Goal: Task Accomplishment & Management: Manage account settings

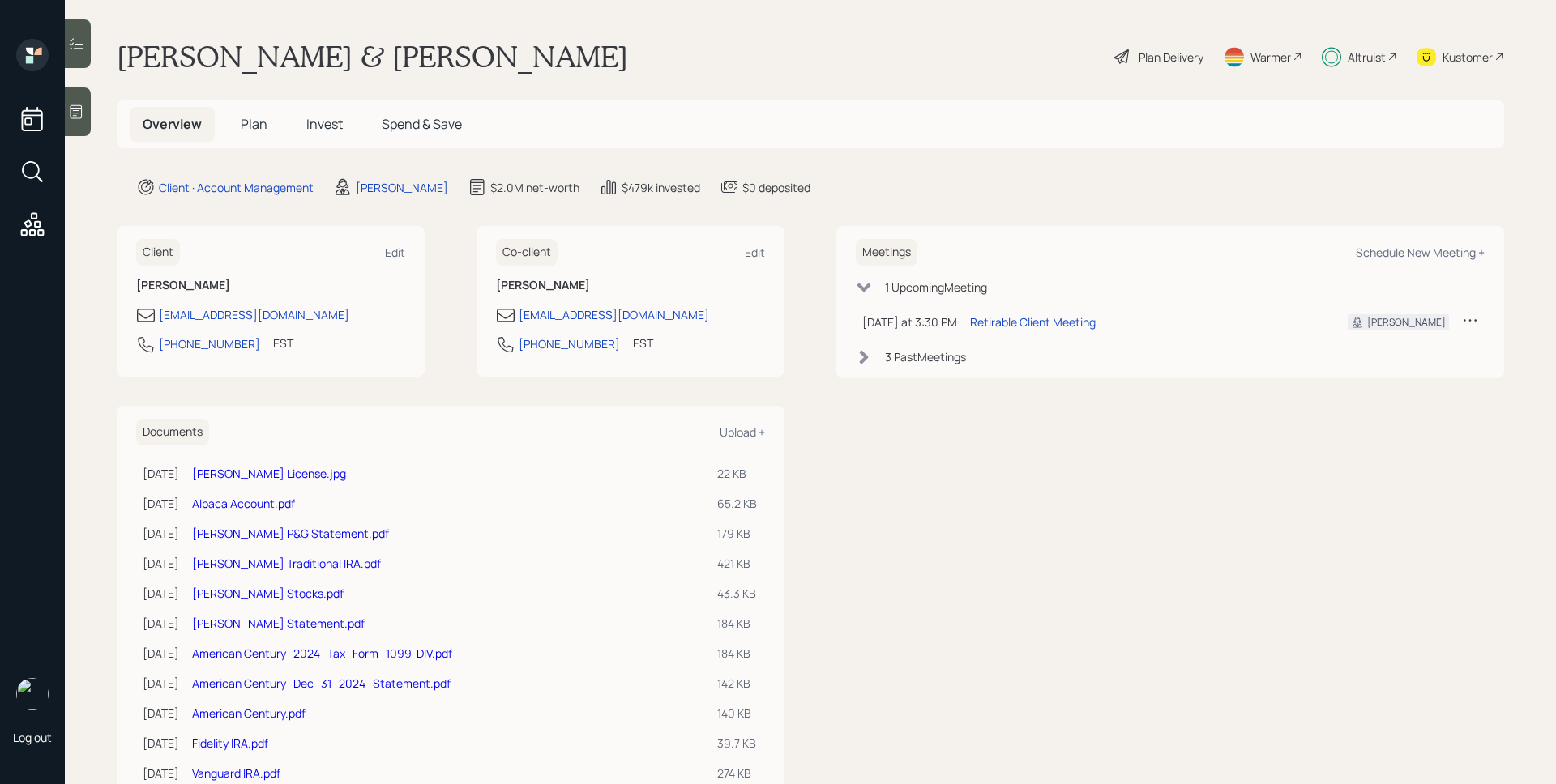
click at [1357, 44] on div "Altruist" at bounding box center [1359, 57] width 75 height 35
click at [1154, 52] on div "Plan Delivery" at bounding box center [1171, 57] width 65 height 17
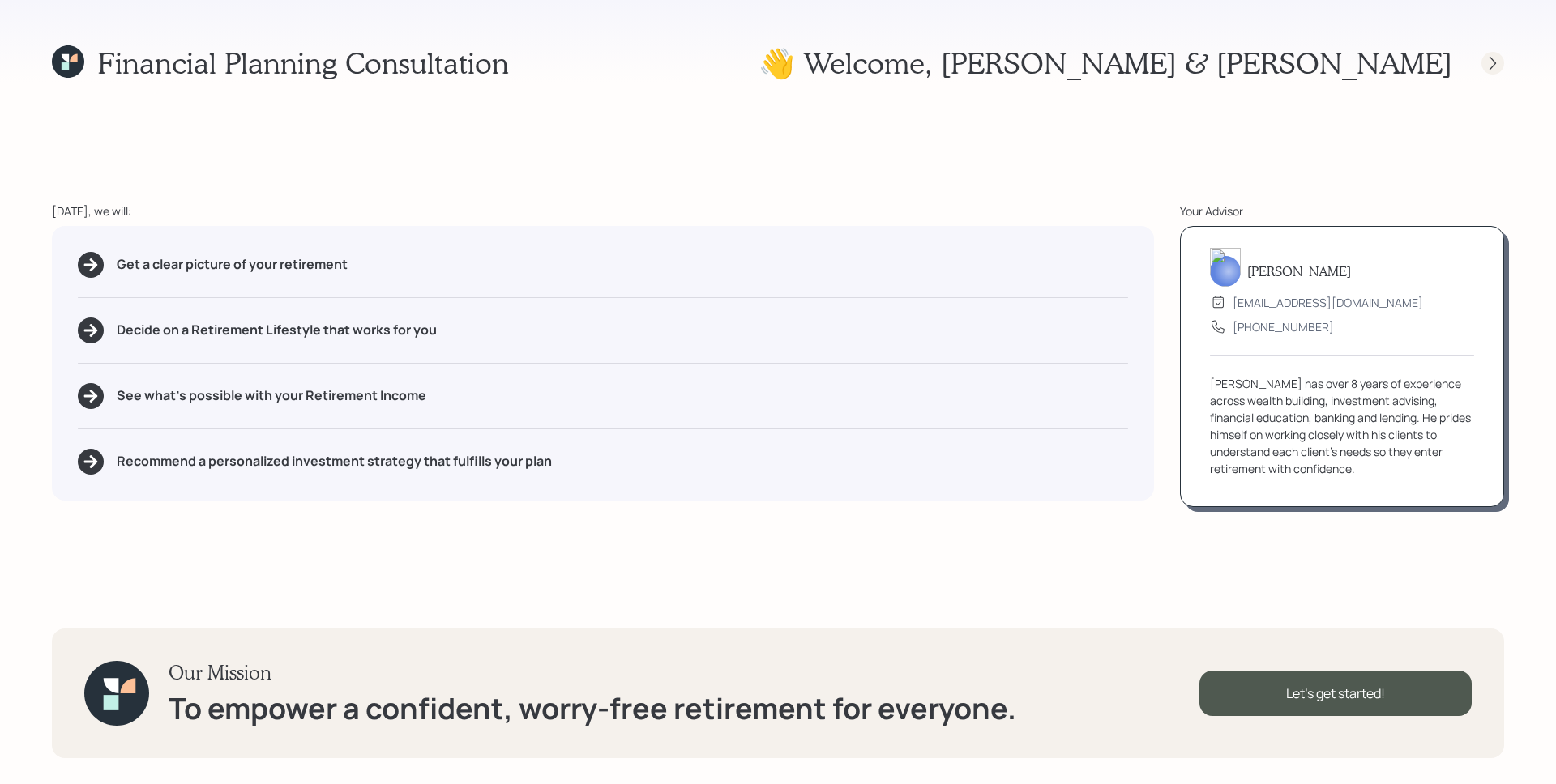
click at [1499, 68] on icon at bounding box center [1492, 63] width 16 height 16
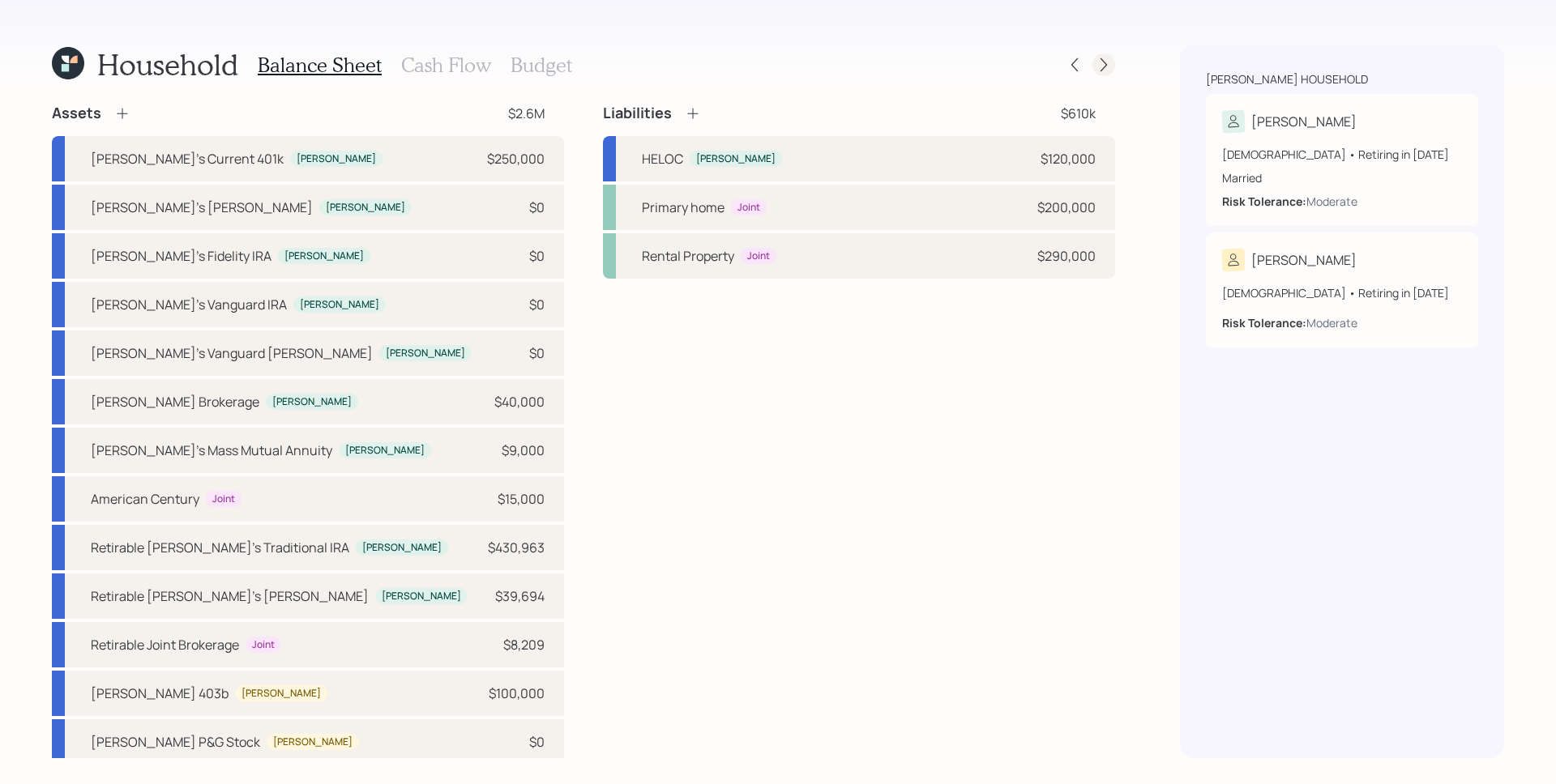
click at [1108, 63] on icon at bounding box center [1103, 64] width 16 height 16
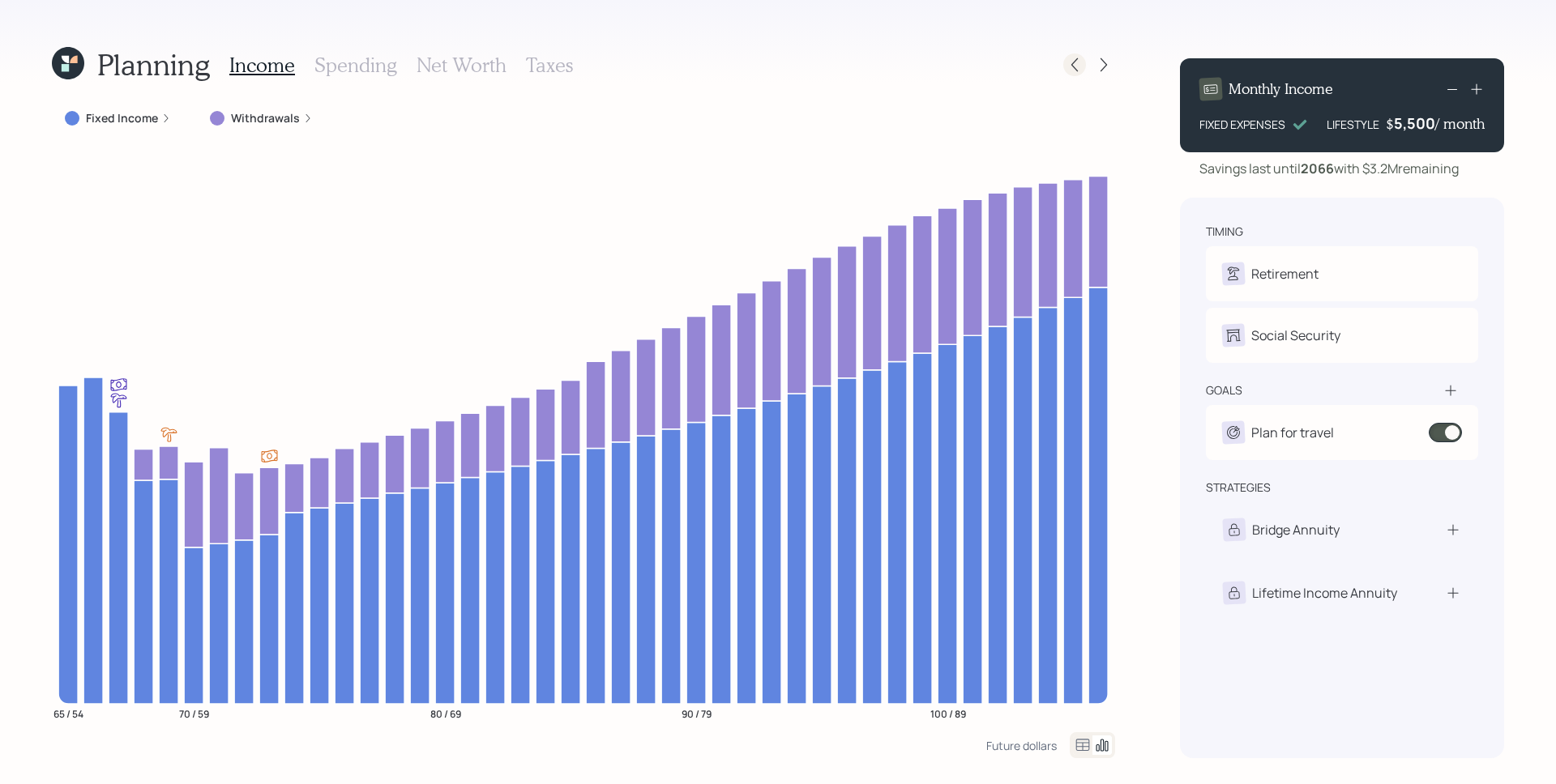
click at [1073, 63] on icon at bounding box center [1074, 64] width 16 height 16
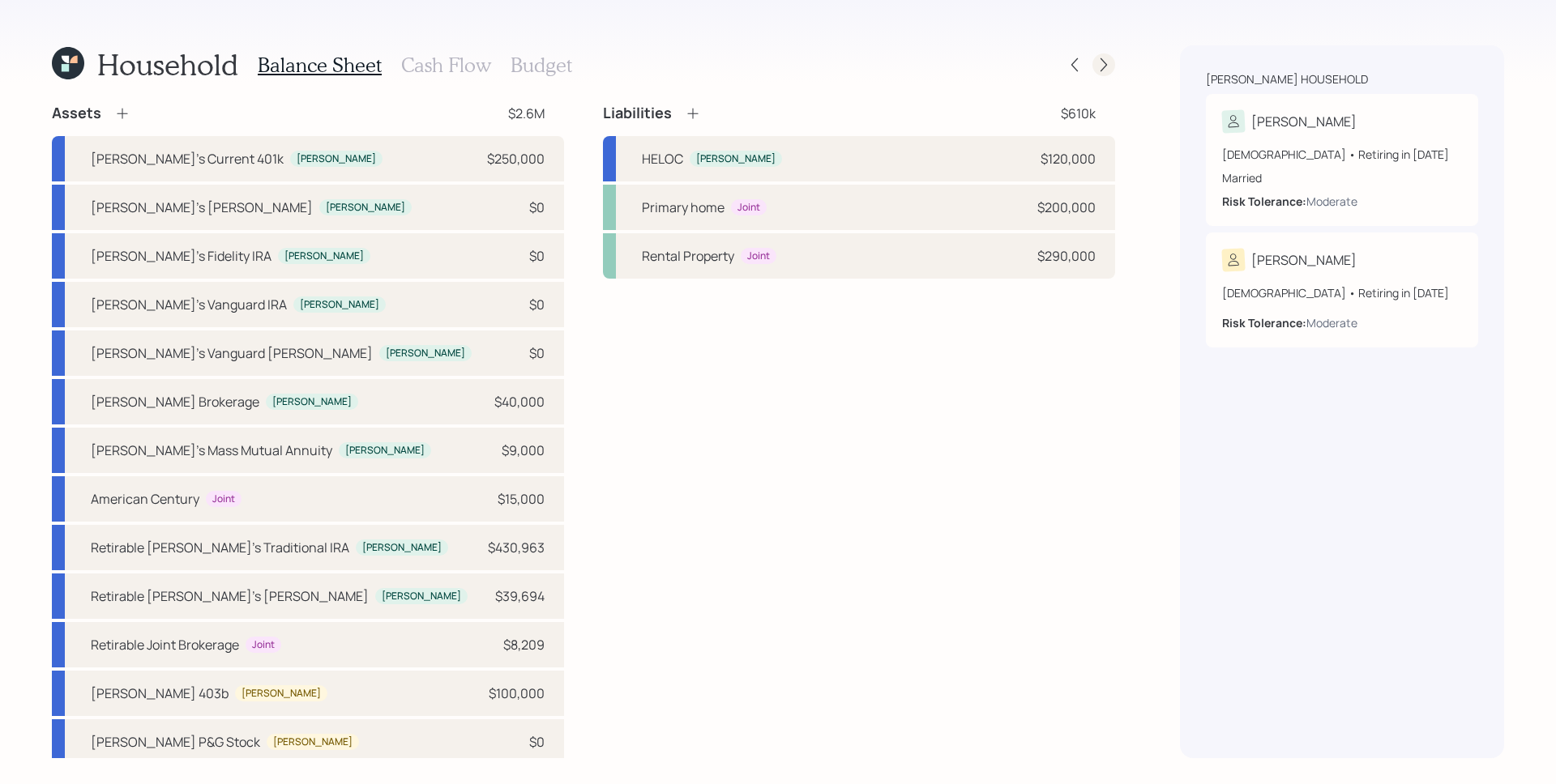
click at [1104, 65] on icon at bounding box center [1103, 64] width 16 height 16
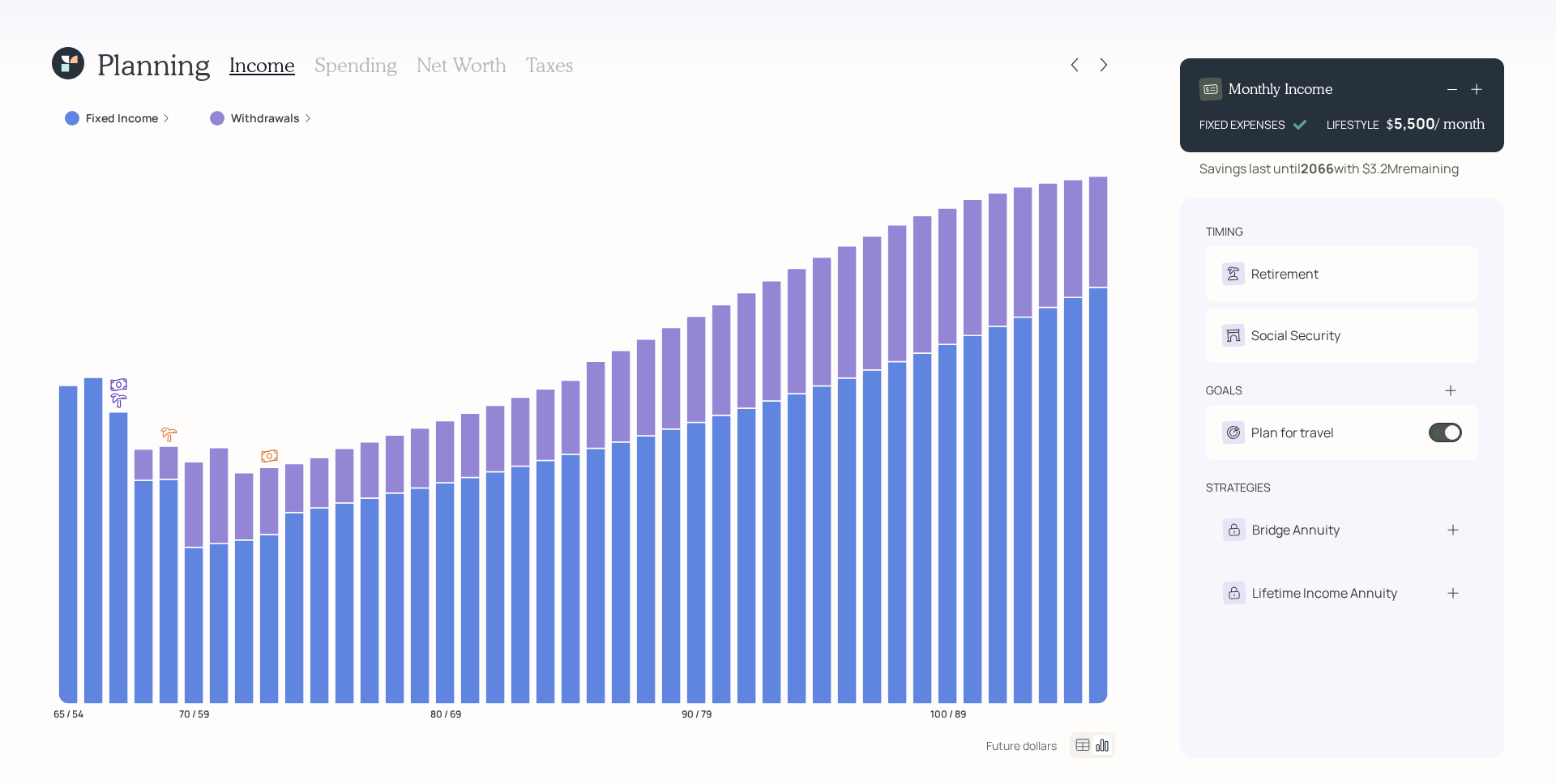
click at [161, 119] on icon at bounding box center [167, 118] width 10 height 10
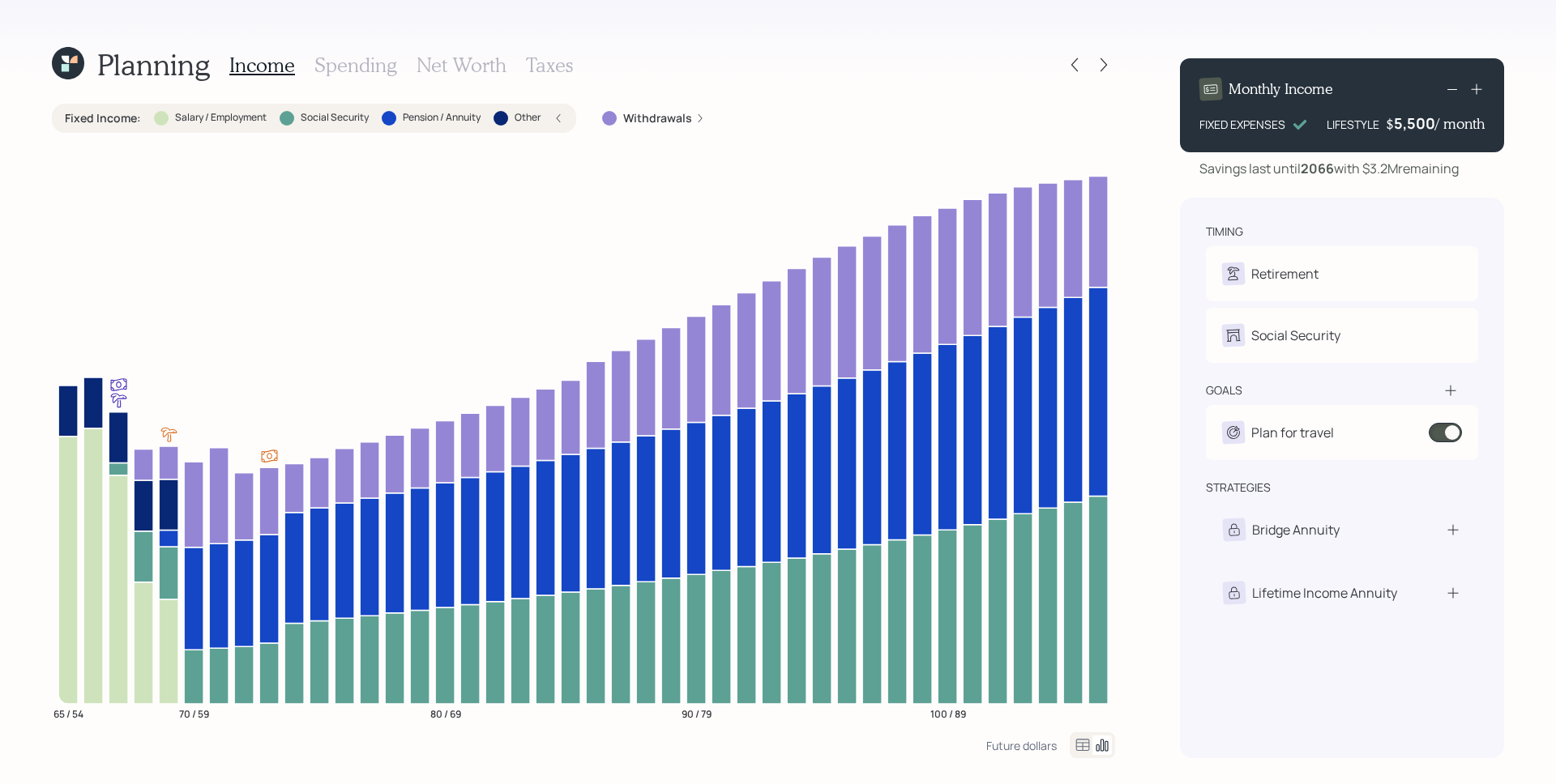
click at [691, 119] on label "Withdrawals" at bounding box center [657, 117] width 68 height 16
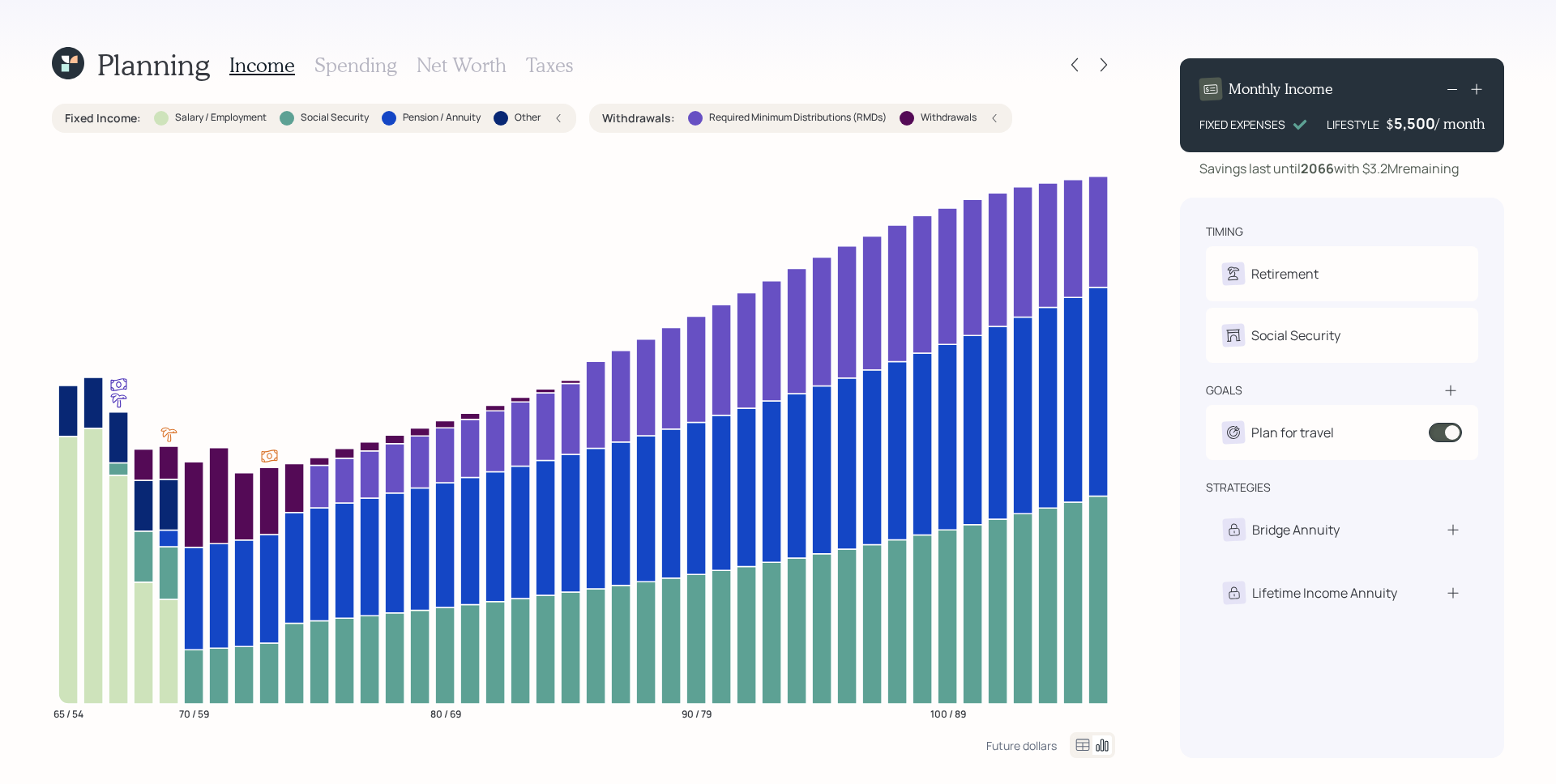
click at [566, 123] on div "Fixed Income : Salary / Employment Social Security Pension / Annuity Other" at bounding box center [314, 118] width 524 height 30
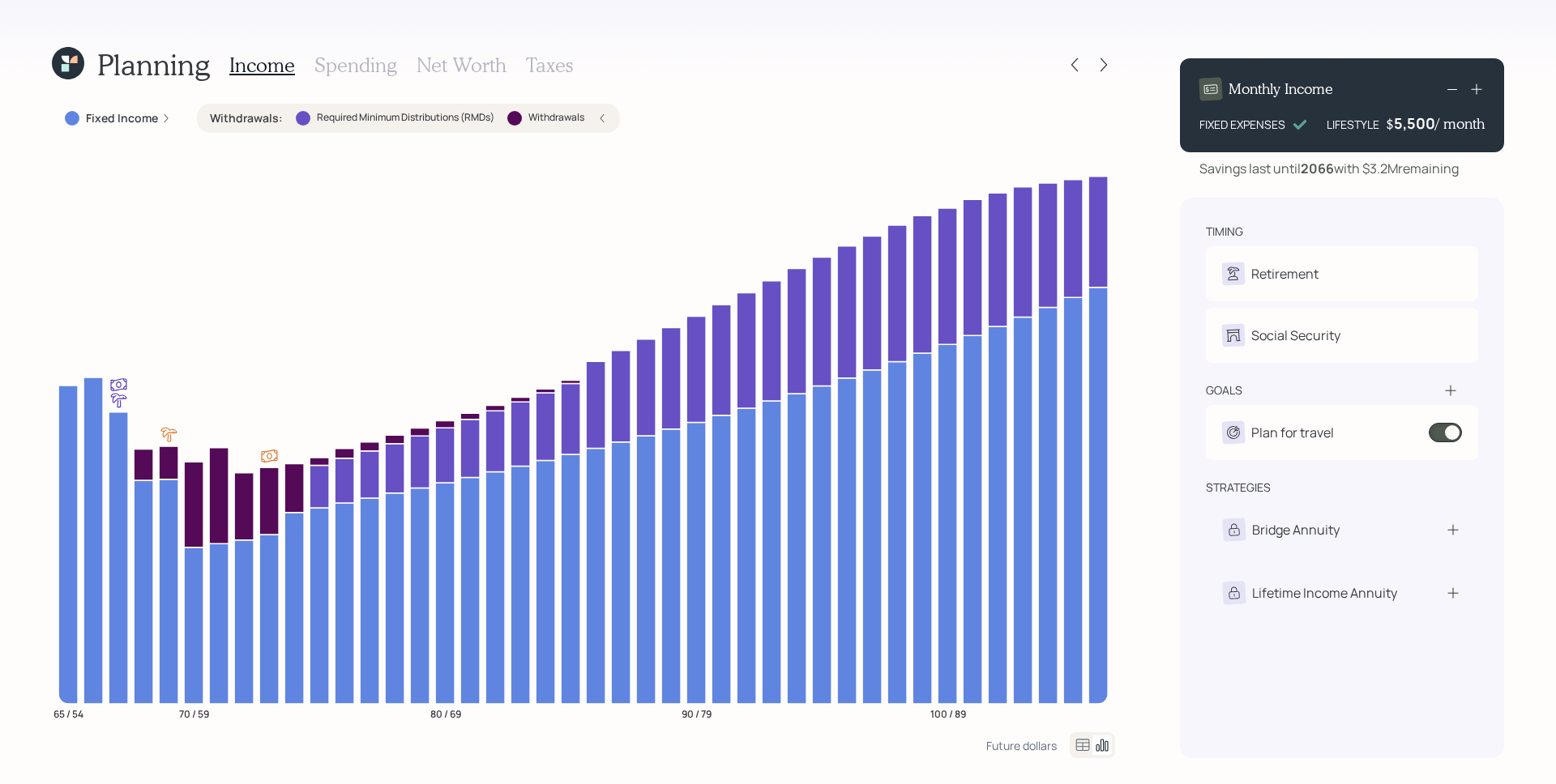
click at [607, 116] on icon at bounding box center [603, 118] width 10 height 10
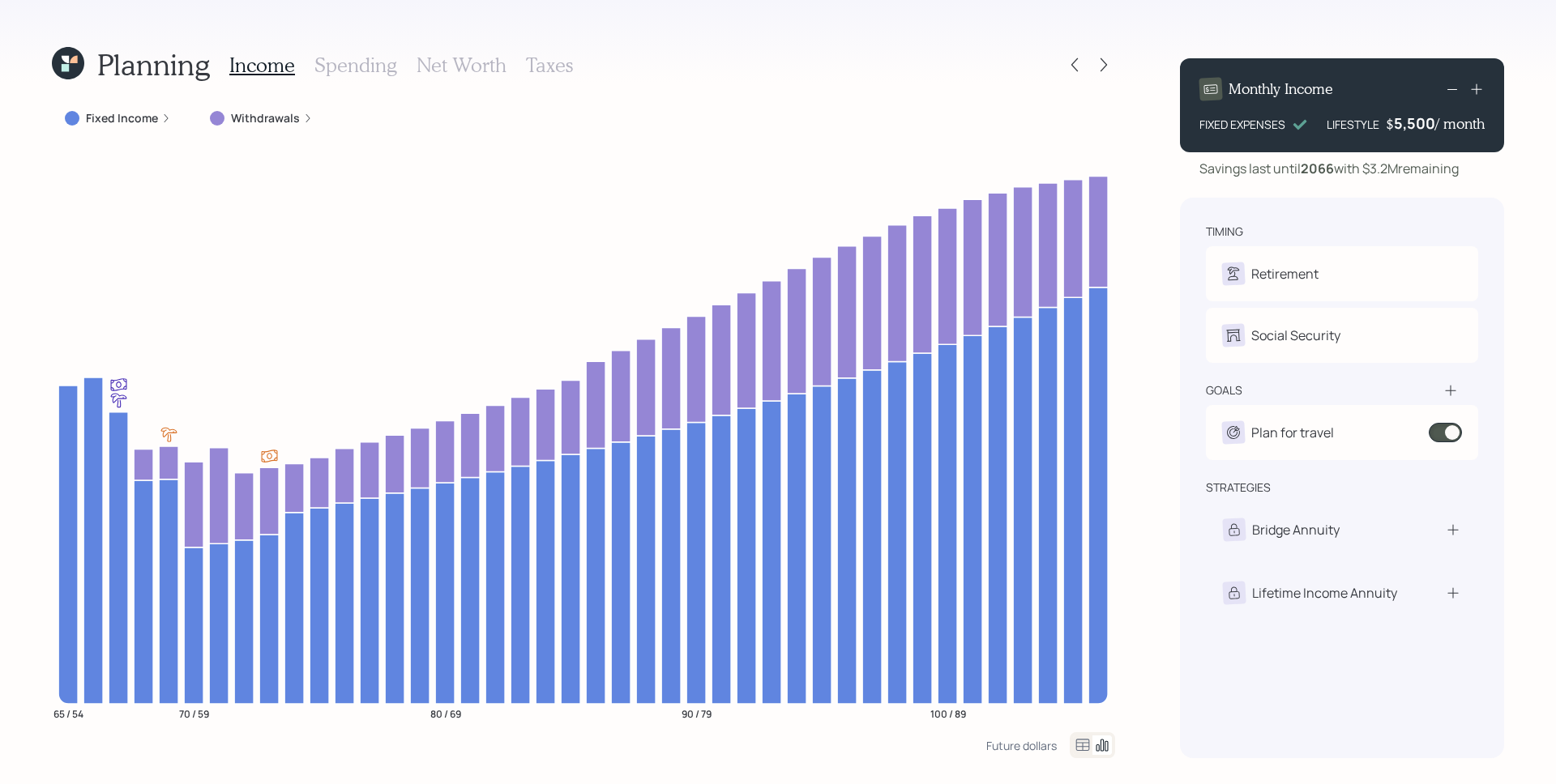
click at [1087, 66] on div at bounding box center [1089, 64] width 52 height 23
click at [1079, 64] on icon at bounding box center [1074, 64] width 16 height 16
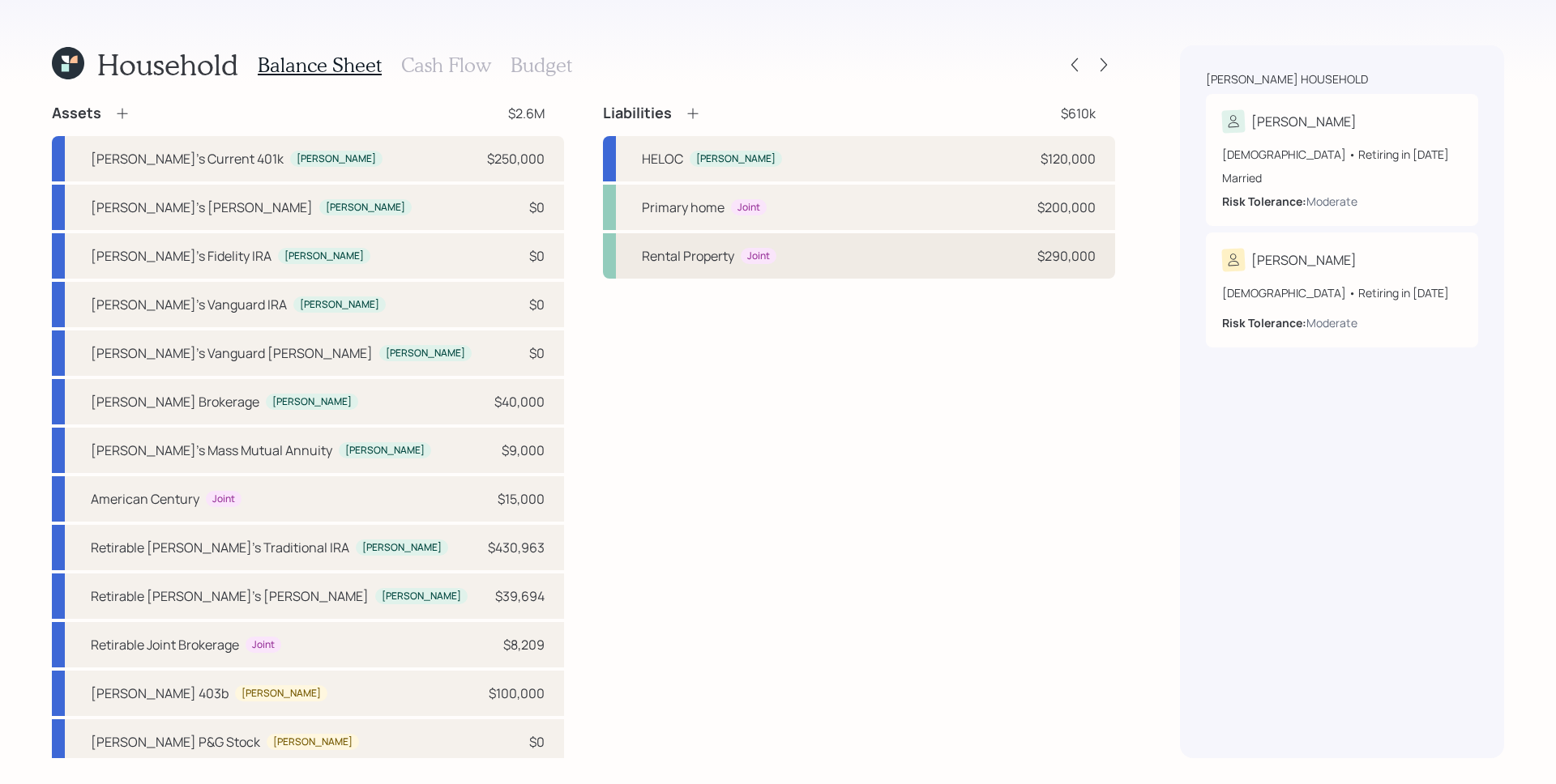
click at [914, 249] on div "Rental Property Joint $290,000" at bounding box center [859, 256] width 512 height 46
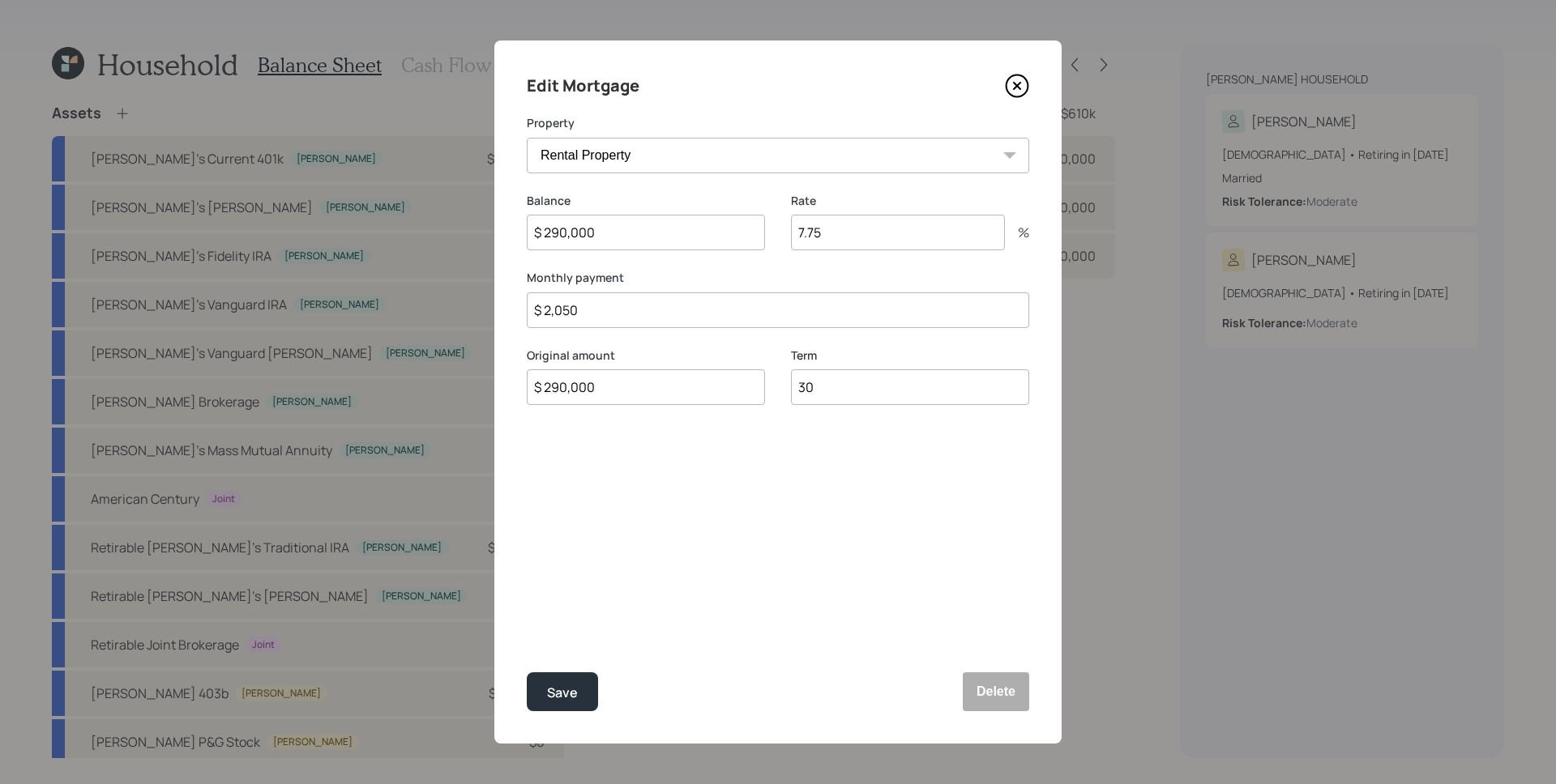
click at [1008, 85] on icon at bounding box center [1017, 85] width 25 height 24
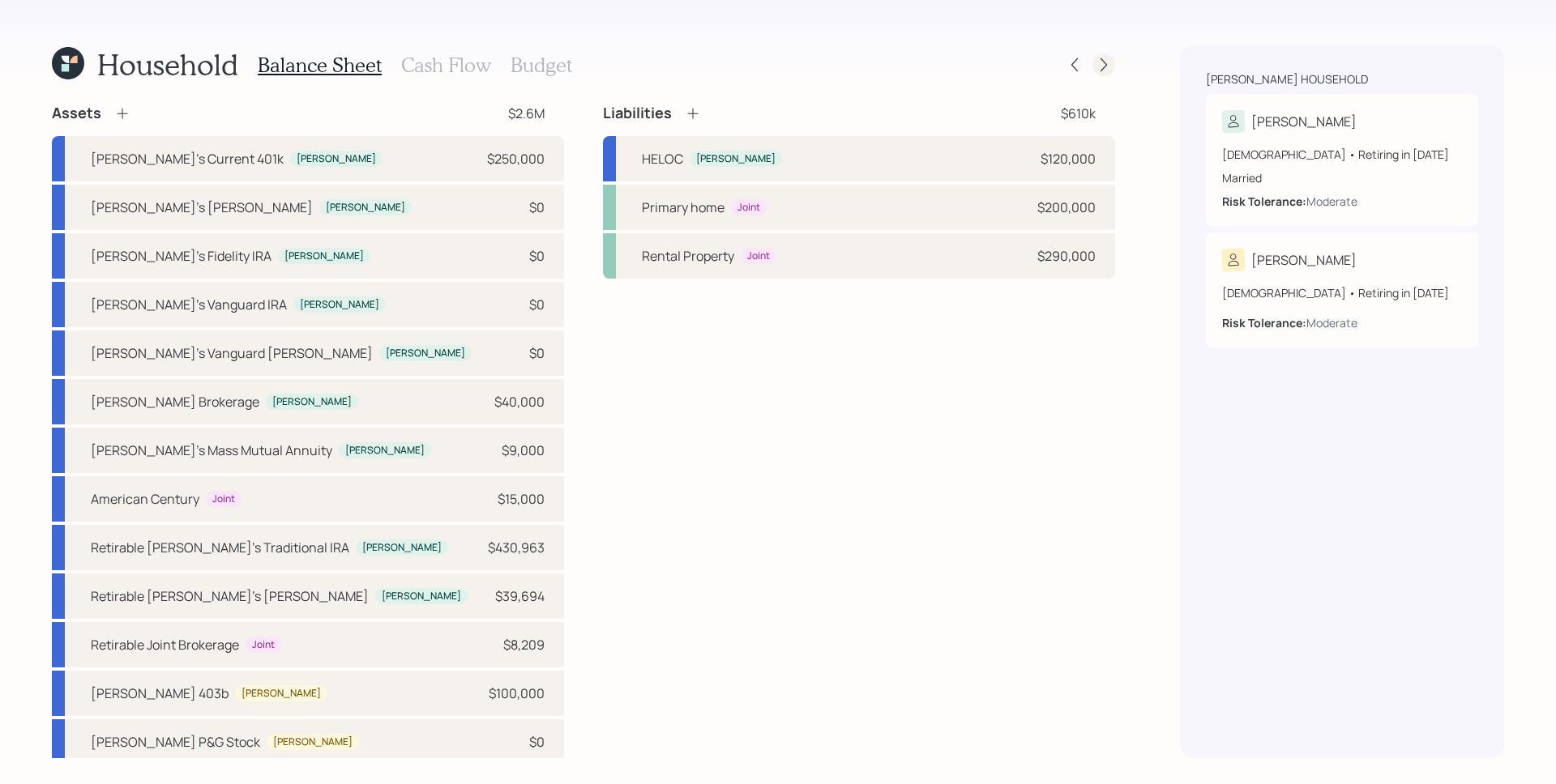
click at [1103, 66] on icon at bounding box center [1103, 64] width 16 height 16
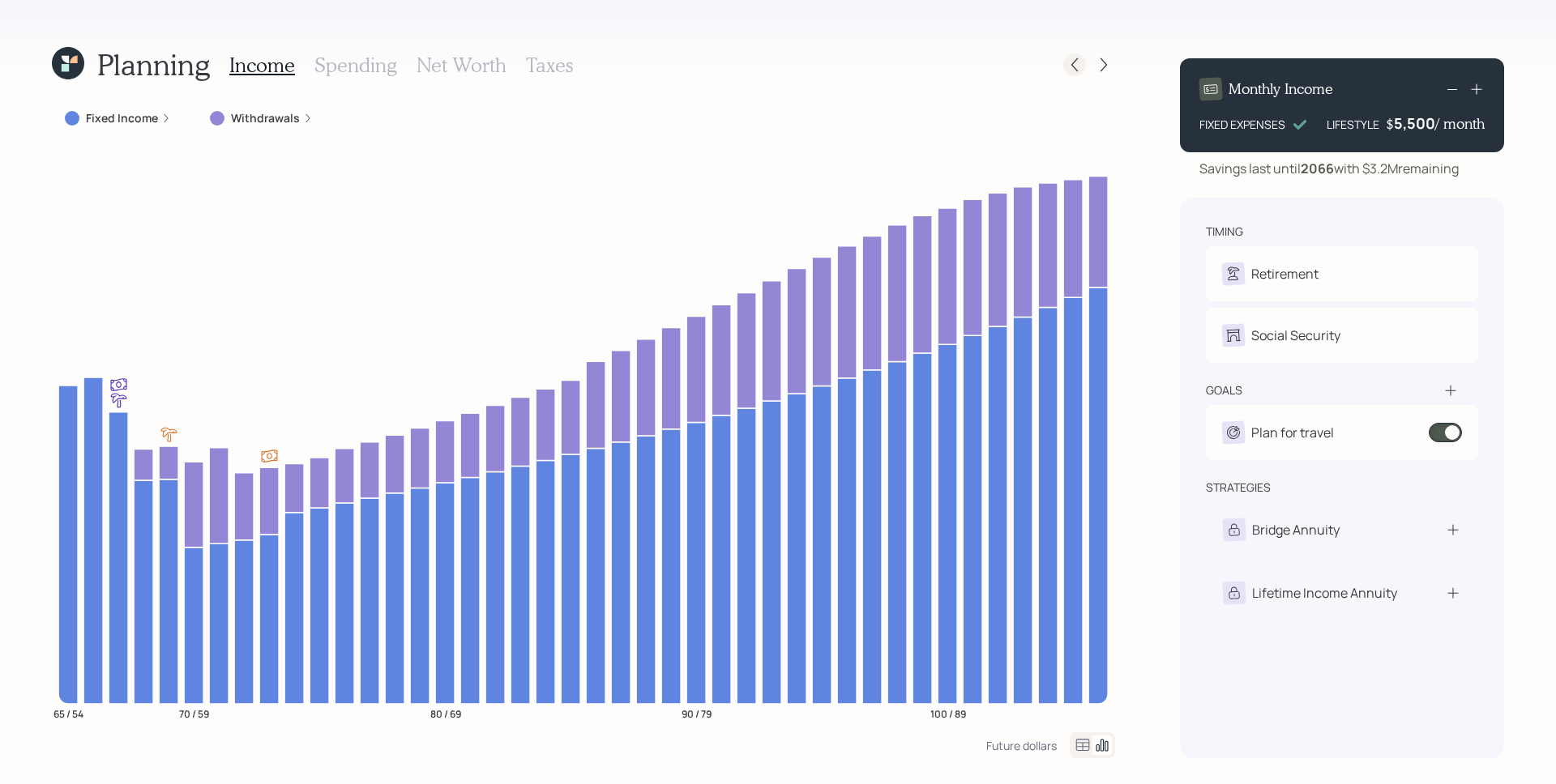
click at [1079, 60] on icon at bounding box center [1074, 64] width 16 height 16
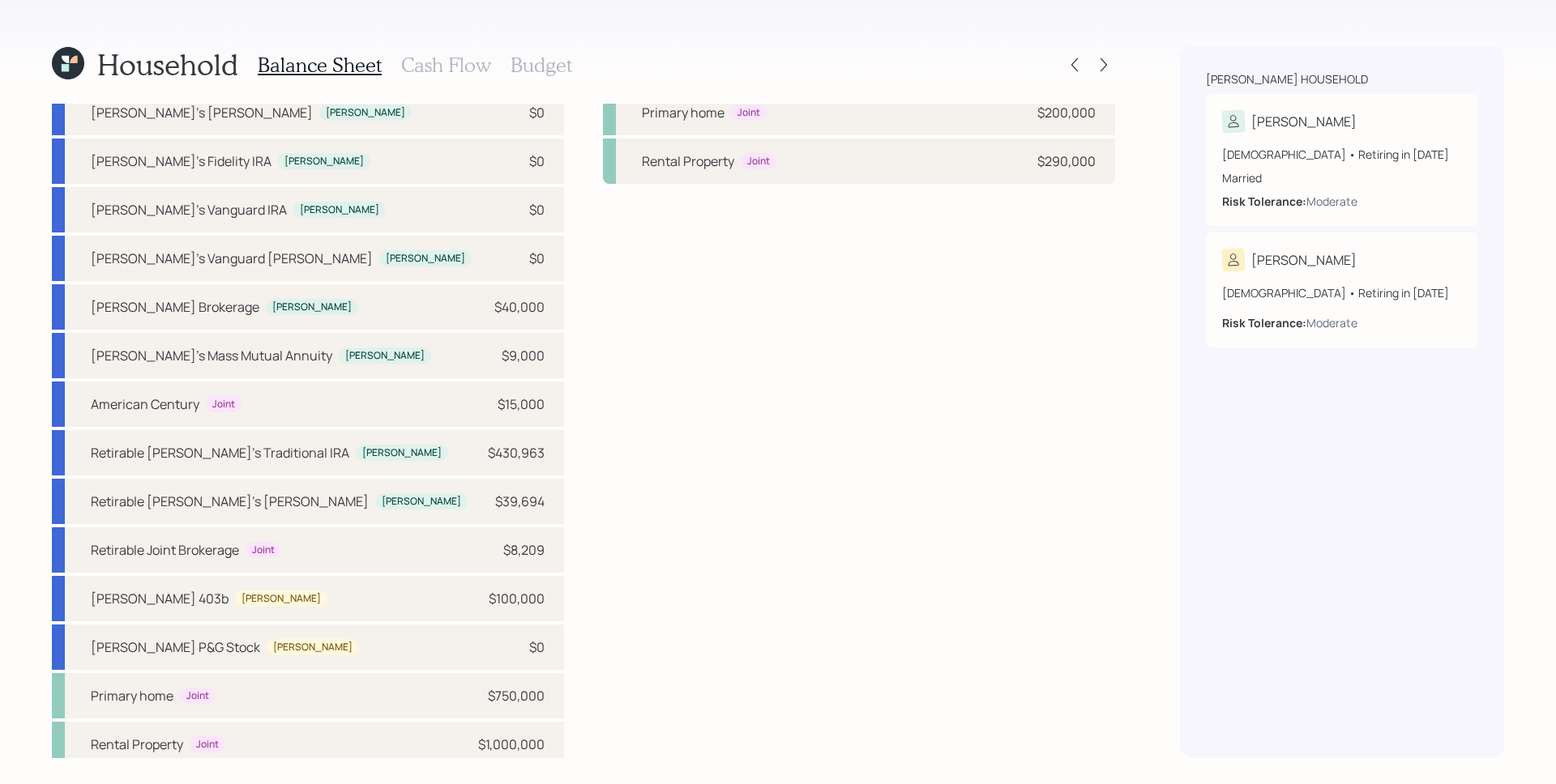
scroll to position [104, 0]
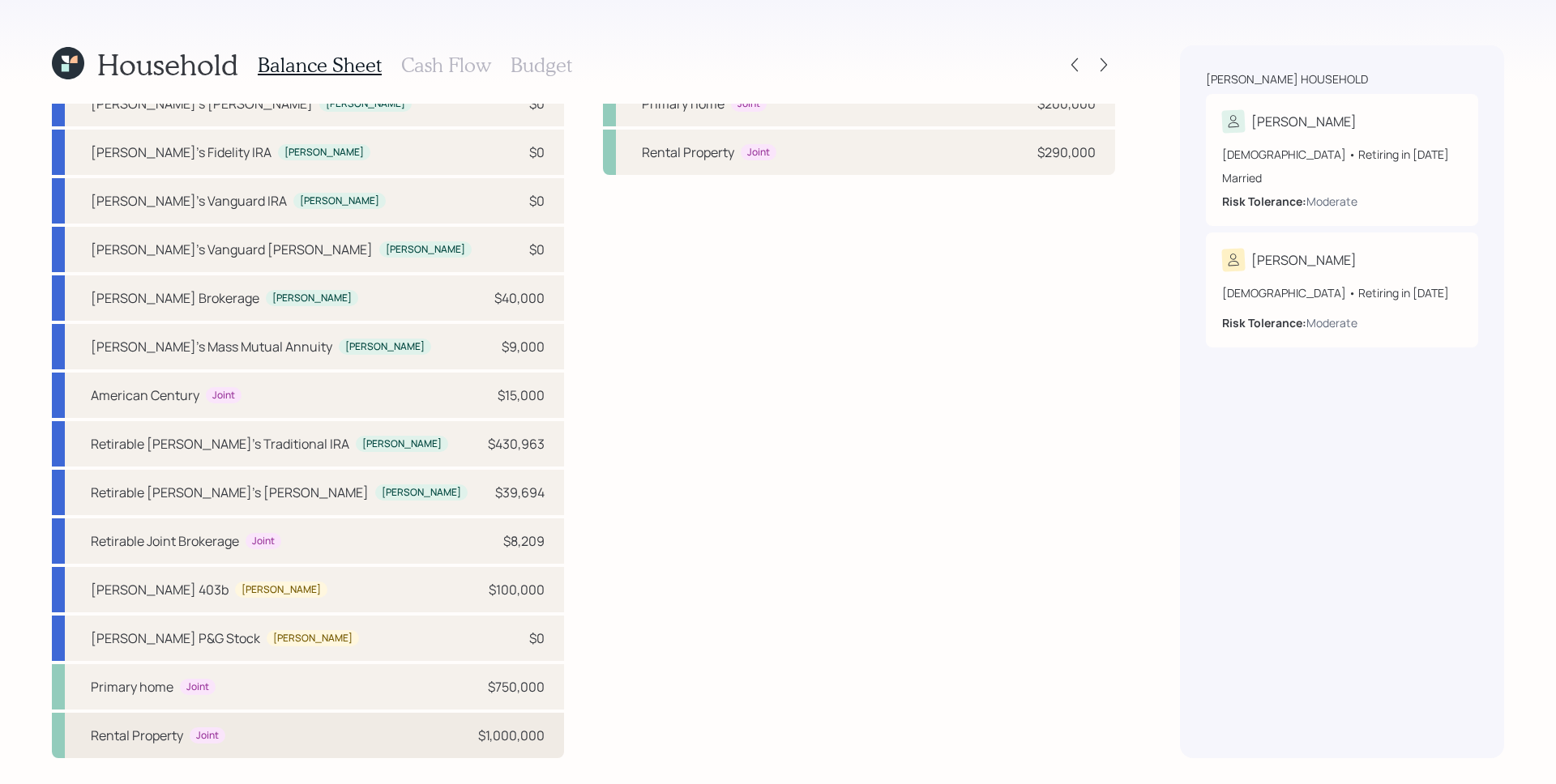
click at [394, 738] on div "Rental Property Joint $1,000,000" at bounding box center [308, 736] width 512 height 46
select select "rental_property"
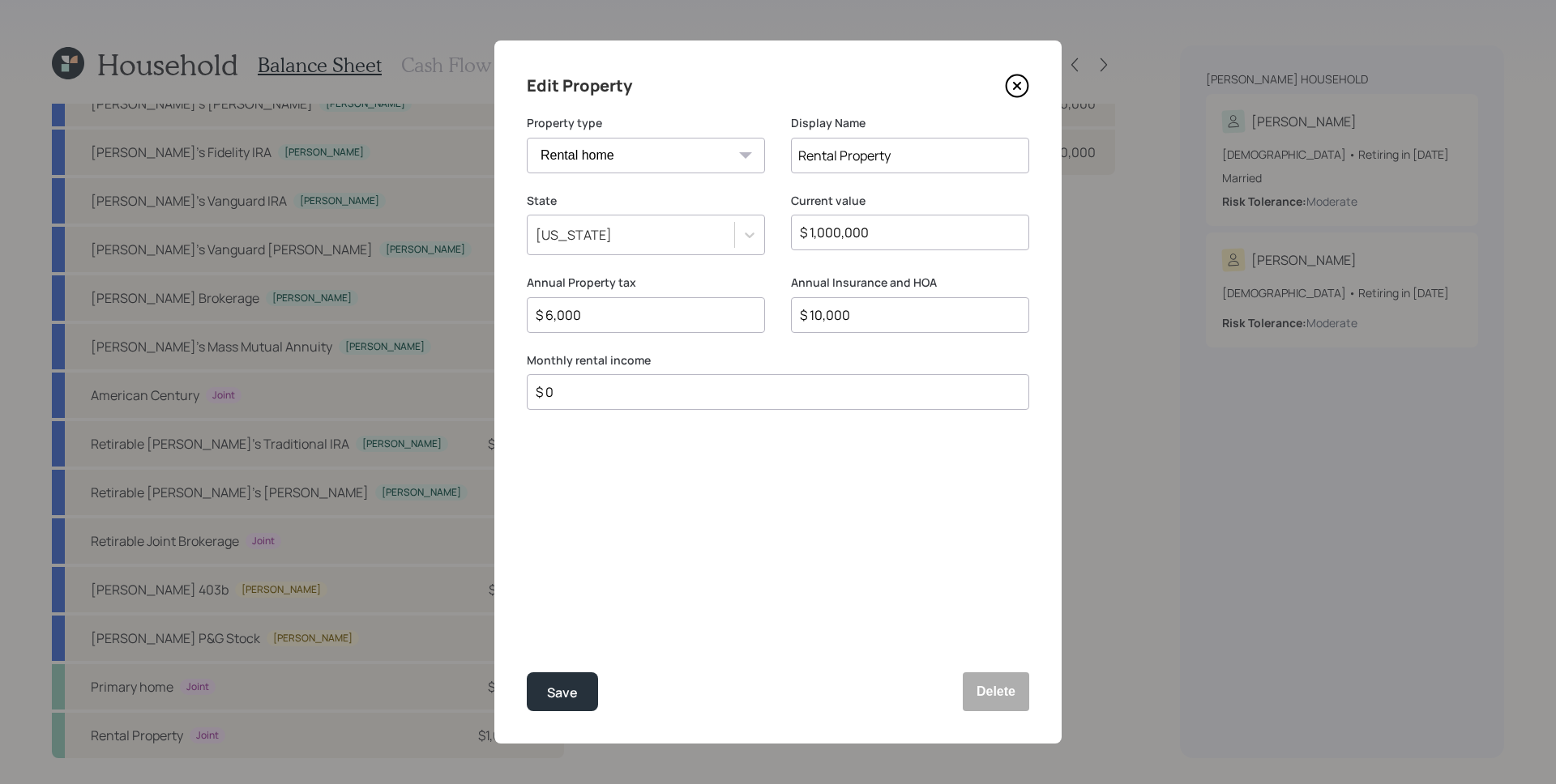
click at [1009, 93] on icon at bounding box center [1018, 86] width 22 height 22
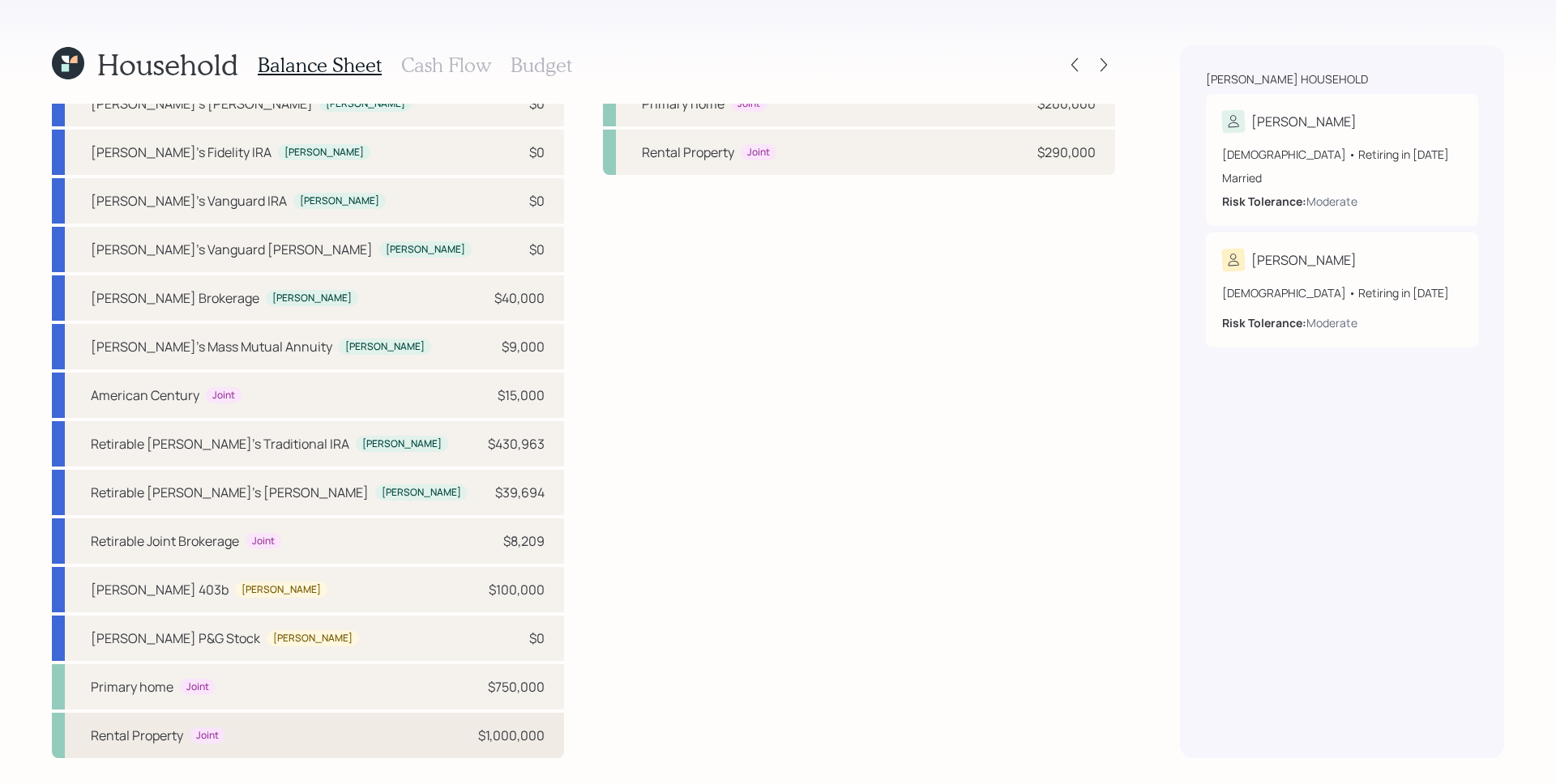
click at [445, 749] on div "Rental Property Joint $1,000,000" at bounding box center [308, 736] width 512 height 46
select select "rental_property"
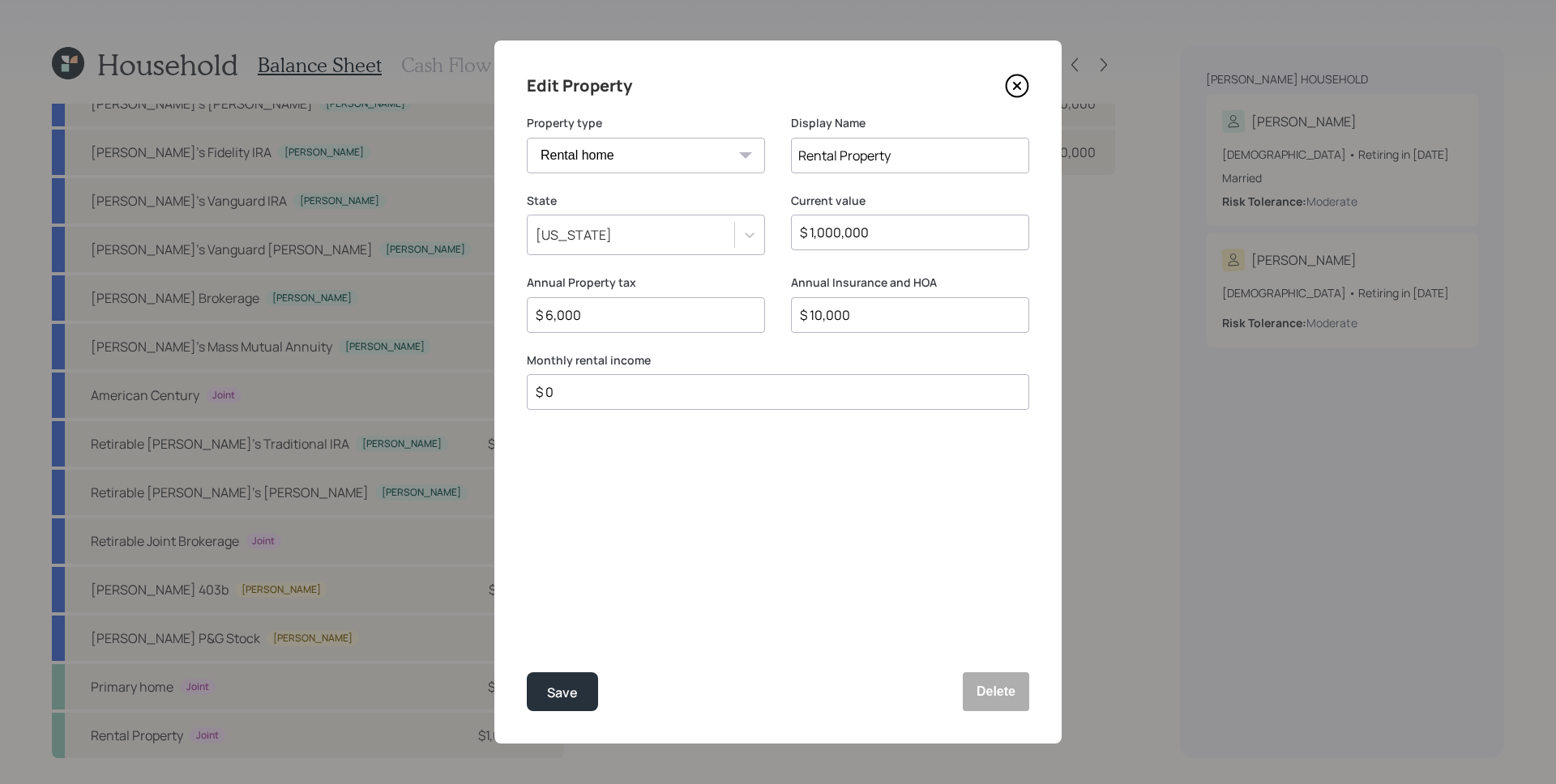
click at [1015, 88] on icon at bounding box center [1017, 85] width 25 height 24
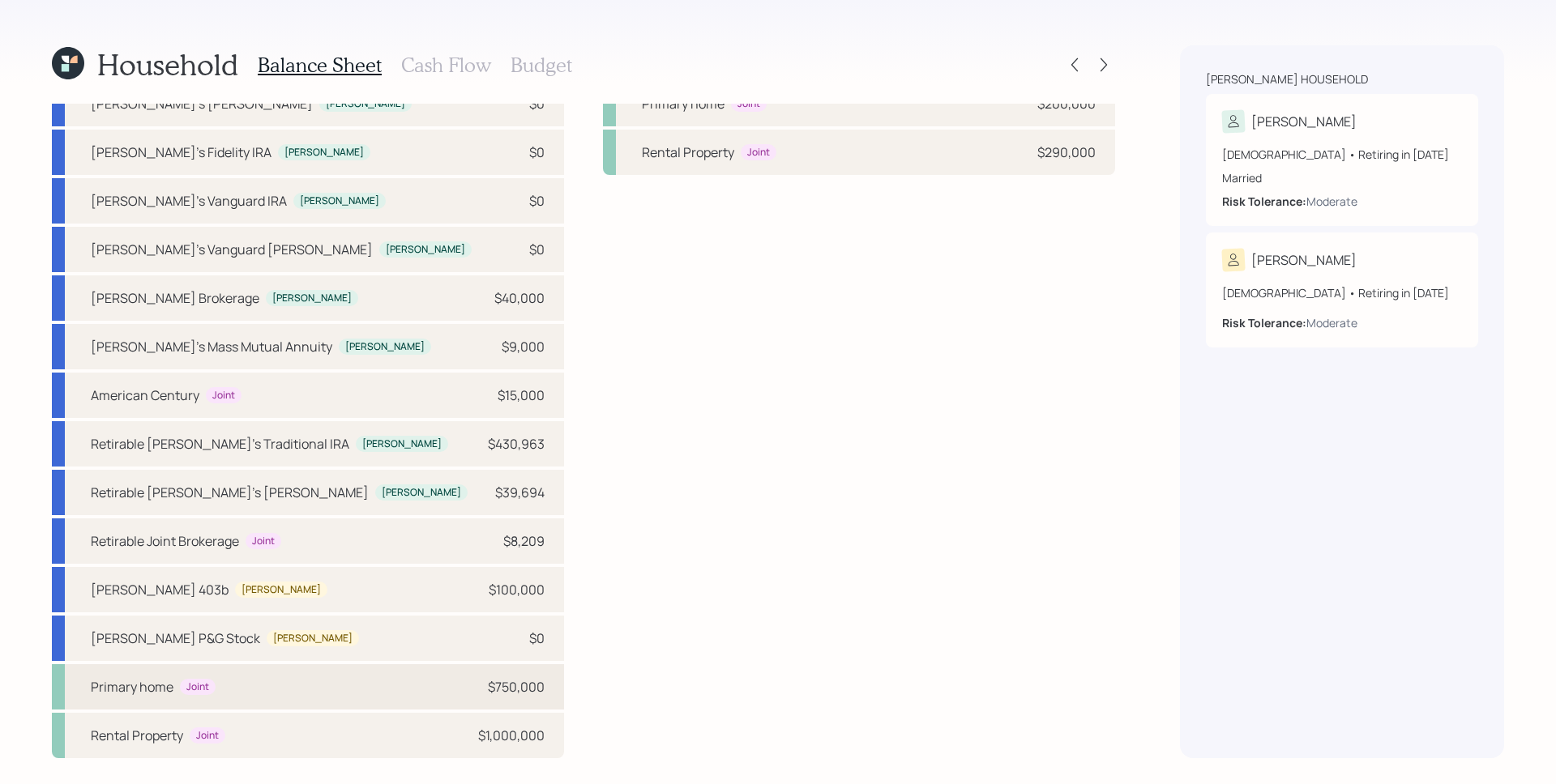
click at [480, 693] on div "Primary home Joint $750,000" at bounding box center [308, 687] width 512 height 46
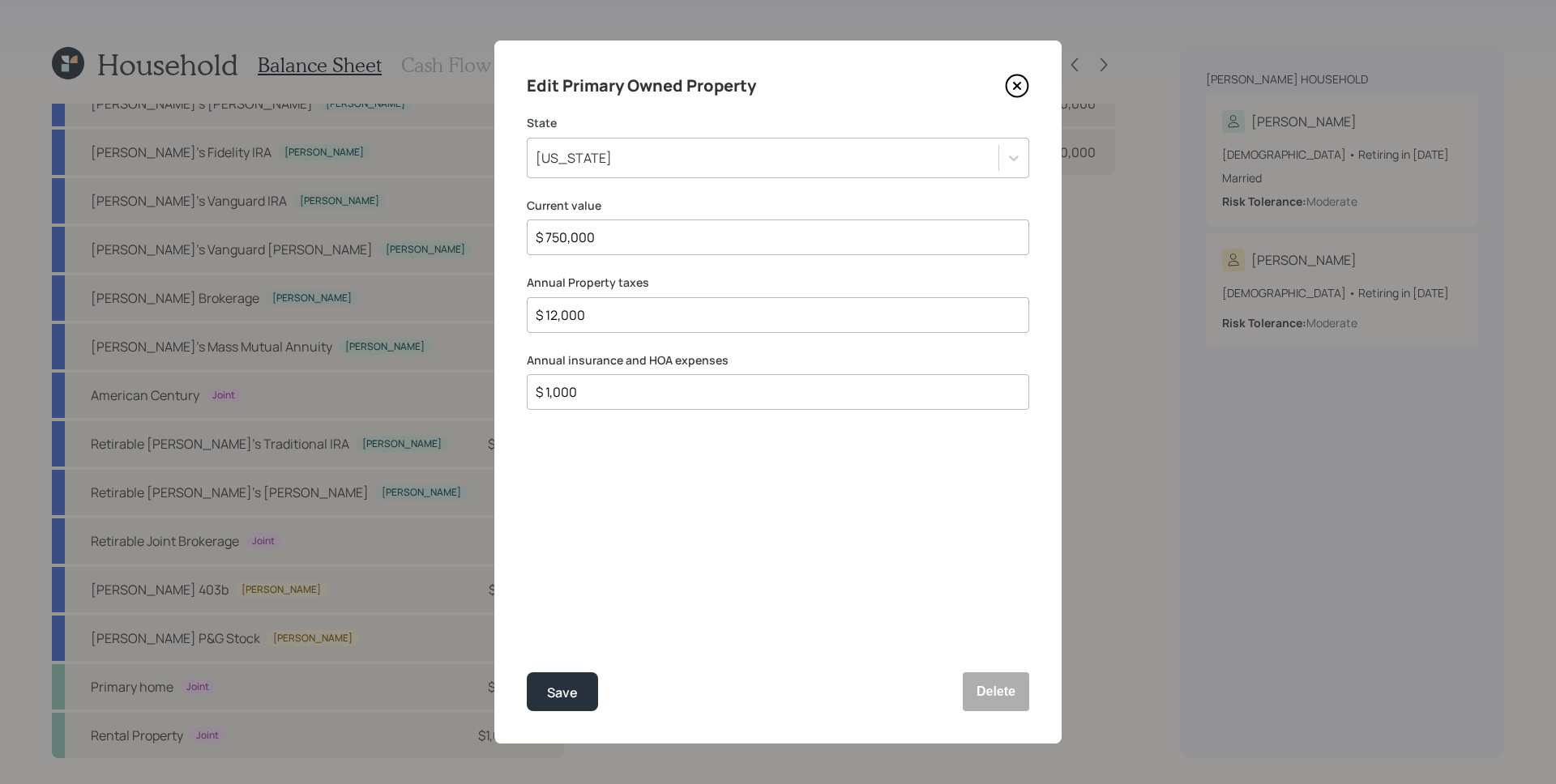
click at [1012, 87] on icon at bounding box center [1017, 85] width 25 height 24
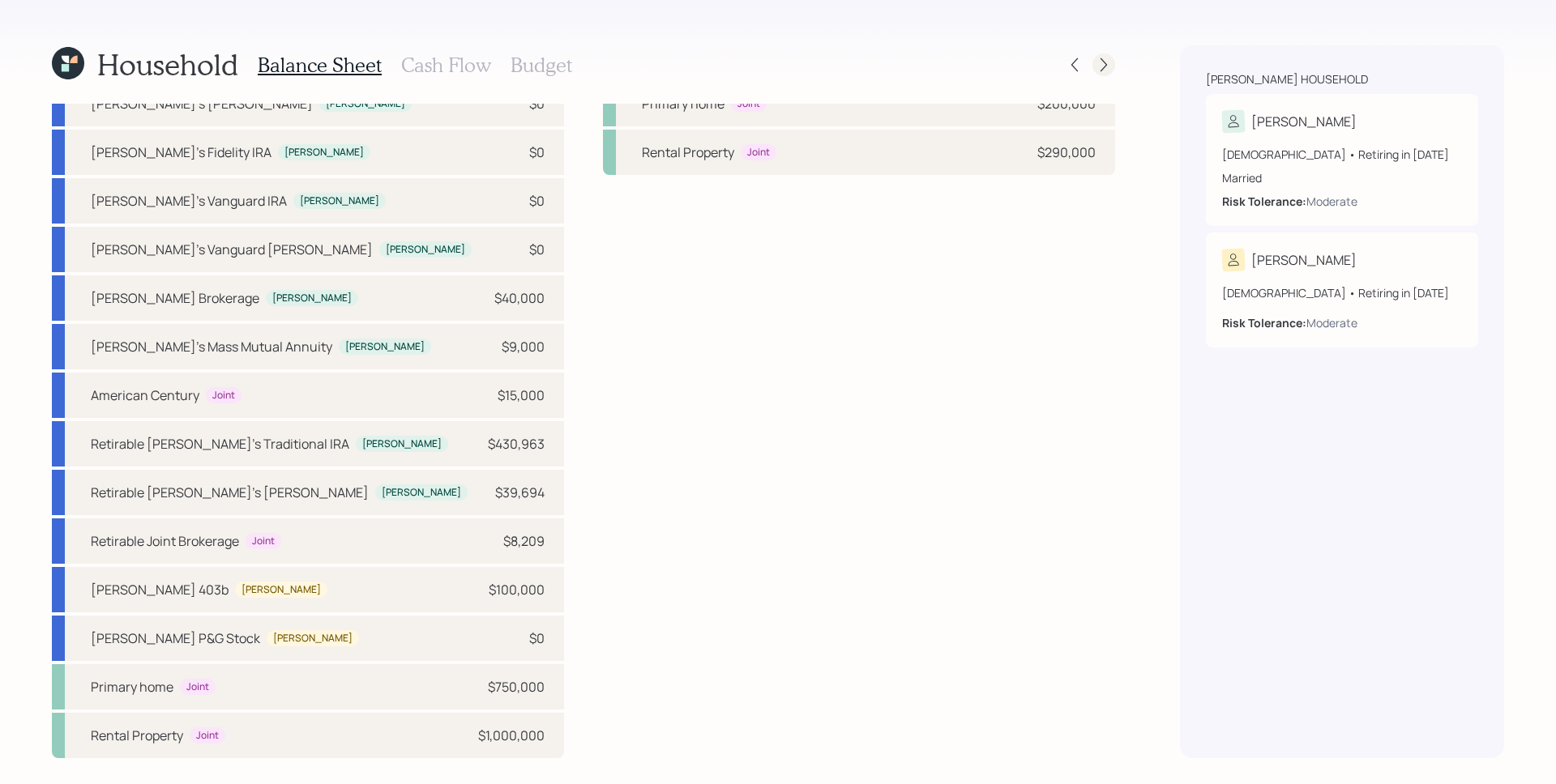
click at [1108, 70] on icon at bounding box center [1103, 64] width 16 height 16
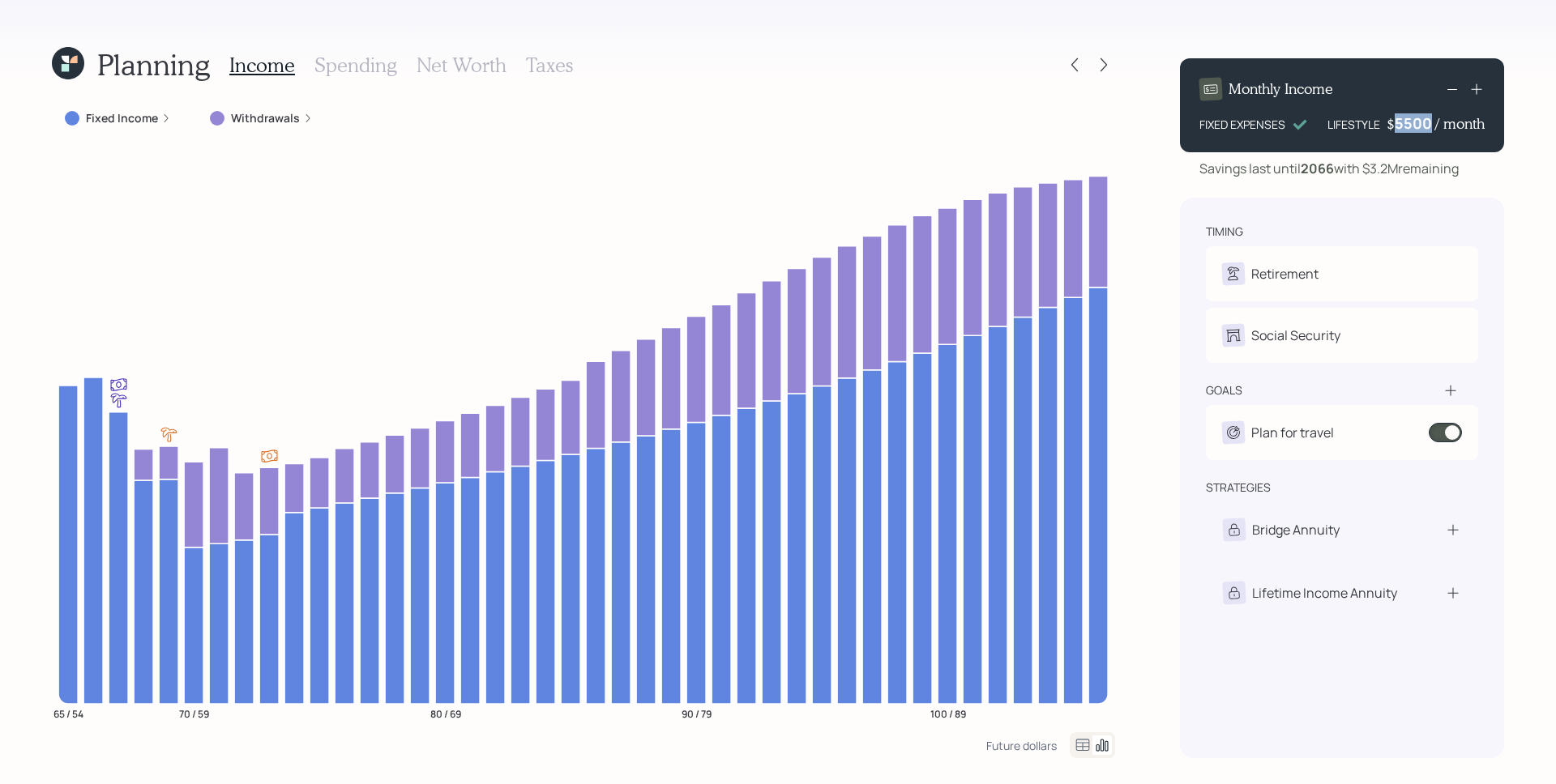
drag, startPoint x: 1397, startPoint y: 130, endPoint x: 1430, endPoint y: 133, distance: 33.1
click at [1430, 133] on div "Monthly Income FIXED EXPENSES LIFESTYLE $ 5500 / month" at bounding box center [1341, 105] width 324 height 94
click at [1427, 145] on div "Monthly Income FIXED EXPENSES LIFESTYLE $ 5500 / month" at bounding box center [1341, 105] width 324 height 94
click at [1411, 122] on div "5500" at bounding box center [1415, 122] width 41 height 19
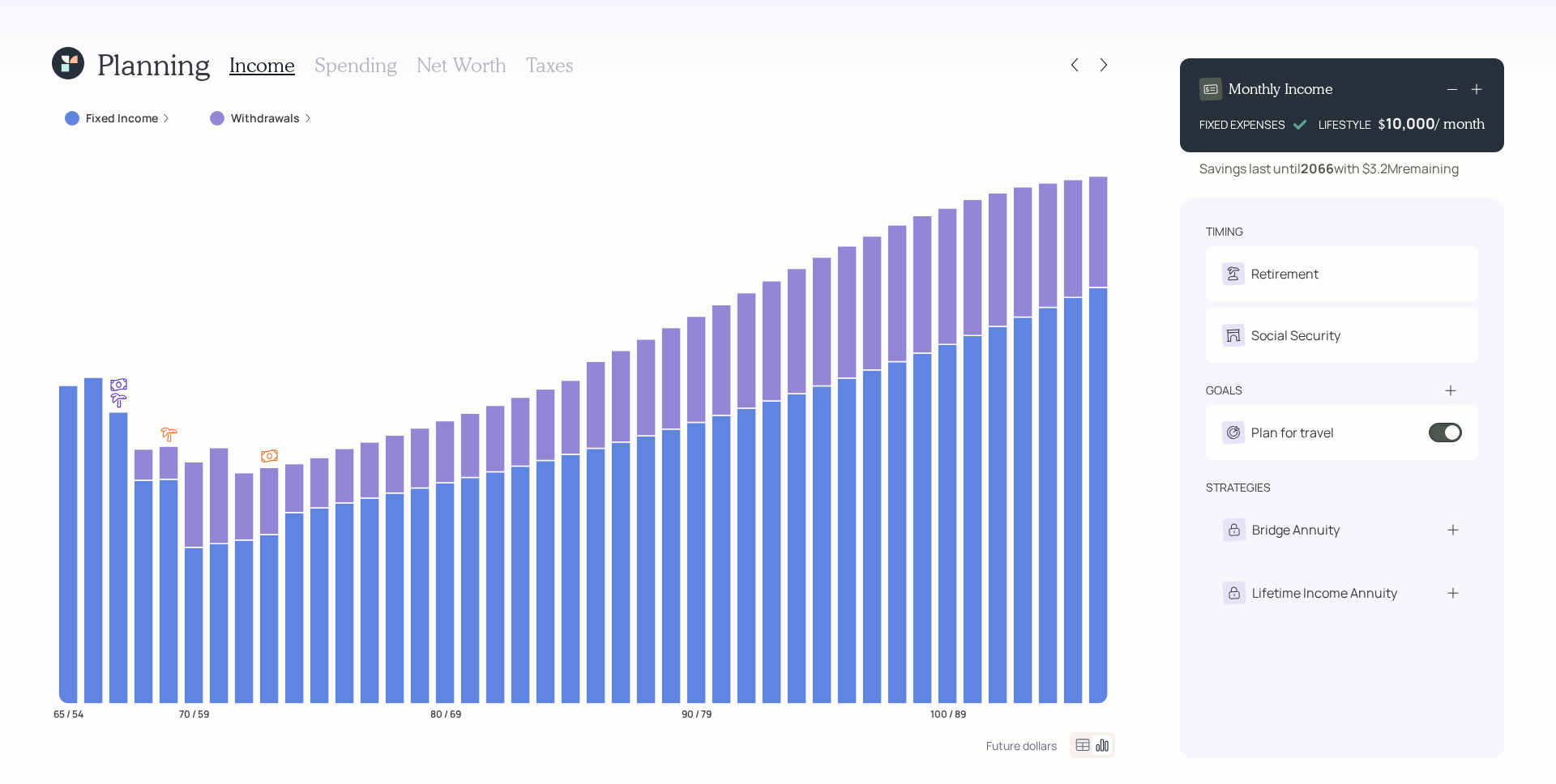
click at [1384, 209] on div "timing Retirement D Retire at 66y 9m C Retire at 58y 11m Social Security D Elec…" at bounding box center [1341, 477] width 324 height 560
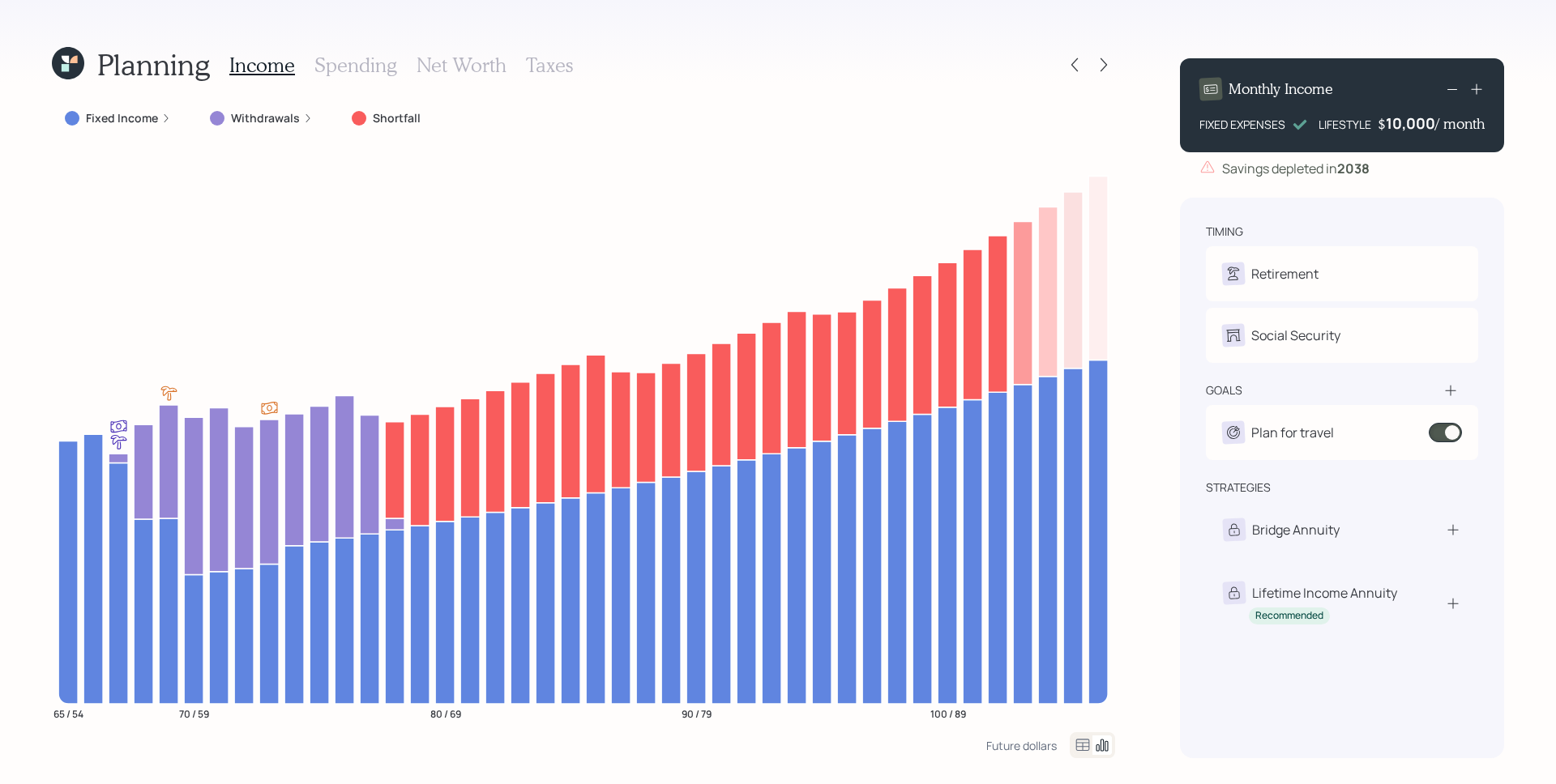
click at [1399, 128] on div "10,000" at bounding box center [1410, 122] width 49 height 19
click at [1399, 128] on div "10000" at bounding box center [1412, 122] width 46 height 19
click at [1454, 203] on div "timing Retirement D Retire at 66y 9m C Retire at 58y 11m Social Security D Elec…" at bounding box center [1341, 477] width 324 height 560
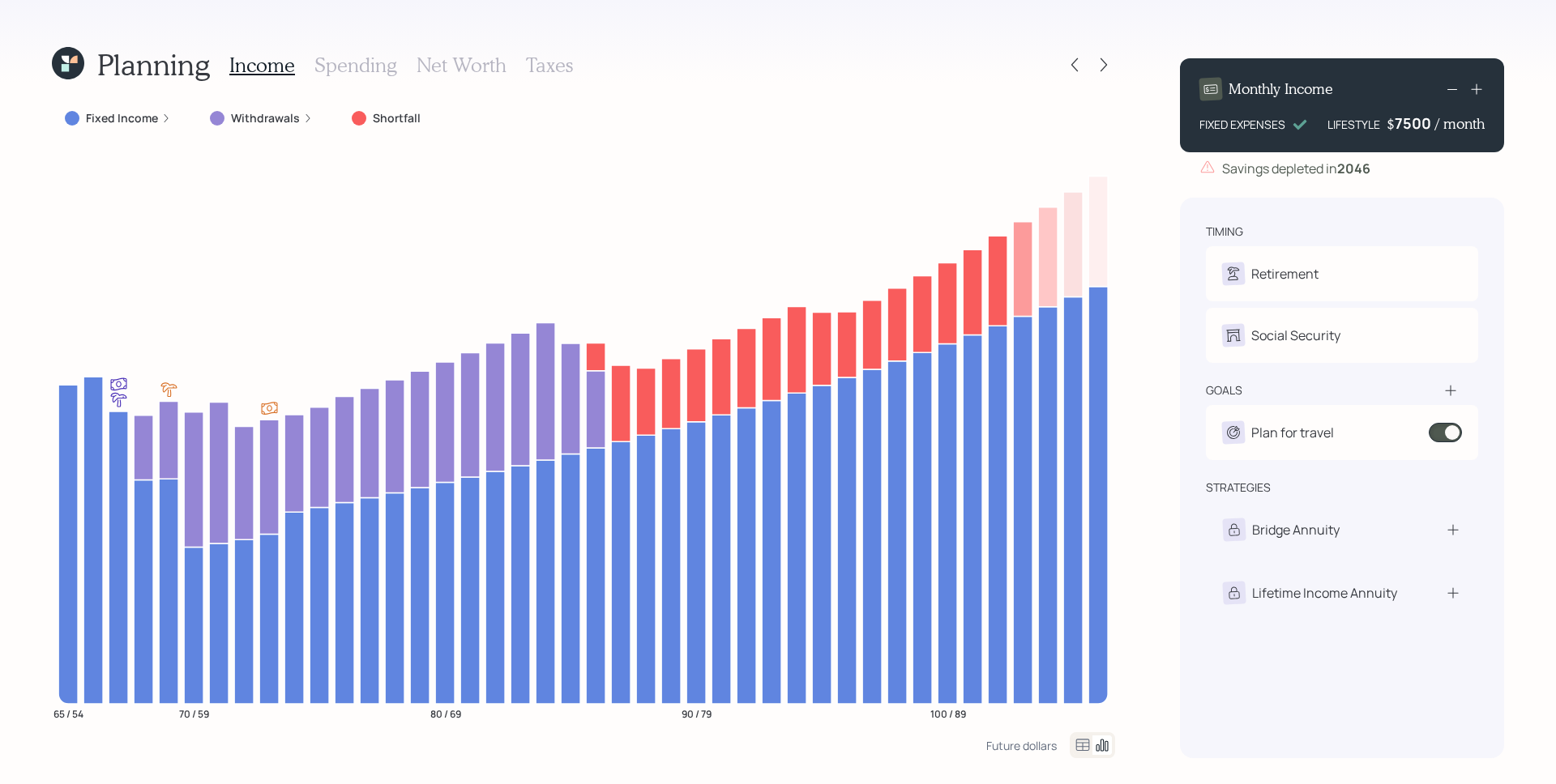
click at [1421, 119] on div "7500" at bounding box center [1415, 122] width 41 height 19
click at [1340, 210] on div "timing Retirement D Retire at 66y 9m C Retire at 58y 11m Social Security D Elec…" at bounding box center [1341, 477] width 324 height 560
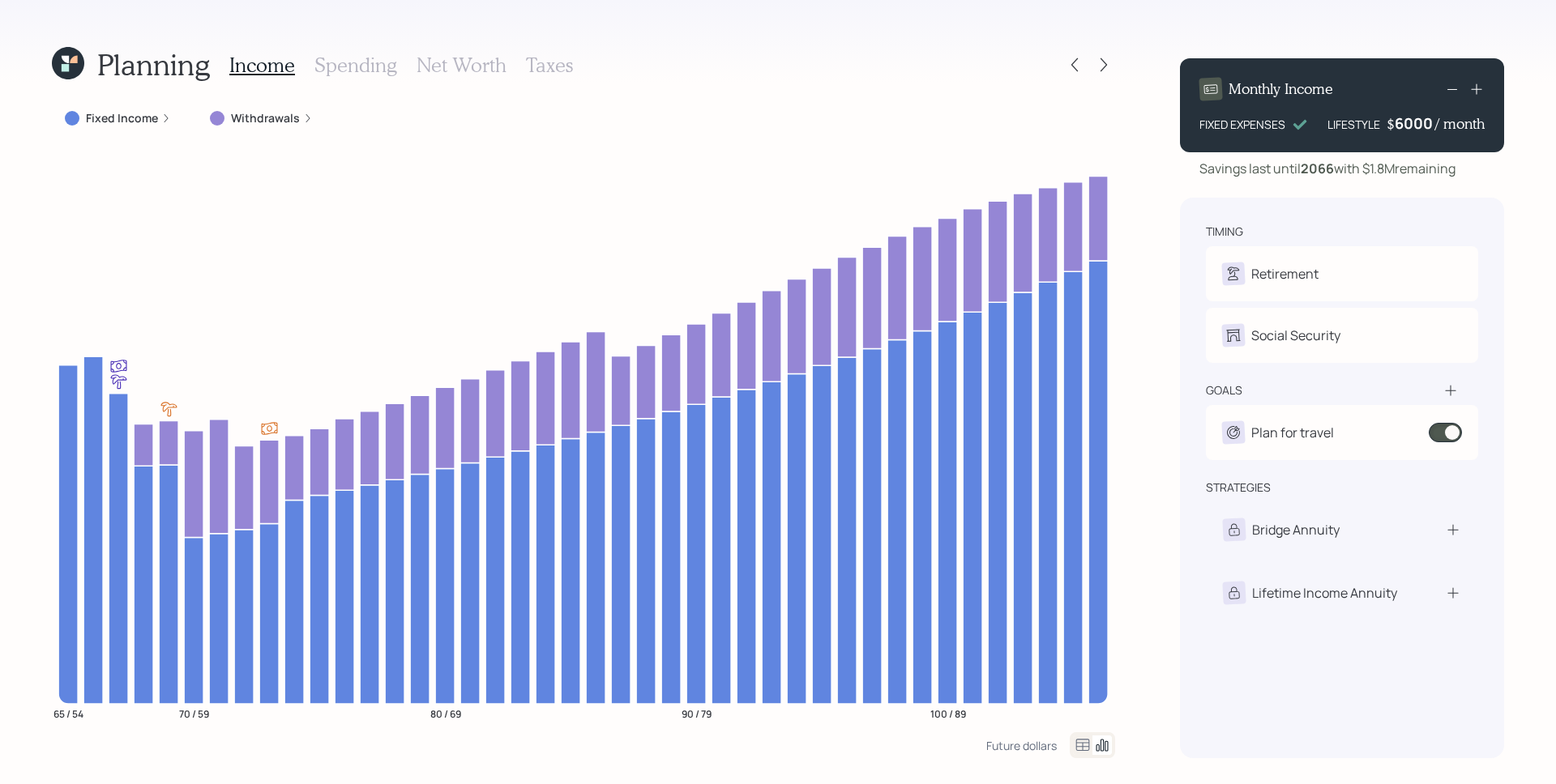
click at [1429, 122] on div "6000" at bounding box center [1415, 122] width 41 height 19
click at [1427, 123] on div "6000" at bounding box center [1415, 122] width 41 height 19
click at [1424, 124] on div "6000" at bounding box center [1415, 122] width 41 height 19
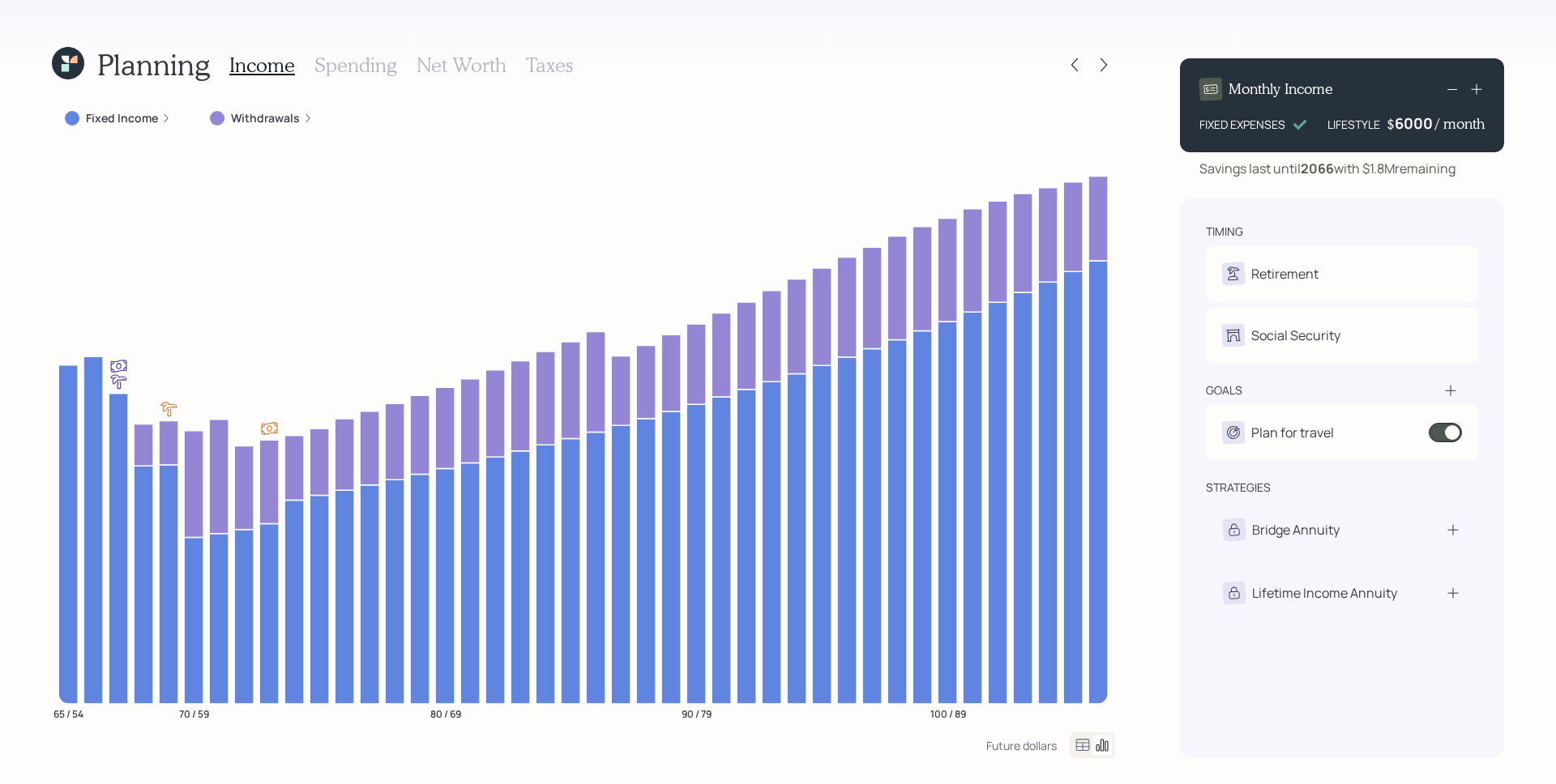
click at [1424, 124] on div "6000" at bounding box center [1415, 122] width 41 height 19
click at [1428, 175] on div "Savings last until 2066 with $1.8M remaining" at bounding box center [1327, 168] width 256 height 19
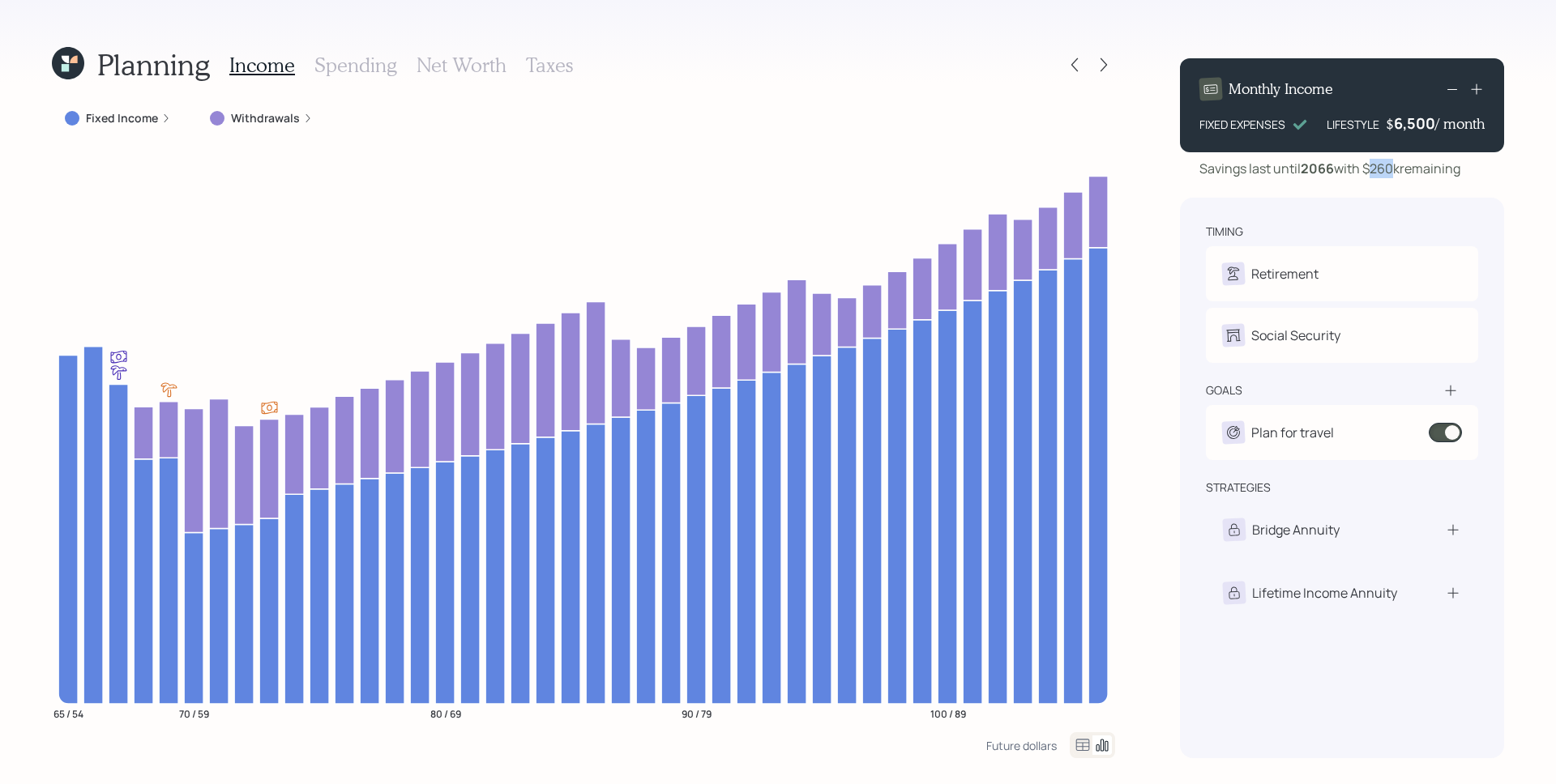
drag, startPoint x: 1376, startPoint y: 167, endPoint x: 1400, endPoint y: 164, distance: 24.2
click at [1400, 164] on div "Savings last until 2066 with $260k remaining" at bounding box center [1329, 168] width 261 height 19
click at [1433, 169] on div "Savings last until 2066 with $260k remaining" at bounding box center [1329, 168] width 261 height 19
drag, startPoint x: 1402, startPoint y: 123, endPoint x: 1426, endPoint y: 127, distance: 24.3
click at [1426, 127] on div "6500" at bounding box center [1415, 122] width 41 height 19
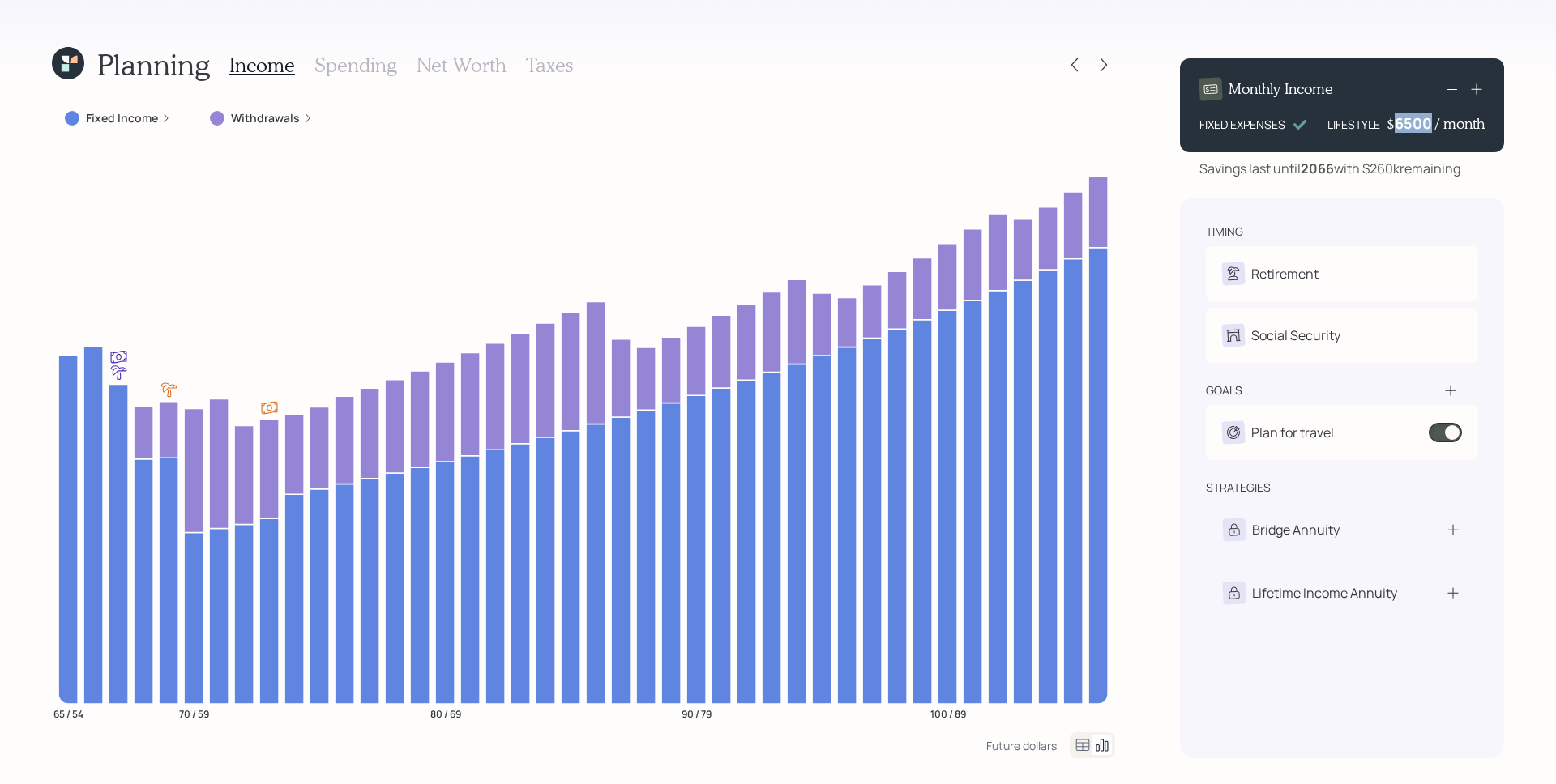
click at [1408, 125] on div "6500" at bounding box center [1415, 122] width 41 height 19
click at [1391, 199] on div "timing Retirement D Retire at 66y 9m C Retire at 58y 11m Social Security D Elec…" at bounding box center [1341, 477] width 324 height 560
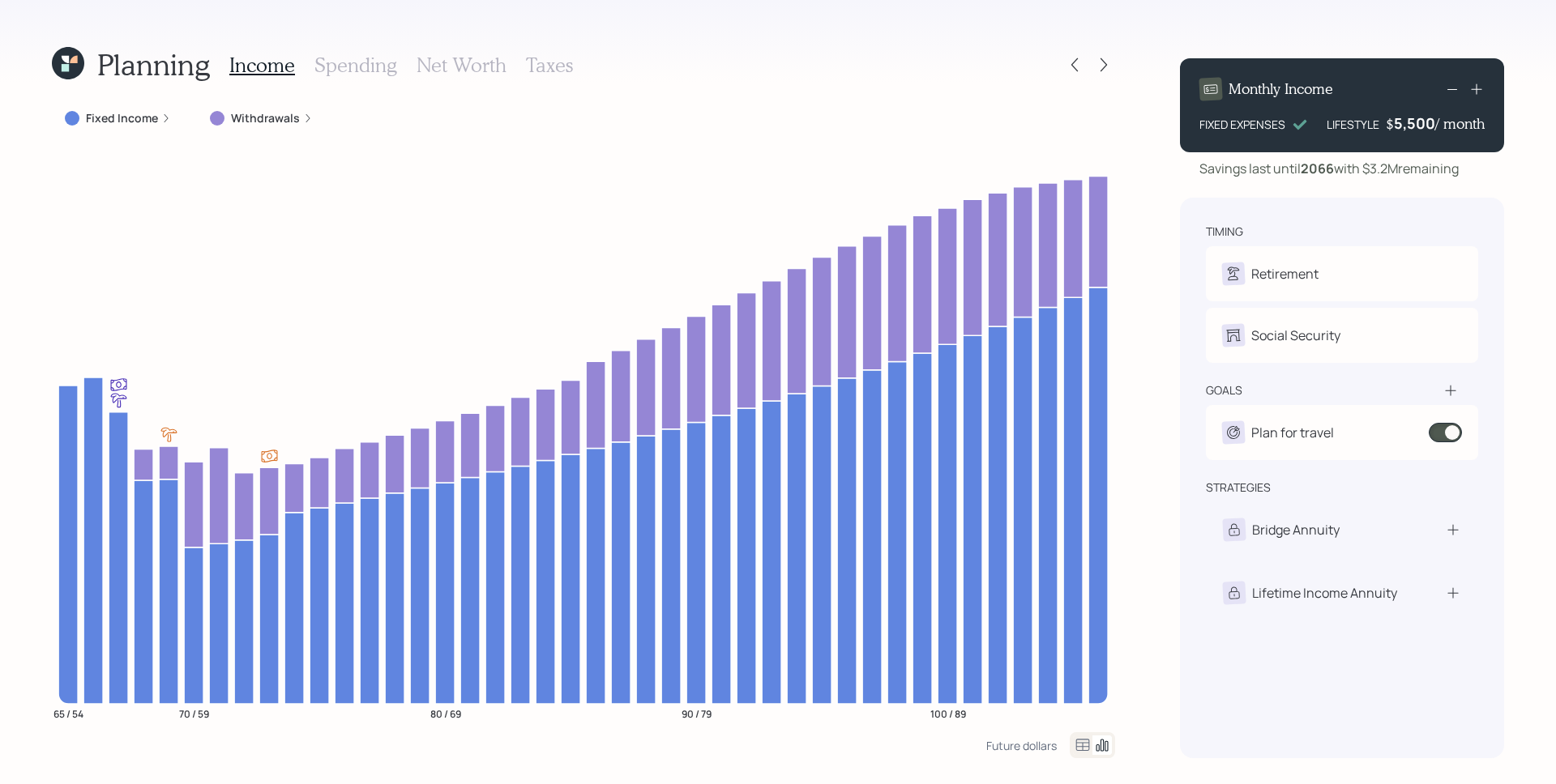
click at [368, 57] on h3 "Spending" at bounding box center [356, 65] width 83 height 24
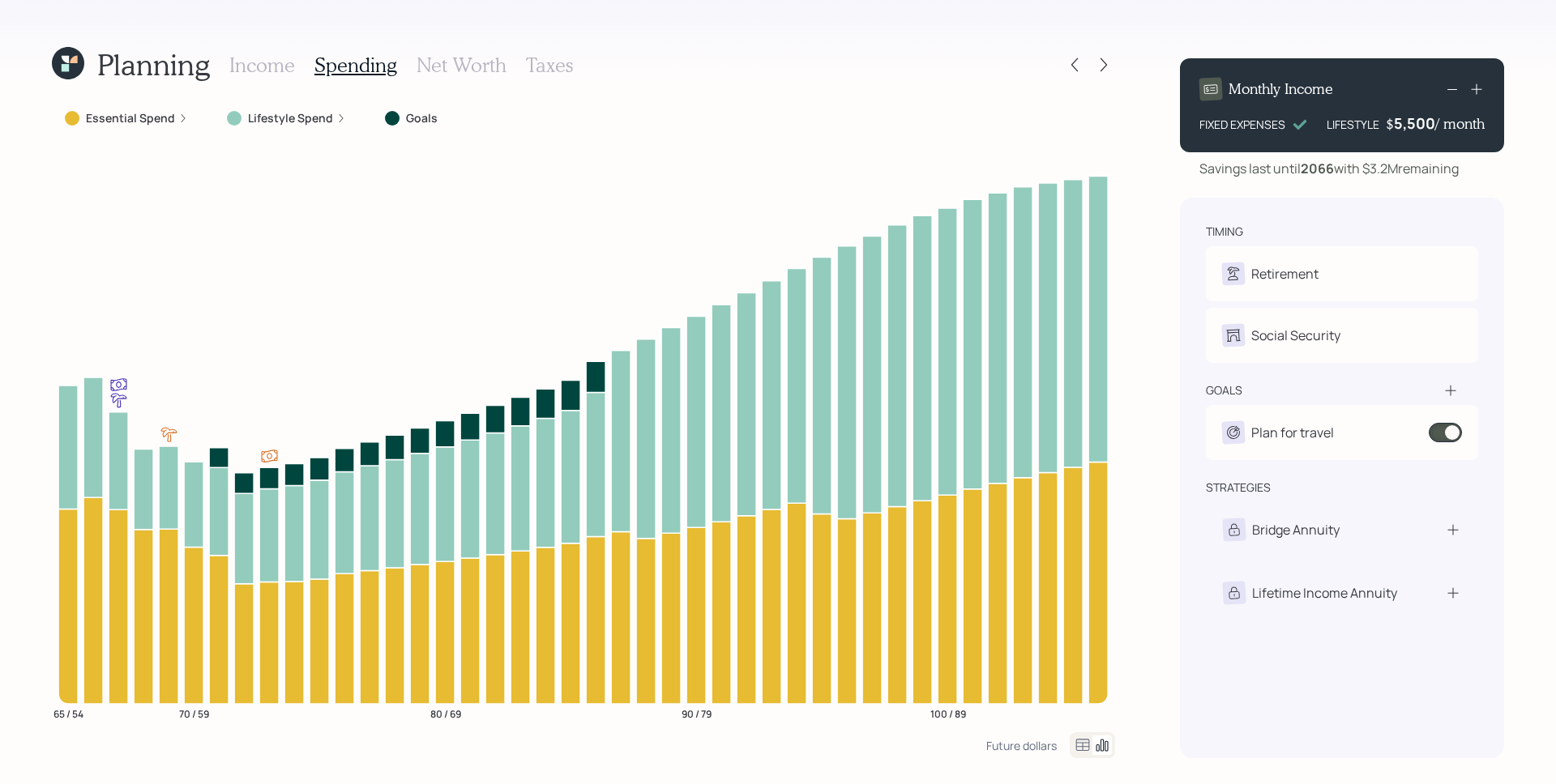
click at [168, 114] on label "Essential Spend" at bounding box center [130, 117] width 89 height 16
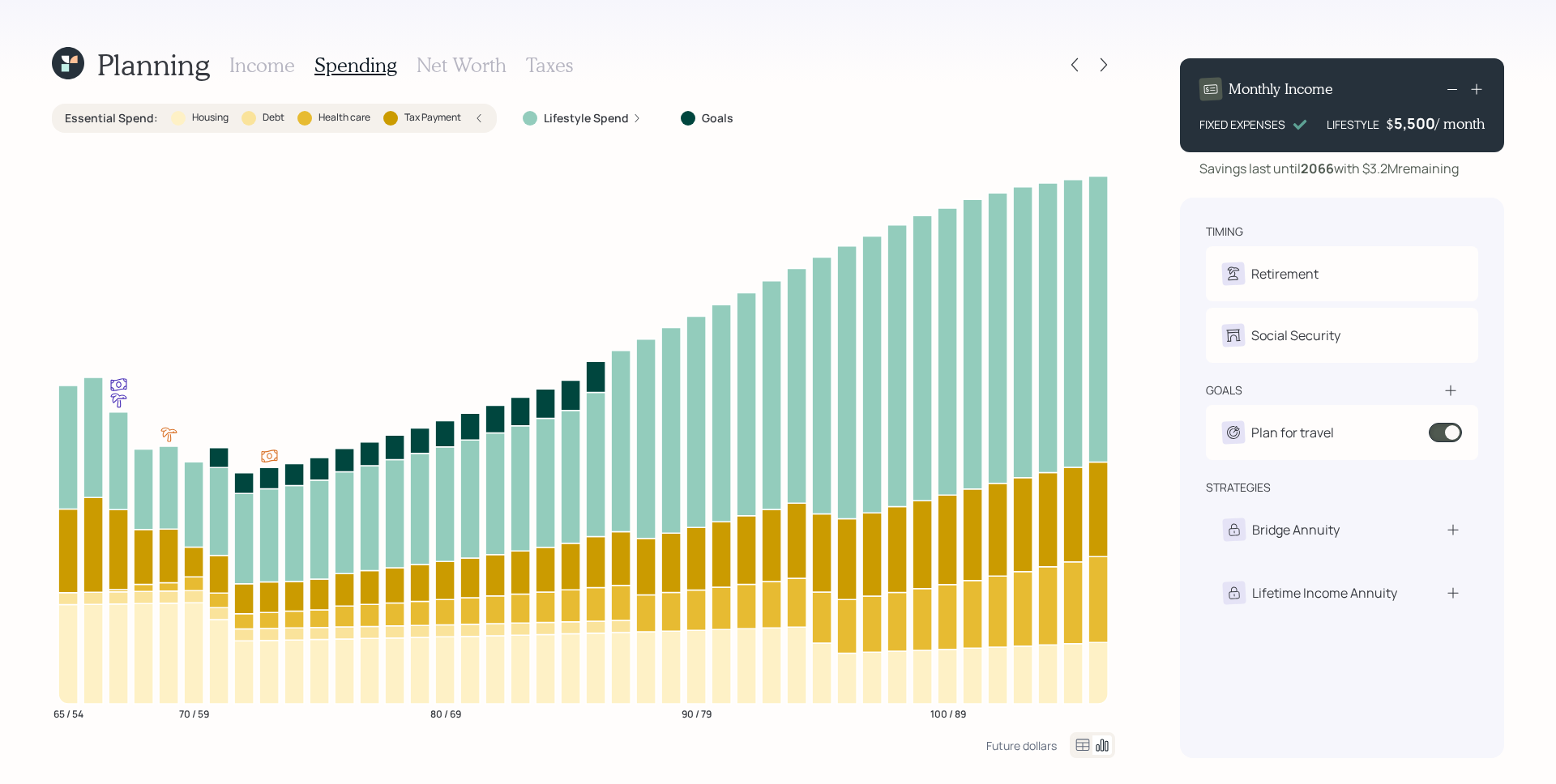
click at [483, 125] on div "Essential Spend : Housing Debt Health care Tax Payment" at bounding box center [274, 118] width 445 height 30
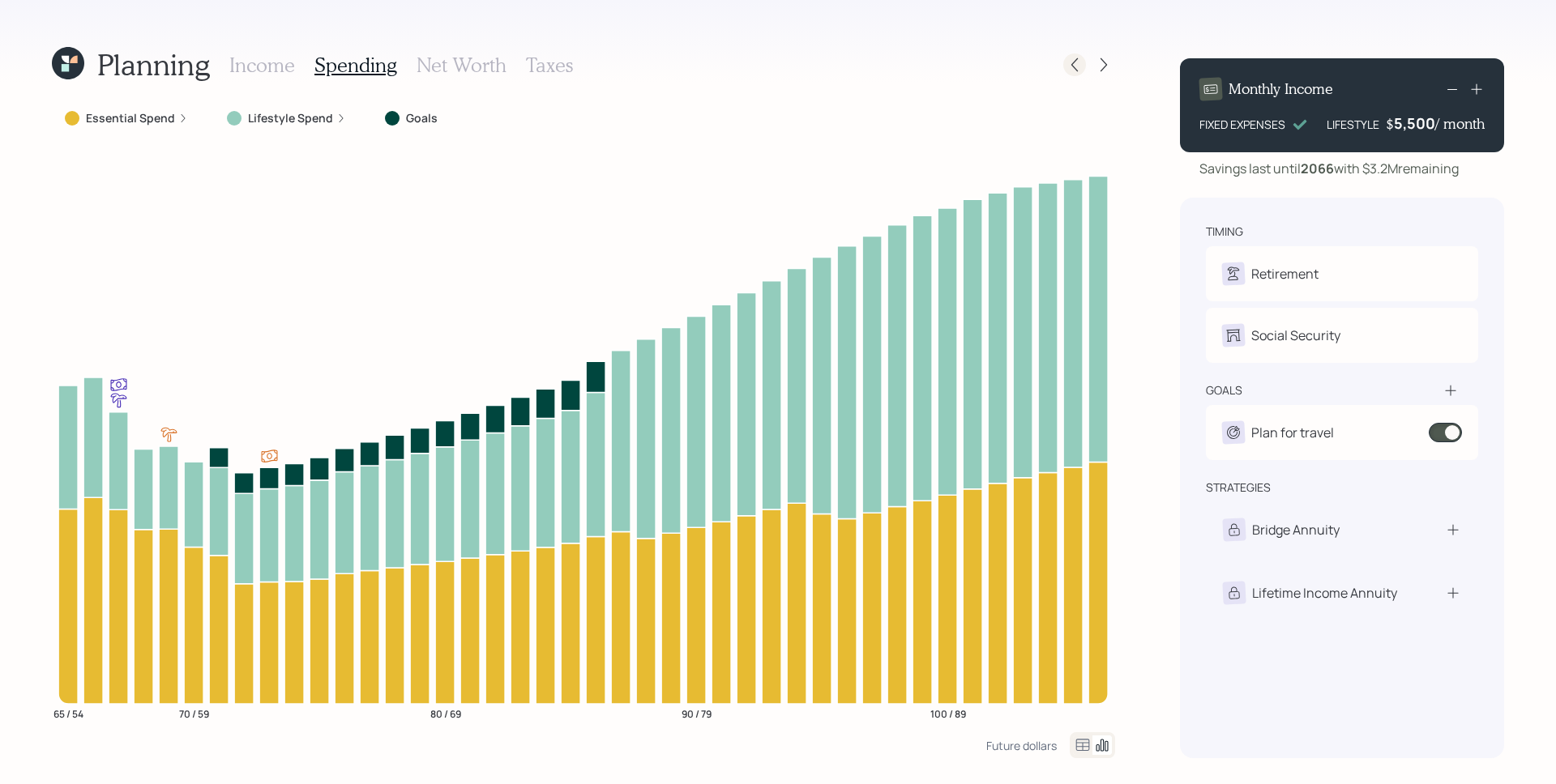
click at [1073, 65] on icon at bounding box center [1074, 64] width 16 height 16
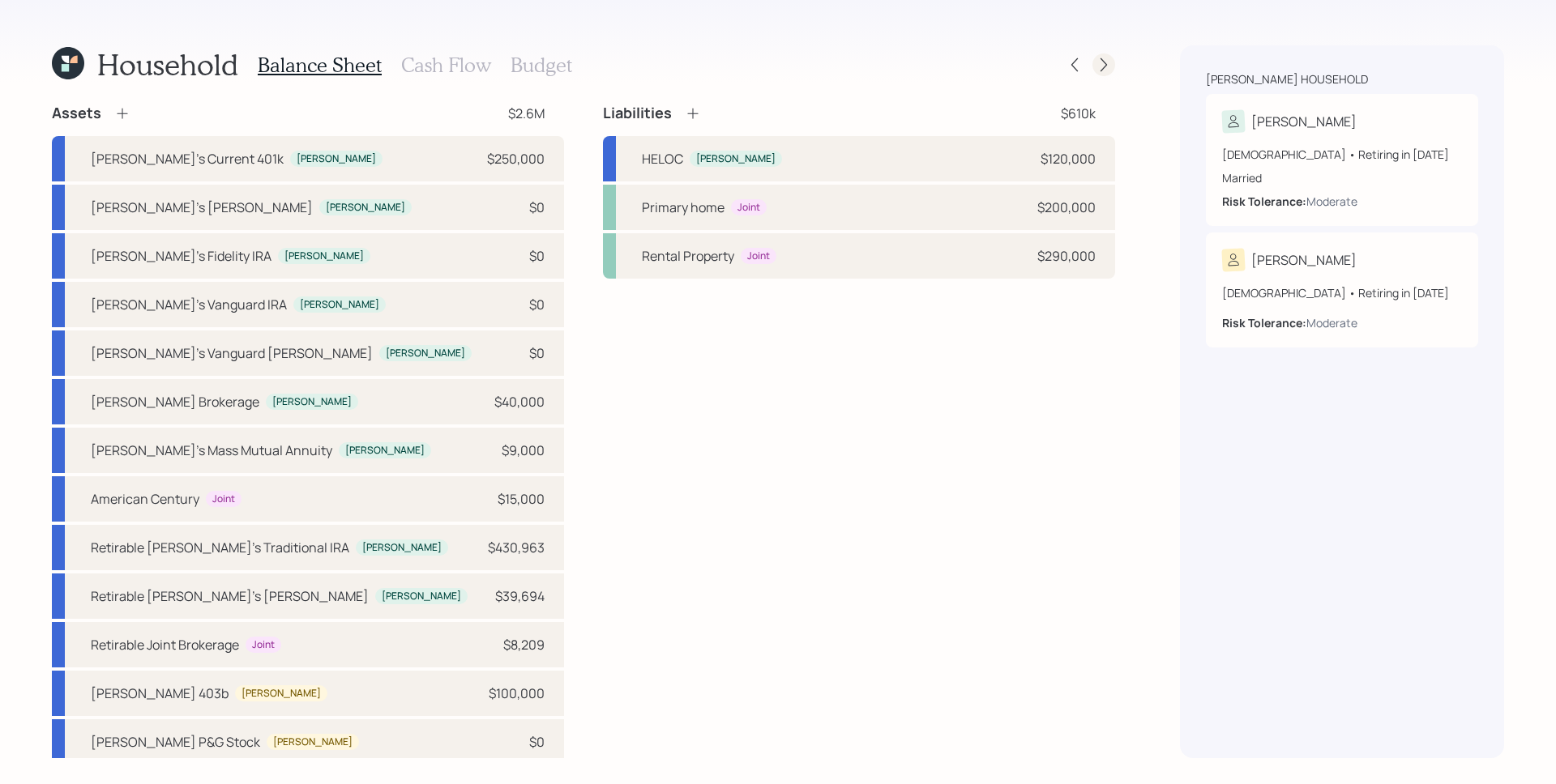
click at [1106, 72] on icon at bounding box center [1103, 64] width 16 height 16
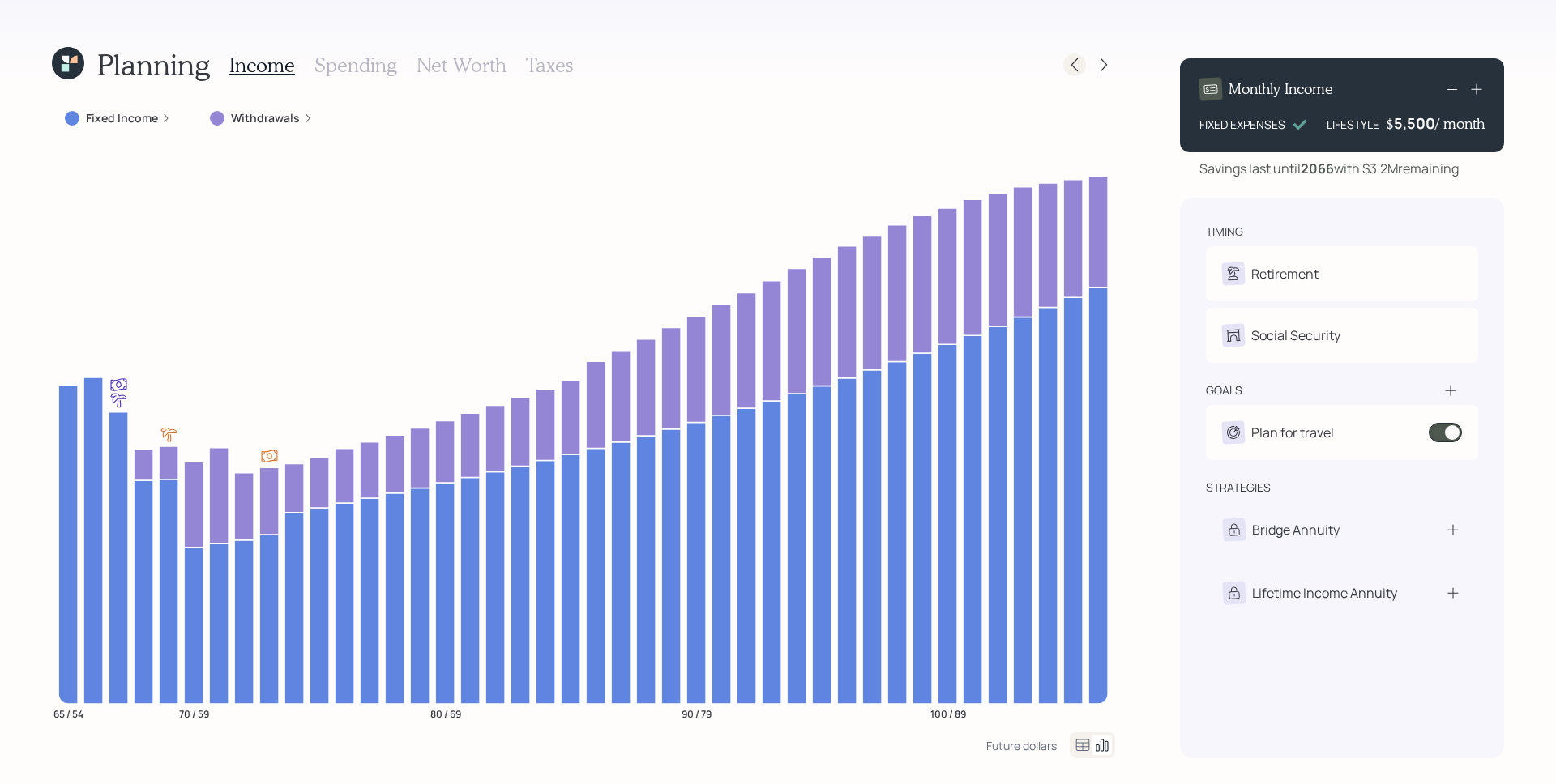
click at [1070, 63] on icon at bounding box center [1074, 64] width 16 height 16
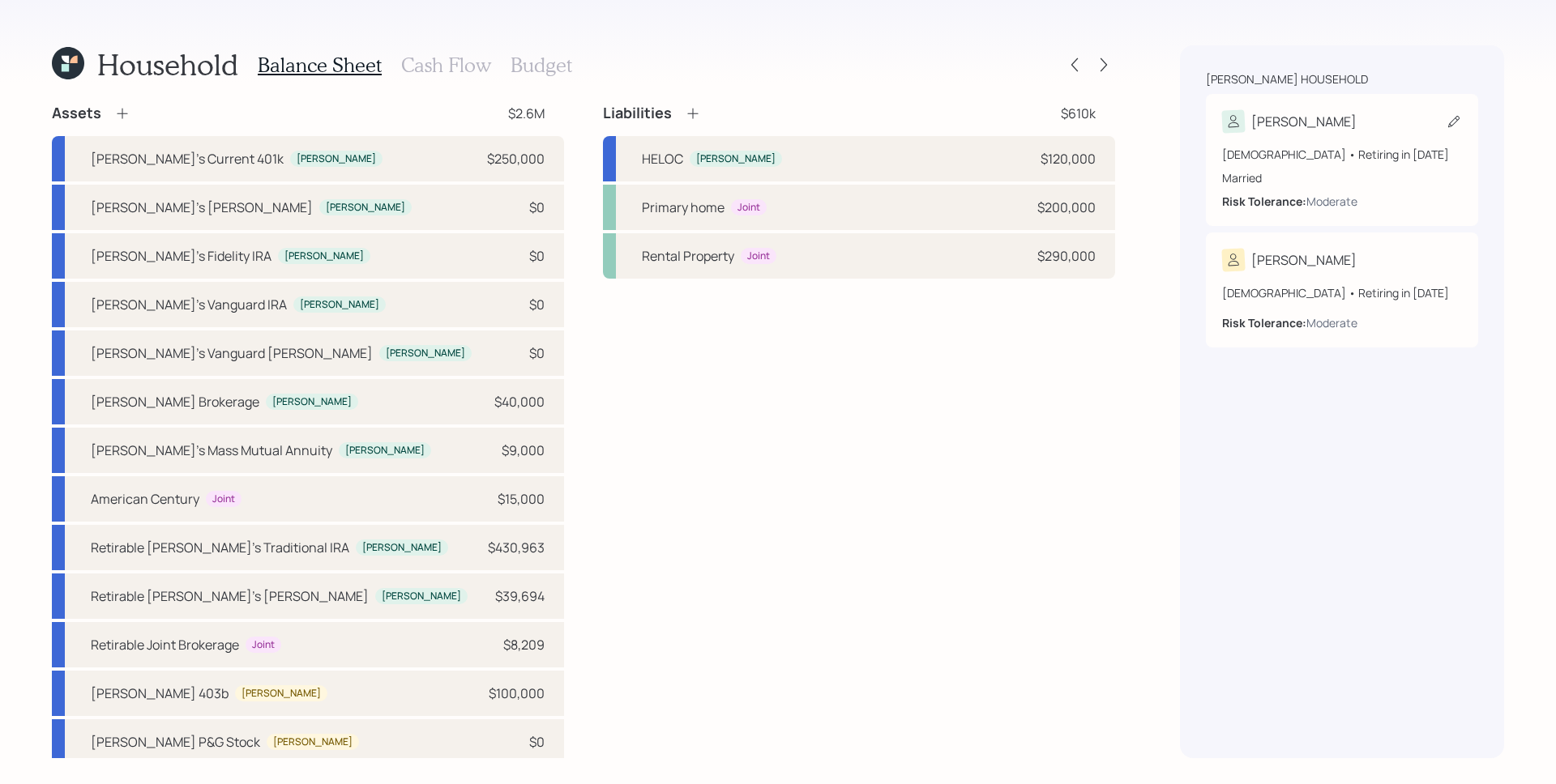
click at [1340, 191] on div "65 years old • Retiring in September 2027 Married Risk Tolerance: Moderate" at bounding box center [1342, 178] width 240 height 64
select select "9"
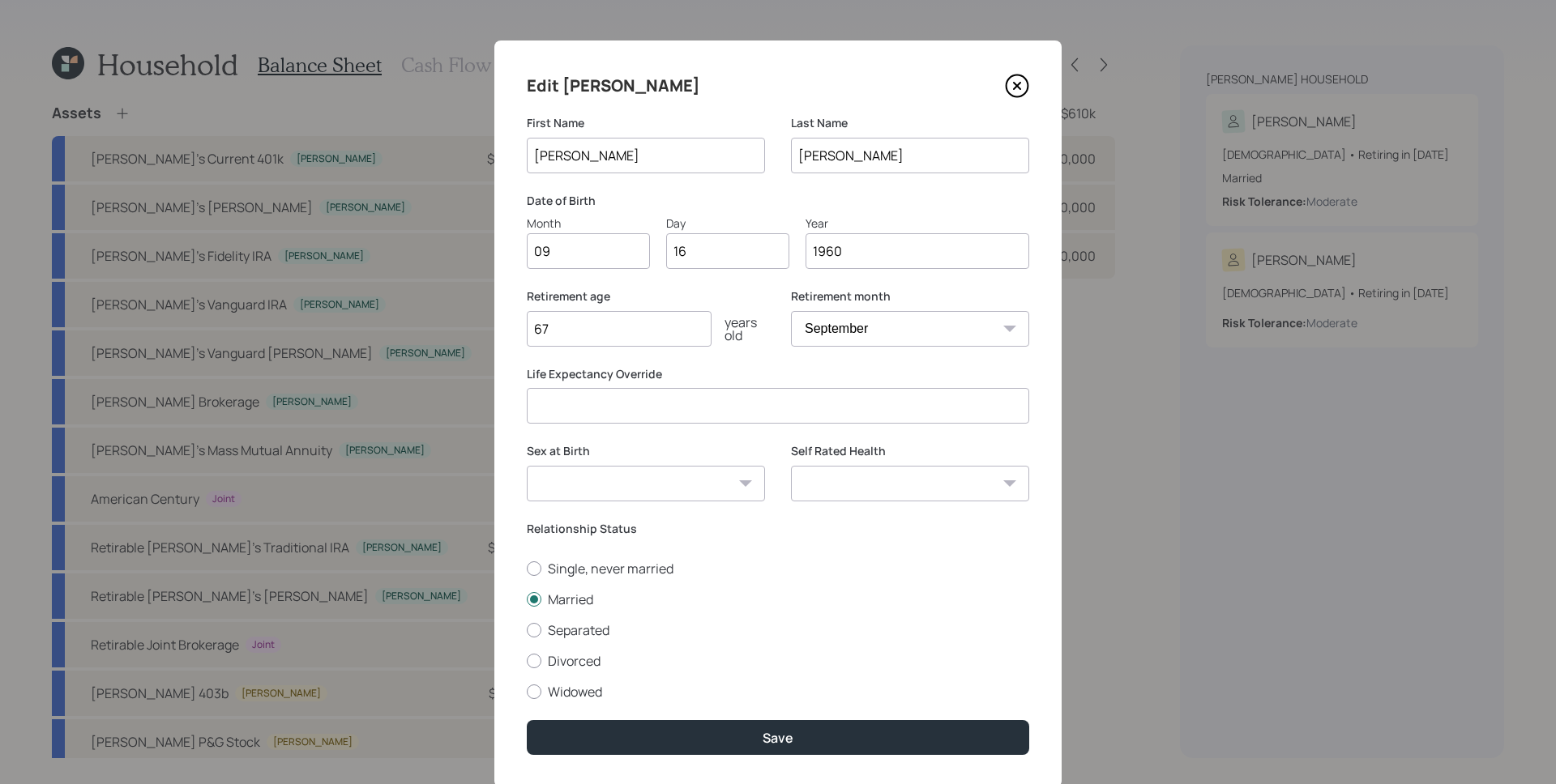
click at [1018, 84] on icon at bounding box center [1017, 85] width 25 height 24
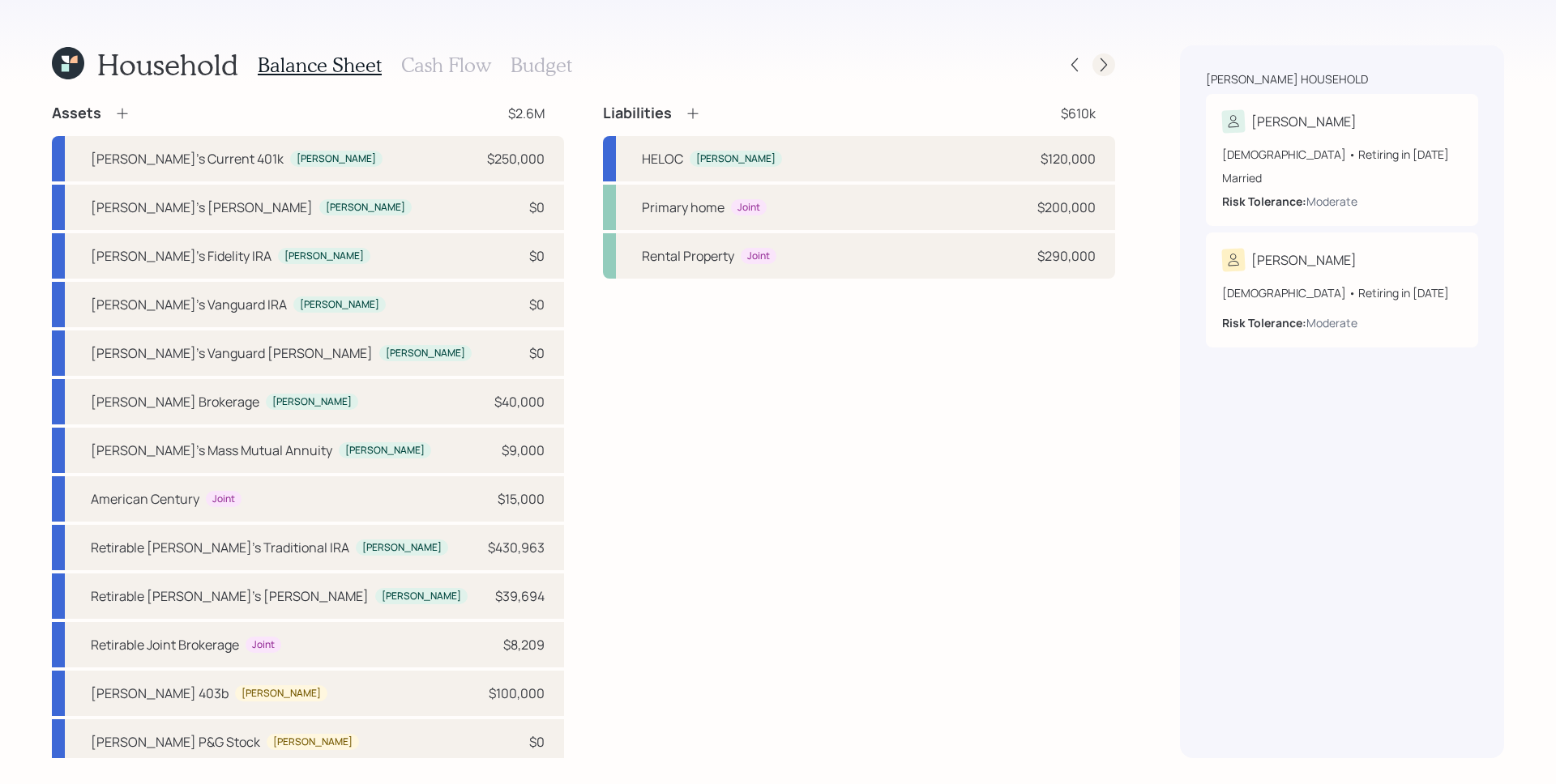
click at [1106, 55] on div at bounding box center [1103, 64] width 23 height 23
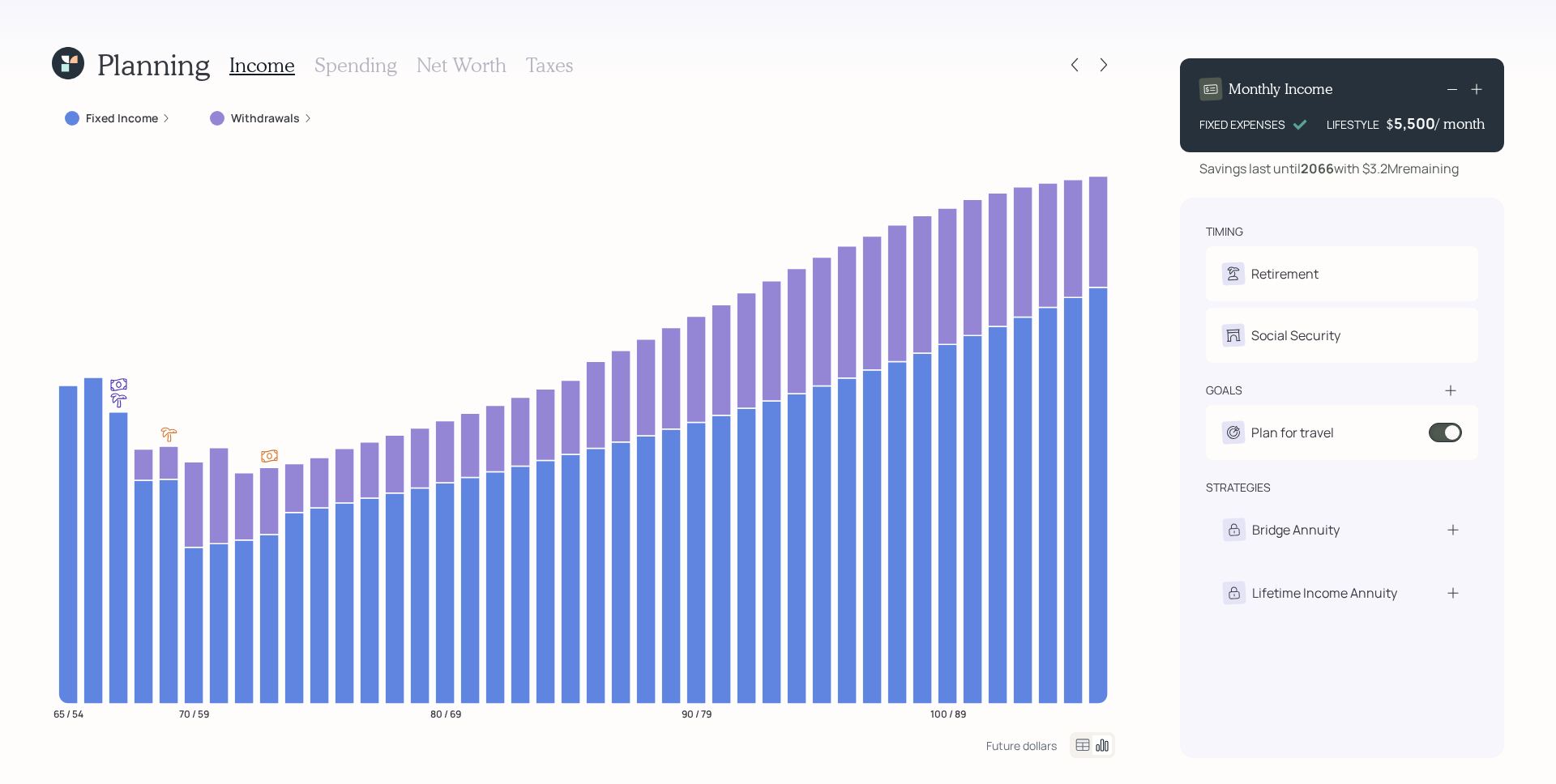
click at [343, 61] on h3 "Spending" at bounding box center [356, 65] width 83 height 24
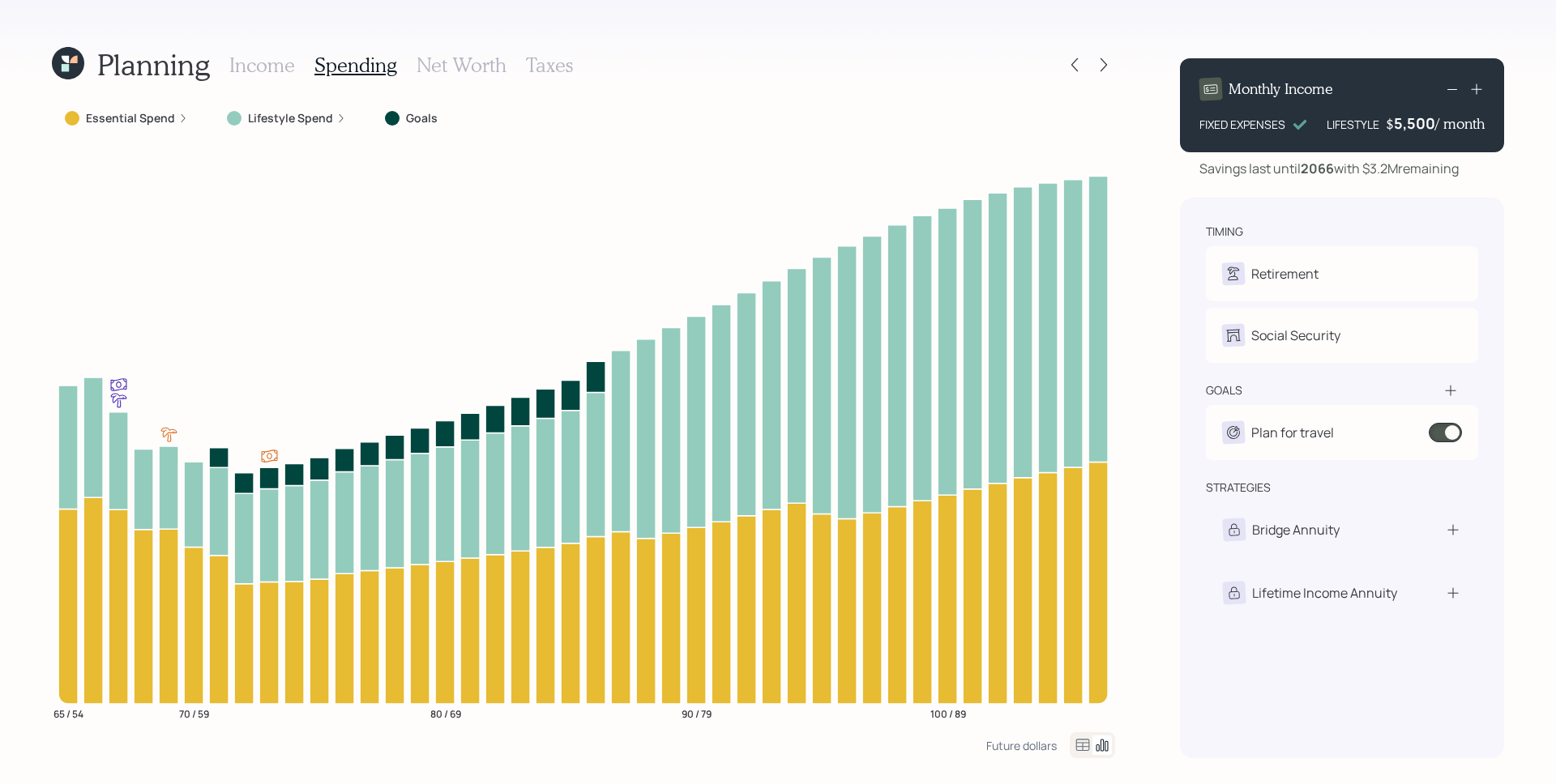
click at [172, 117] on label "Essential Spend" at bounding box center [130, 117] width 89 height 16
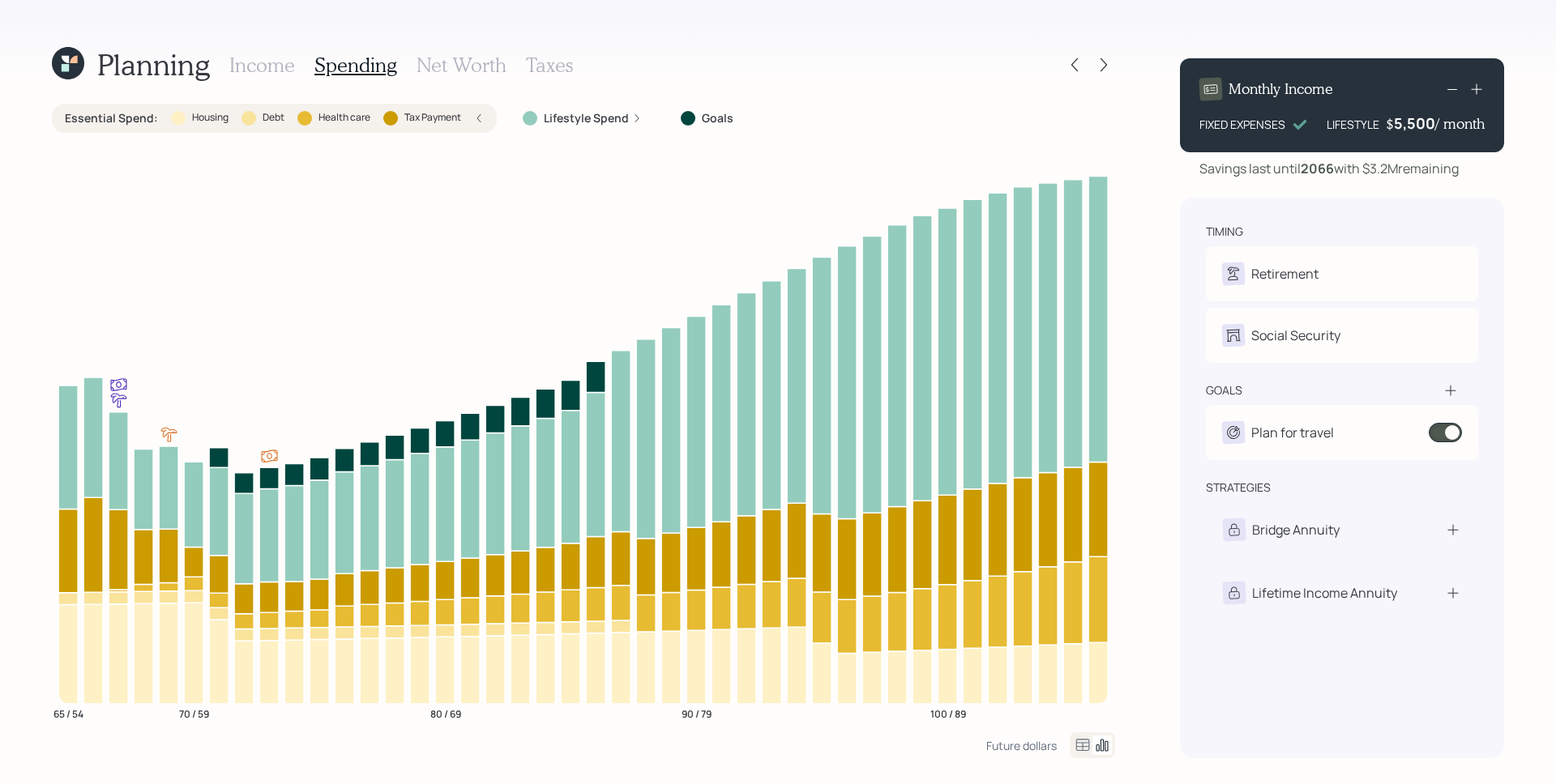
click at [284, 57] on h3 "Income" at bounding box center [262, 65] width 66 height 24
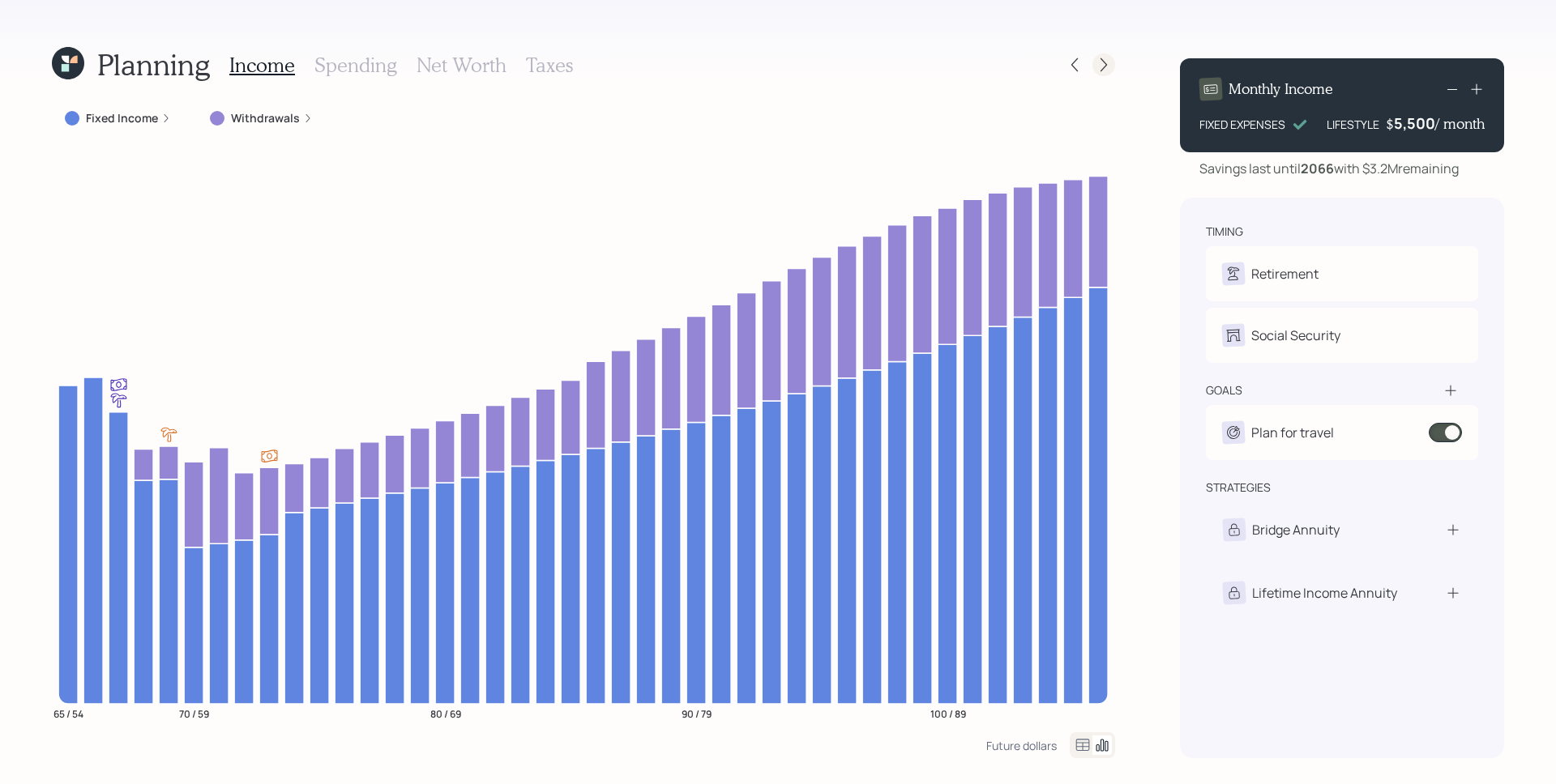
click at [1106, 68] on icon at bounding box center [1103, 64] width 16 height 16
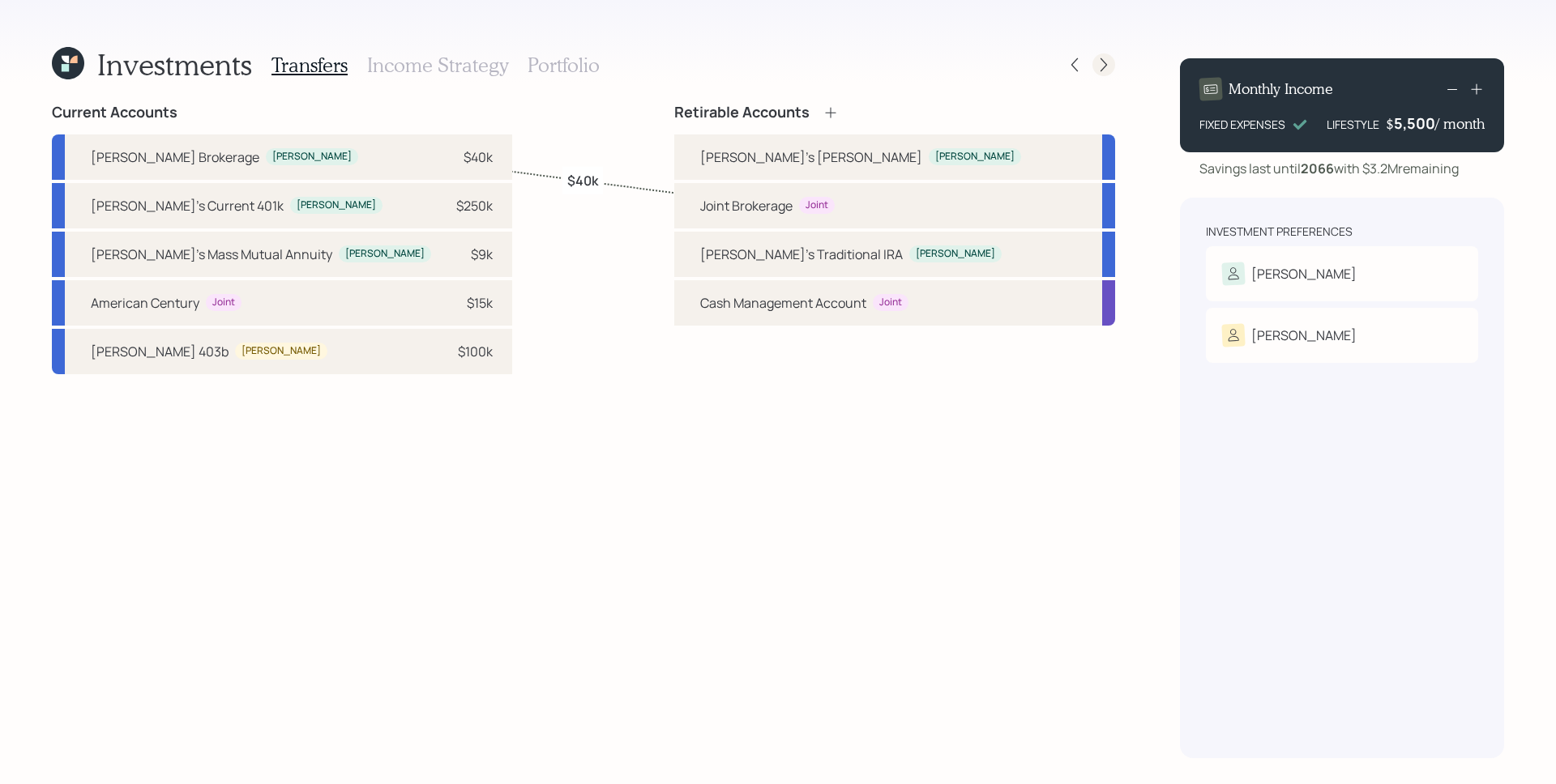
click at [1106, 68] on icon at bounding box center [1103, 64] width 16 height 16
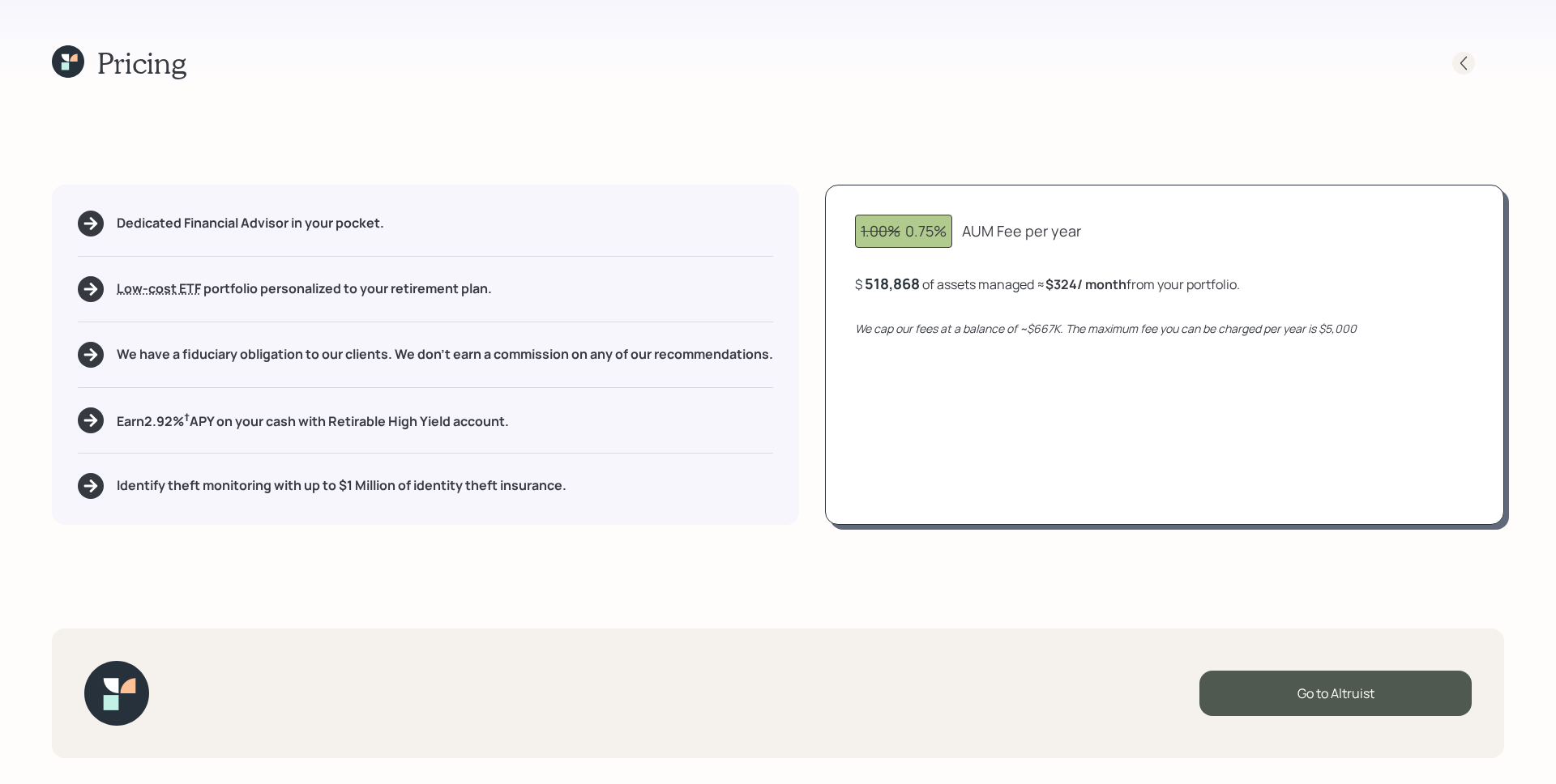
click at [1465, 60] on icon at bounding box center [1463, 63] width 16 height 16
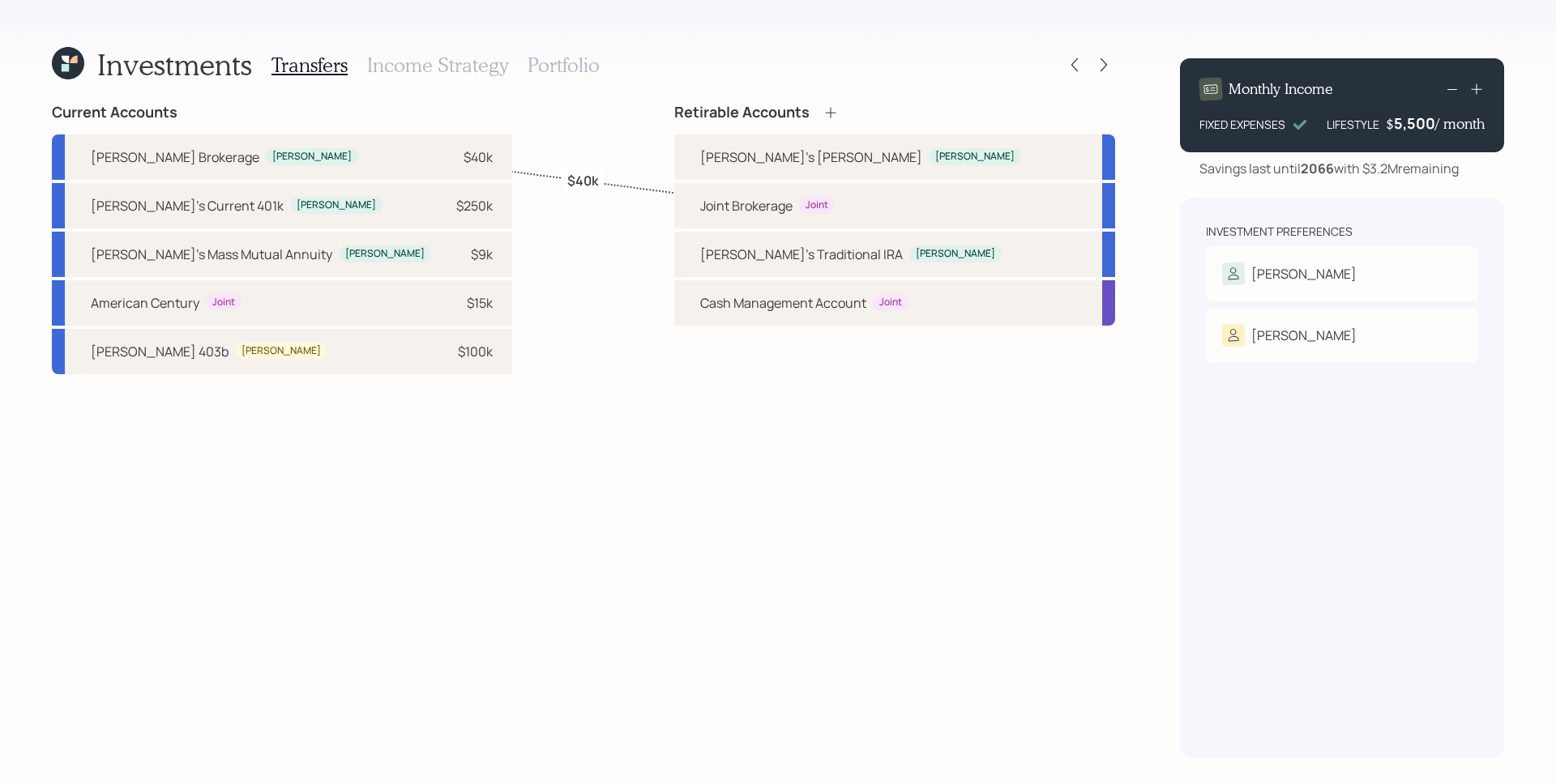
click at [473, 66] on h3 "Income Strategy" at bounding box center [437, 65] width 141 height 24
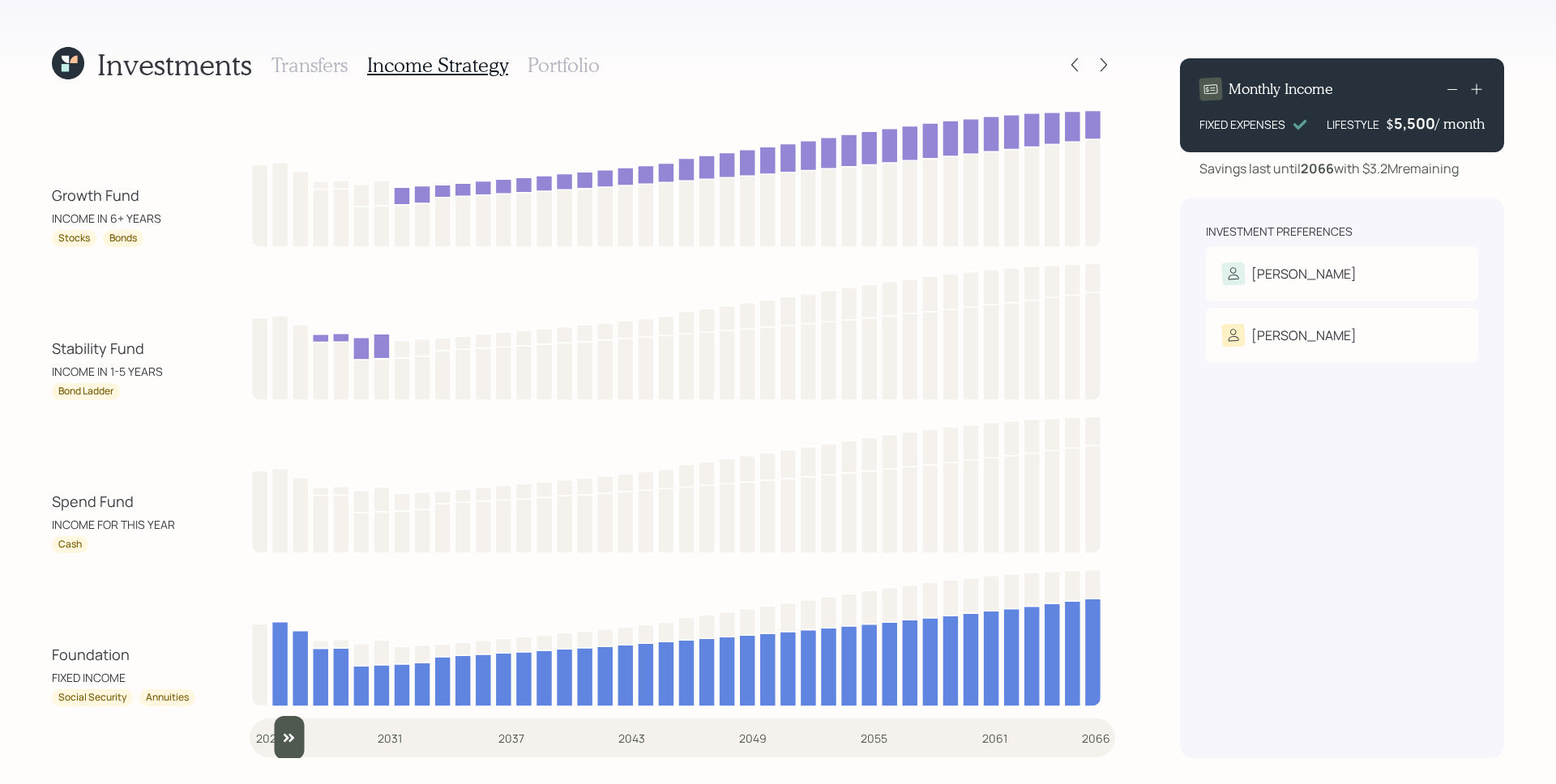
type input "2026"
click at [270, 739] on input "slider" at bounding box center [682, 738] width 865 height 44
click at [1072, 68] on icon at bounding box center [1074, 64] width 16 height 16
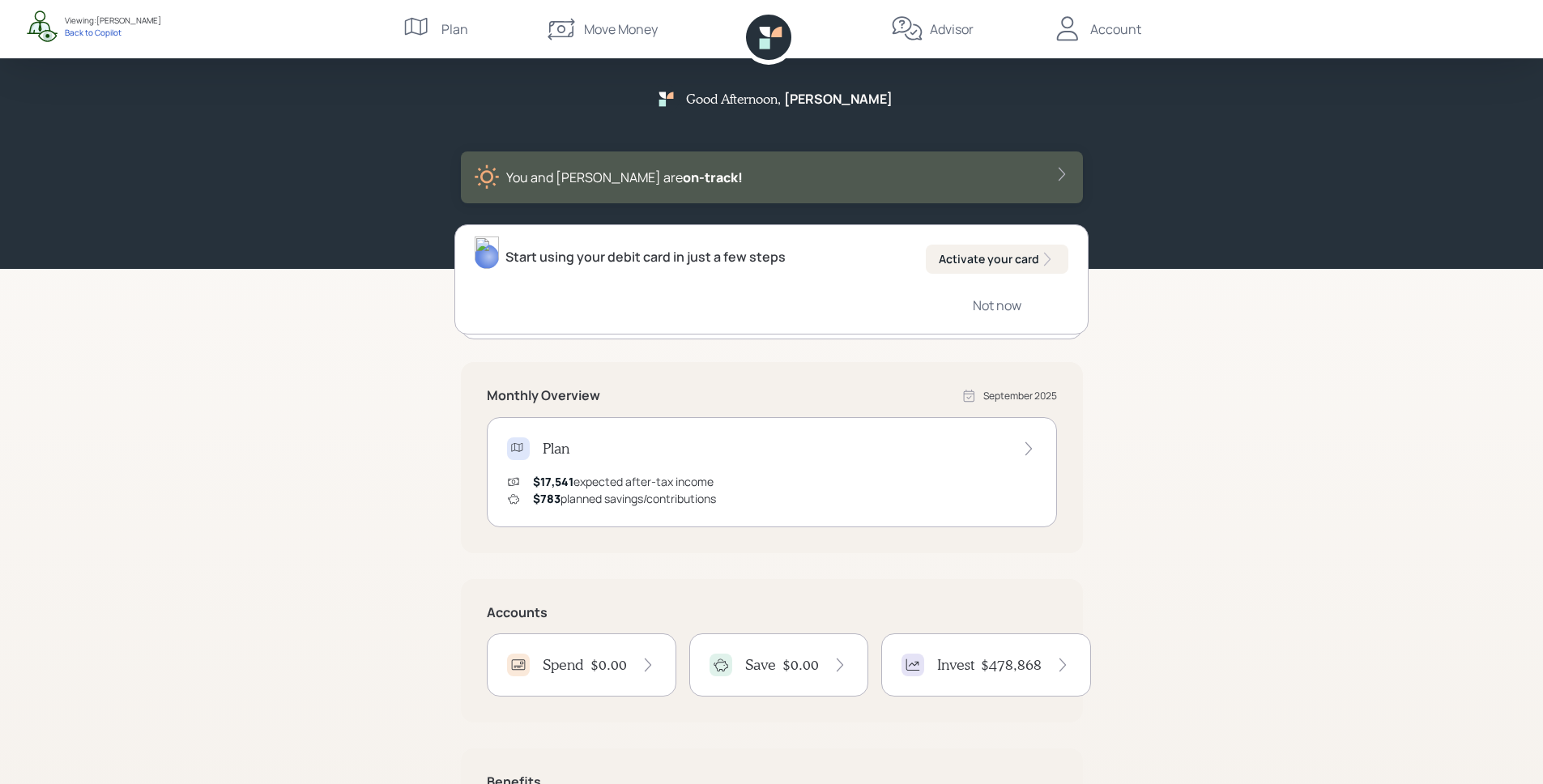
click at [714, 186] on div "You and [PERSON_NAME] are on‑track!" at bounding box center [772, 177] width 597 height 26
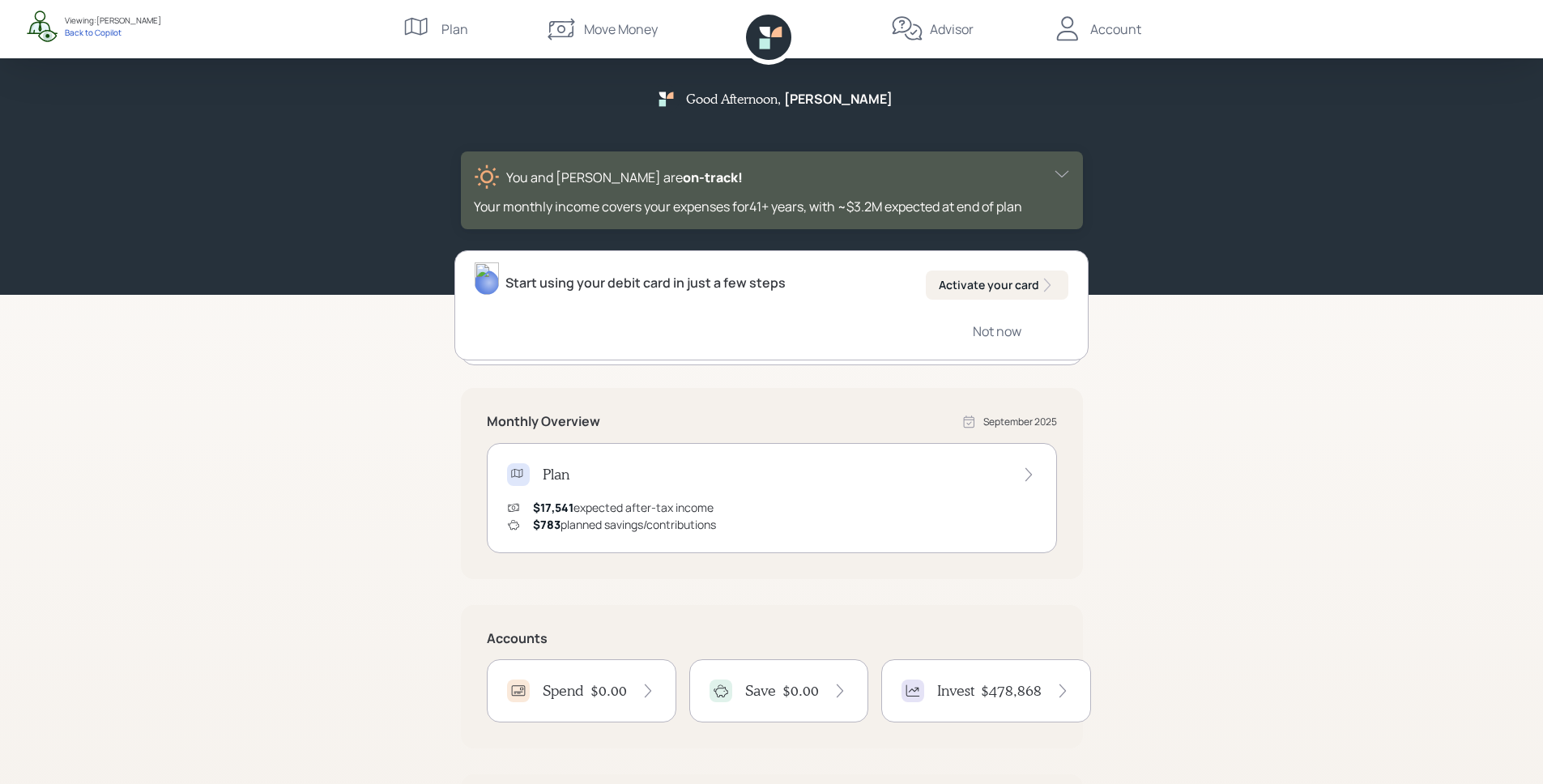
click at [952, 175] on div "You and [PERSON_NAME] are on‑track!" at bounding box center [772, 177] width 597 height 26
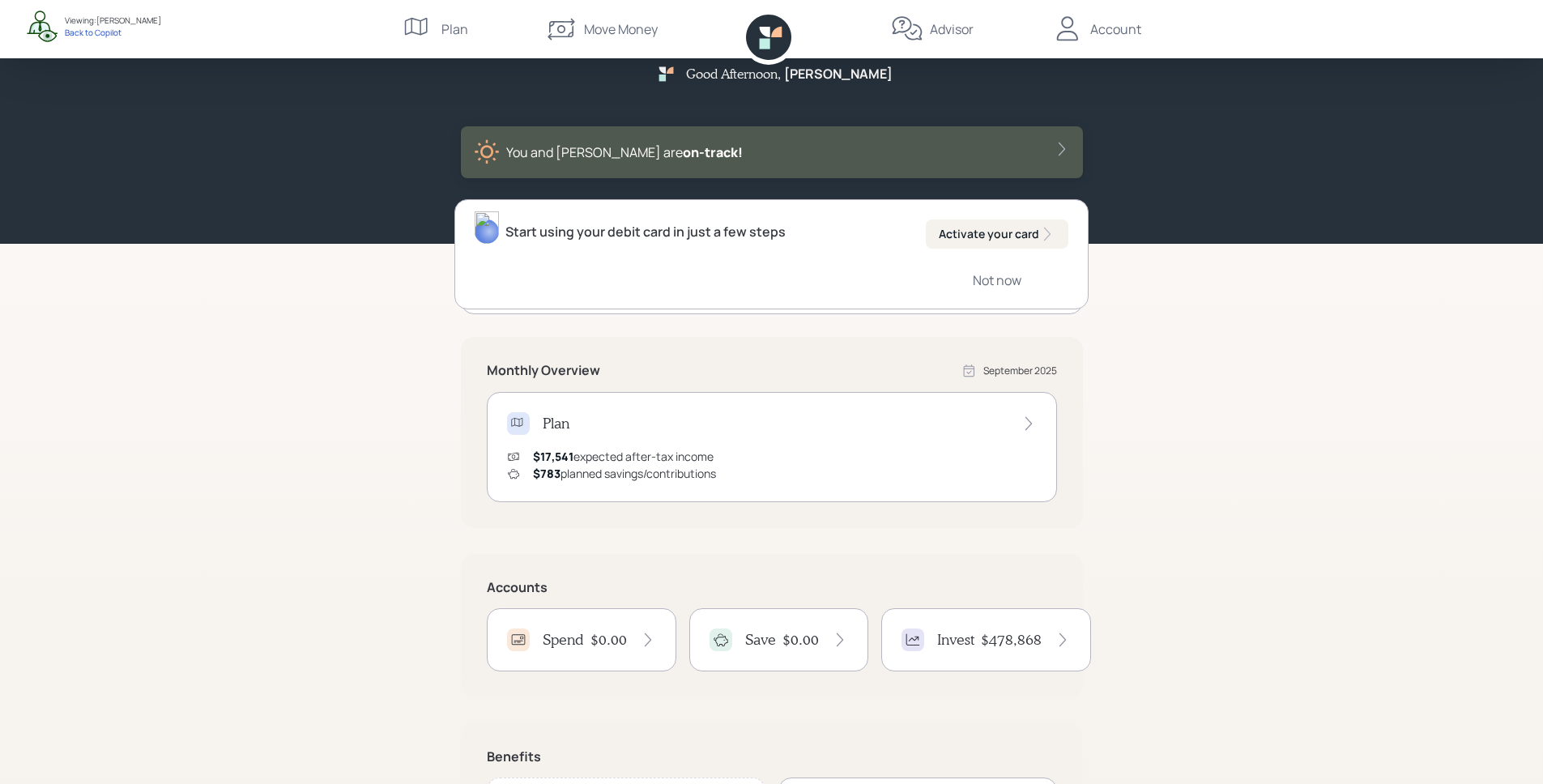
scroll to position [33, 0]
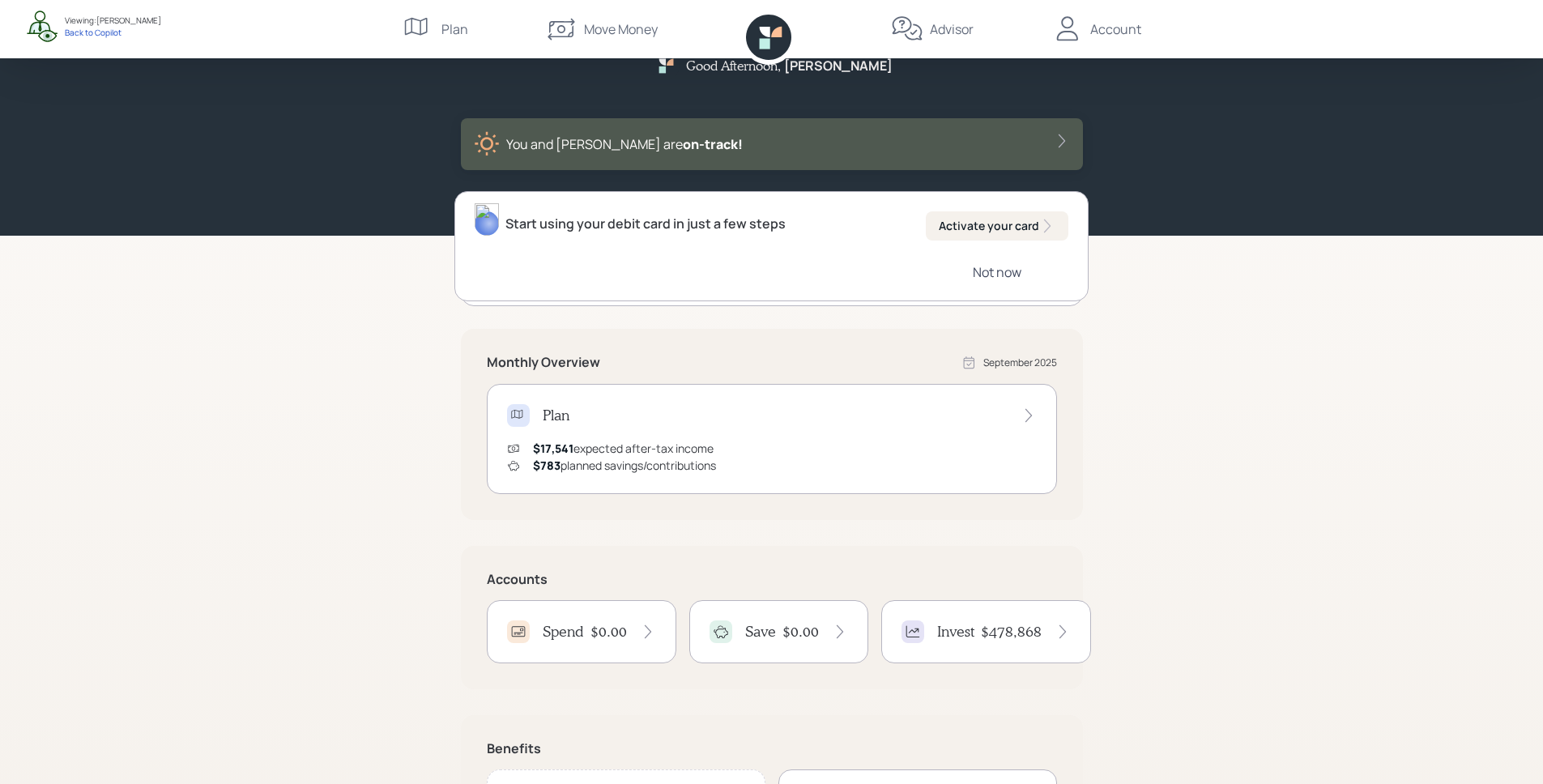
click at [1001, 270] on div "Not now" at bounding box center [997, 272] width 49 height 18
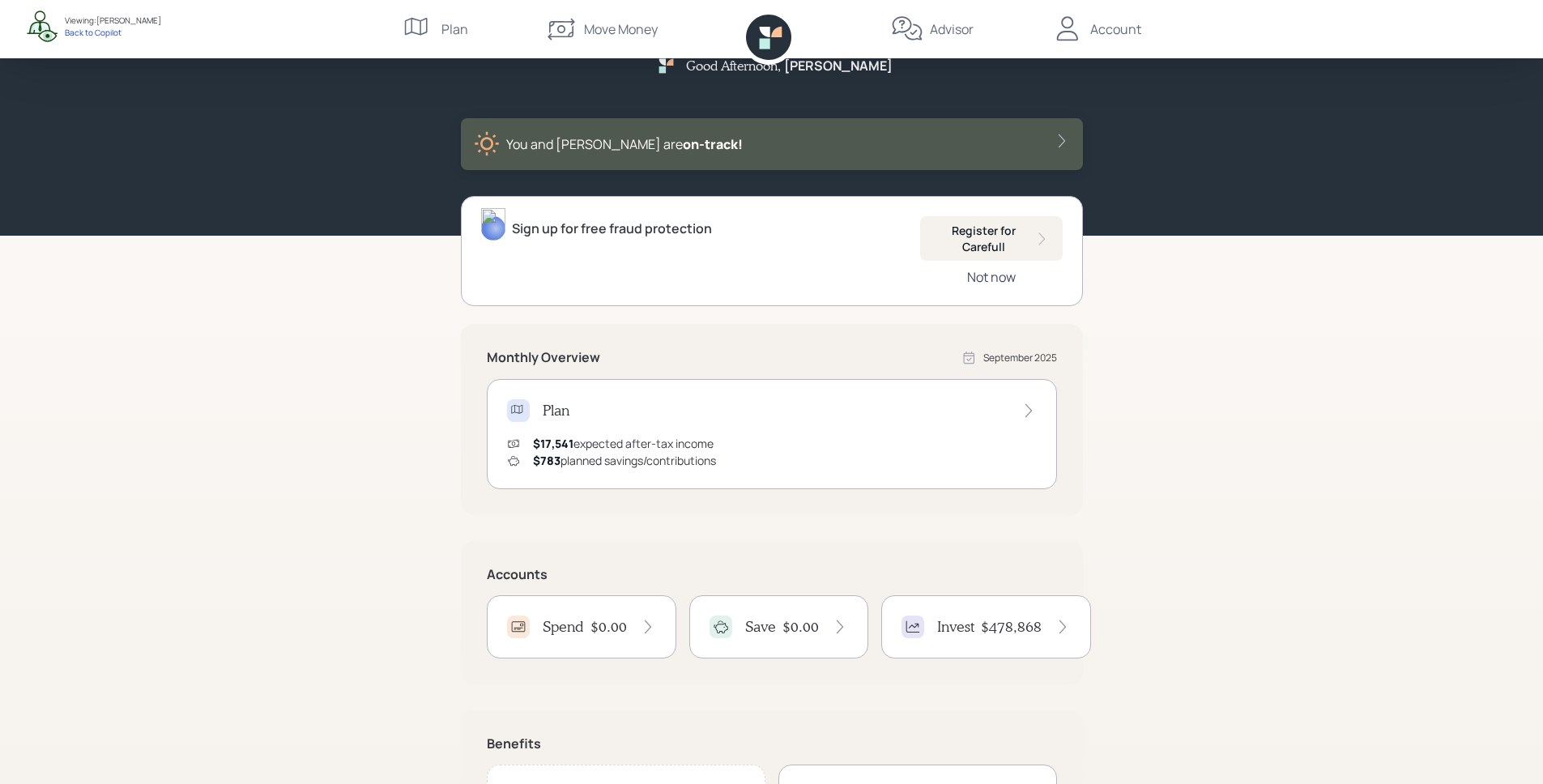
click at [991, 275] on div "Not now" at bounding box center [992, 276] width 49 height 18
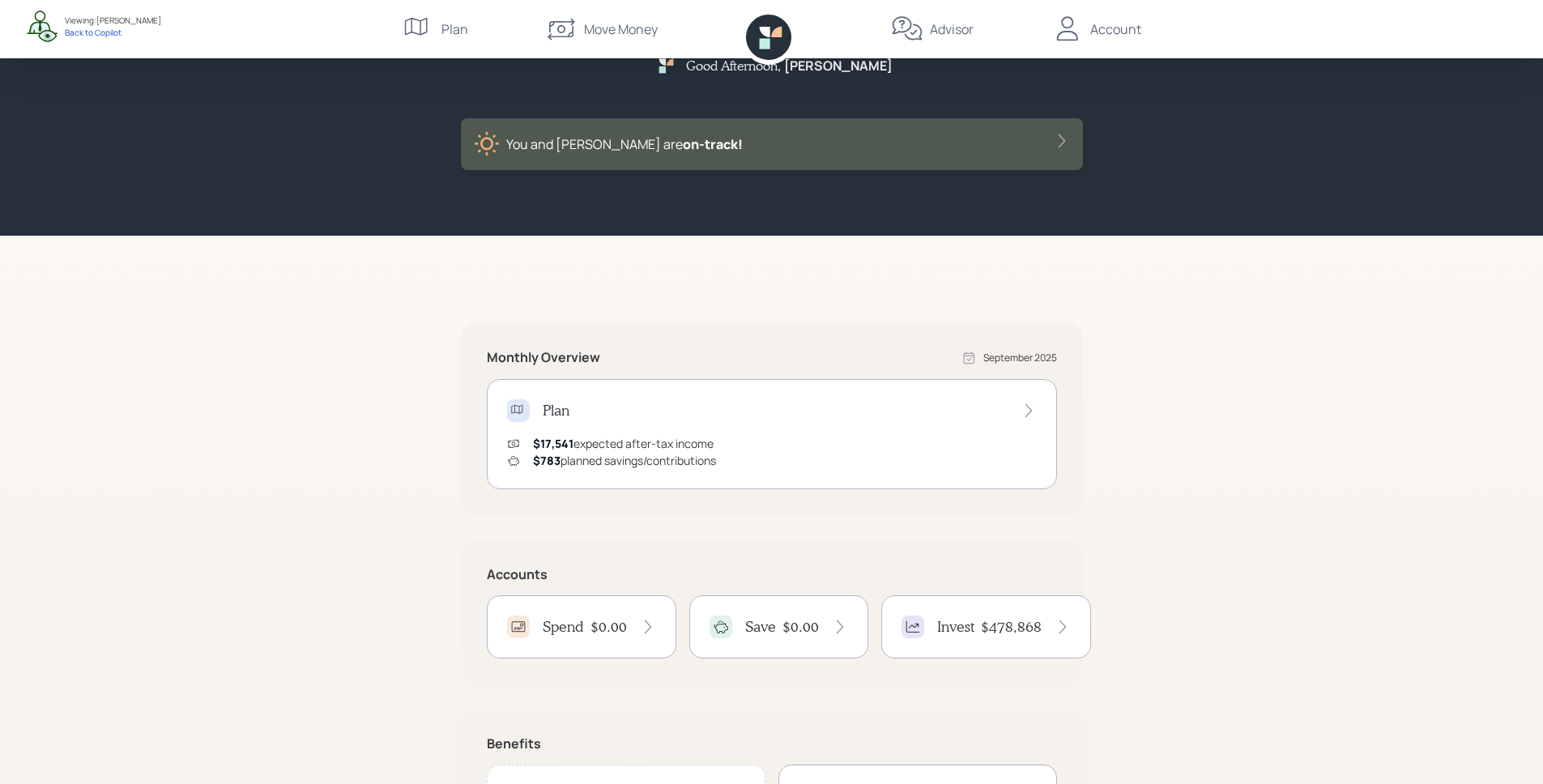
scroll to position [30, 0]
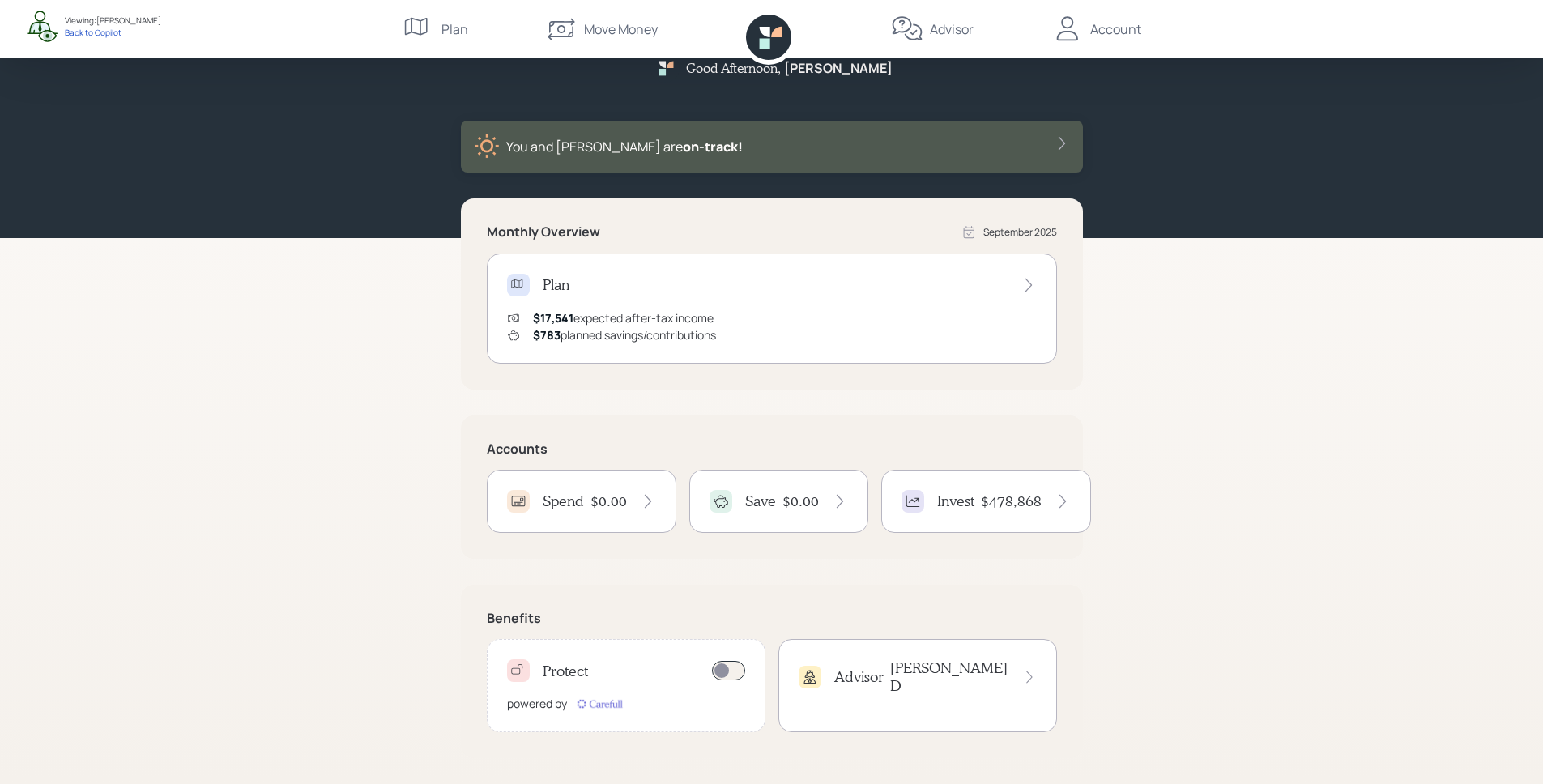
click at [584, 687] on div "Protect powered by" at bounding box center [626, 685] width 279 height 93
click at [635, 493] on div "$0.00" at bounding box center [624, 501] width 66 height 18
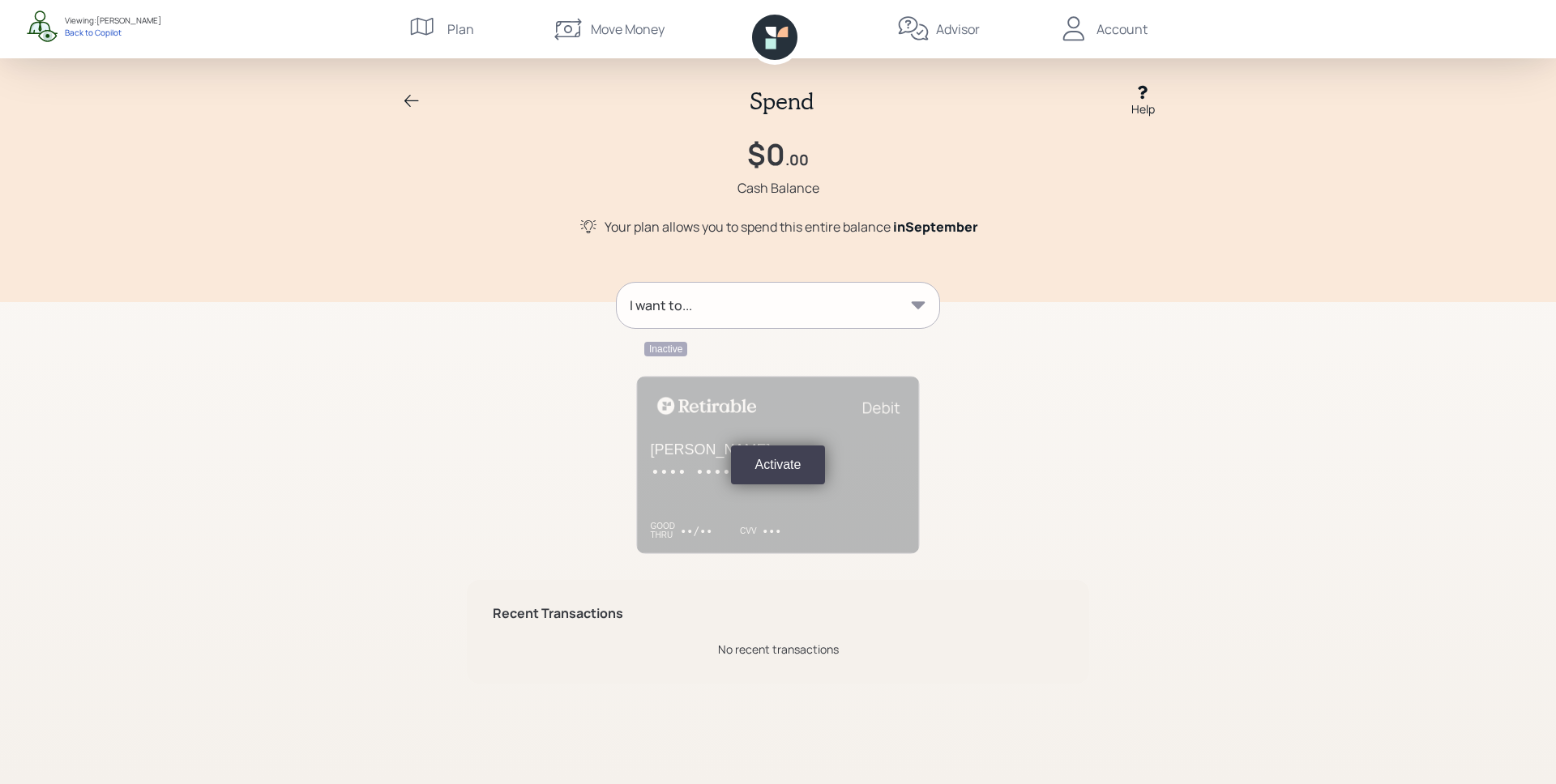
click at [747, 305] on div "I want to..." at bounding box center [778, 306] width 323 height 46
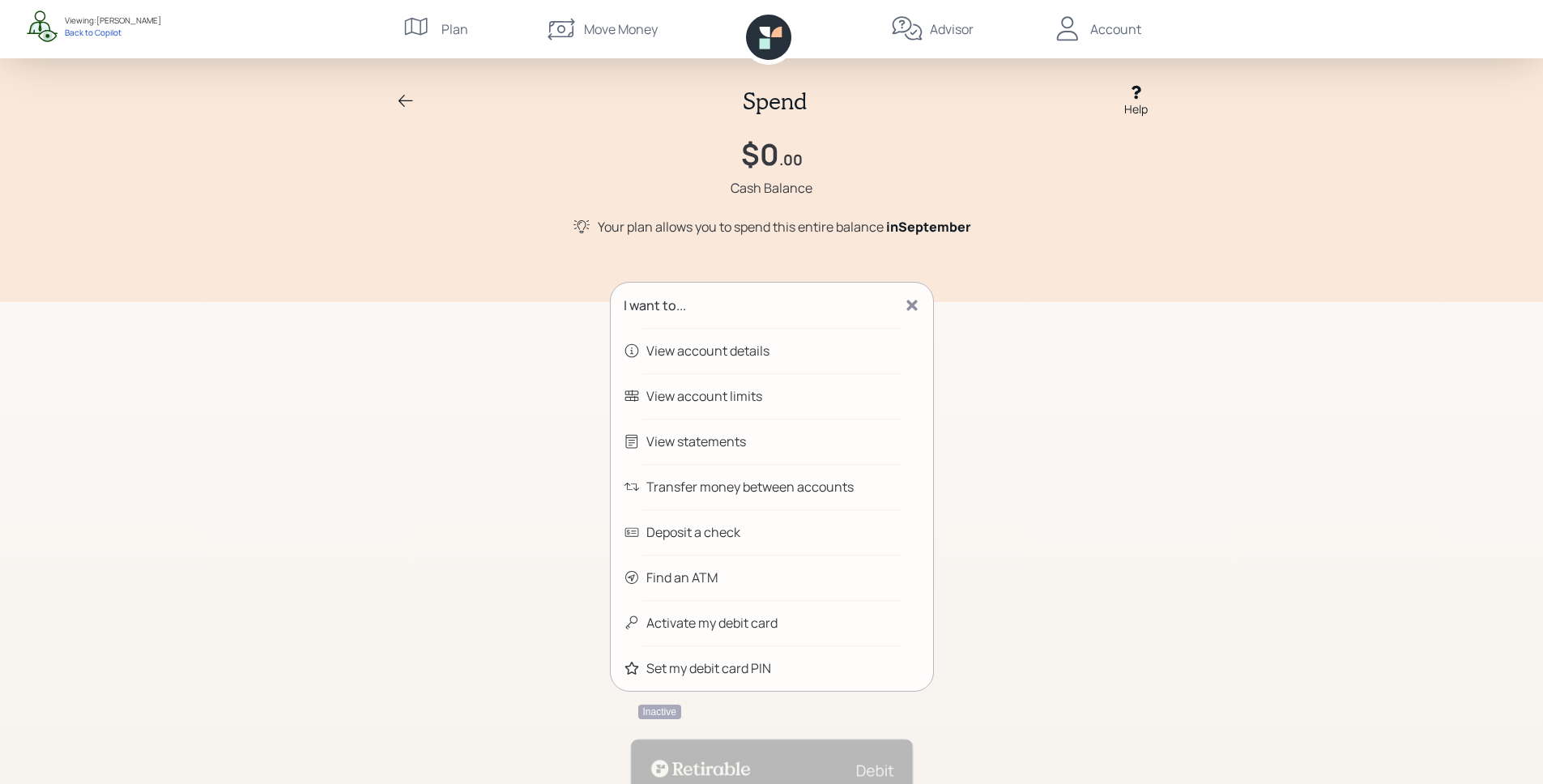
click at [395, 100] on div "Spend Help" at bounding box center [772, 101] width 777 height 33
click at [401, 106] on icon at bounding box center [406, 101] width 19 height 19
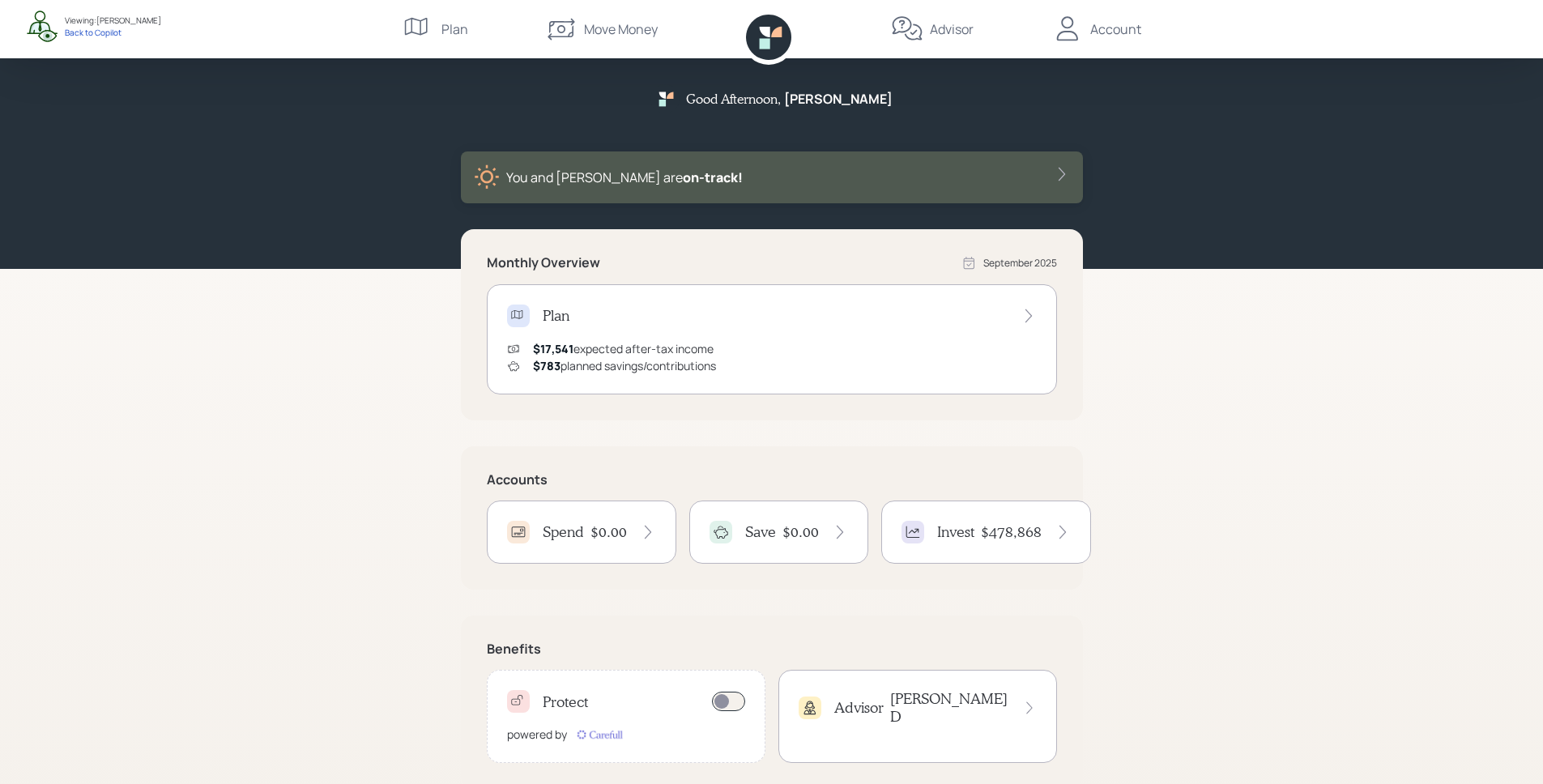
click at [1004, 524] on h4 "$478,868" at bounding box center [1011, 531] width 61 height 18
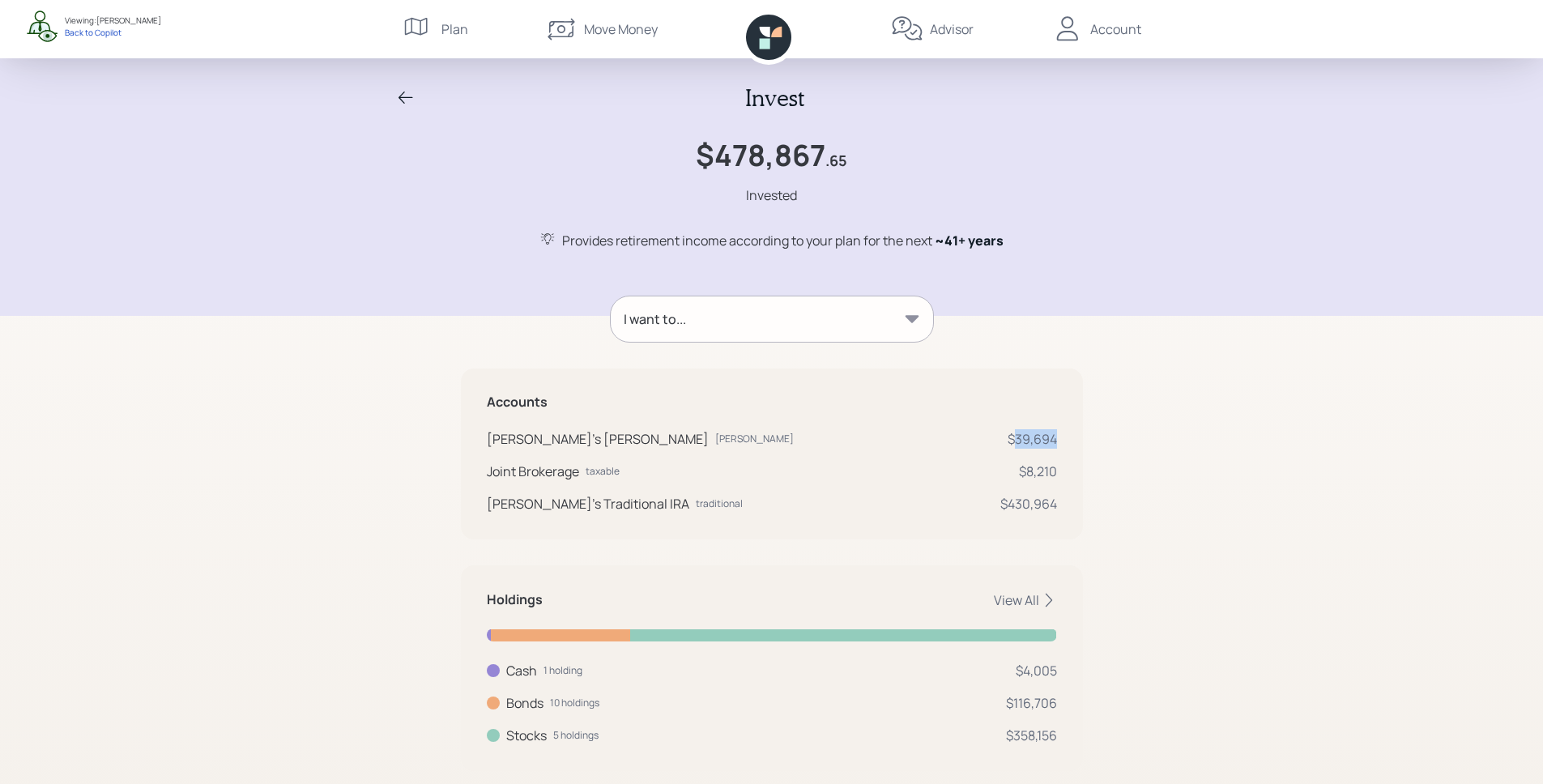
drag, startPoint x: 1012, startPoint y: 434, endPoint x: 1066, endPoint y: 434, distance: 54.0
click at [1057, 437] on div "Accounts [PERSON_NAME]'s [PERSON_NAME] [PERSON_NAME] $39,694 Joint Brokerage ta…" at bounding box center [772, 454] width 622 height 171
click at [1070, 431] on div "Accounts [PERSON_NAME]'s [PERSON_NAME] [PERSON_NAME] $39,694 Joint Brokerage ta…" at bounding box center [772, 454] width 622 height 171
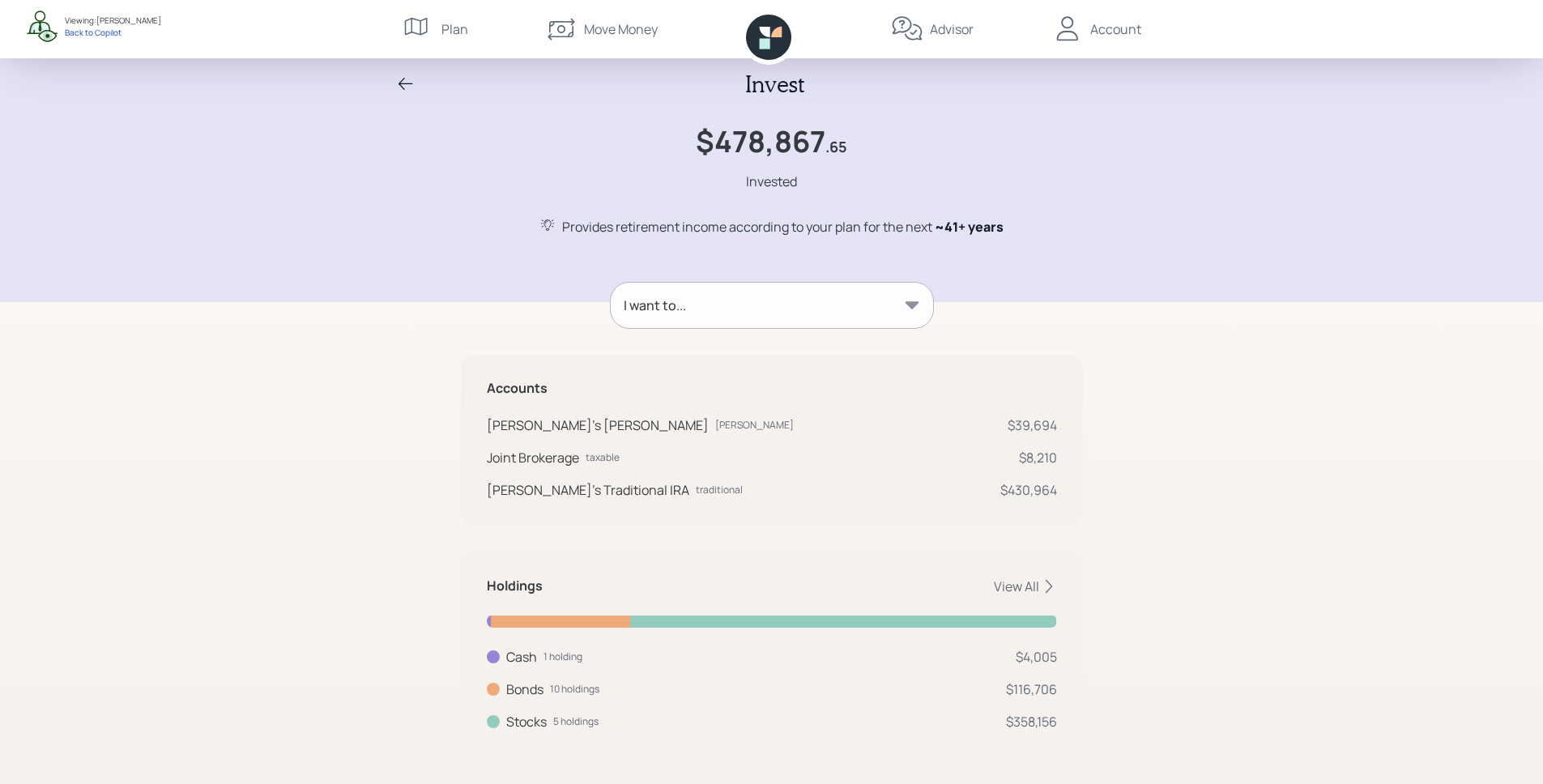
scroll to position [32, 0]
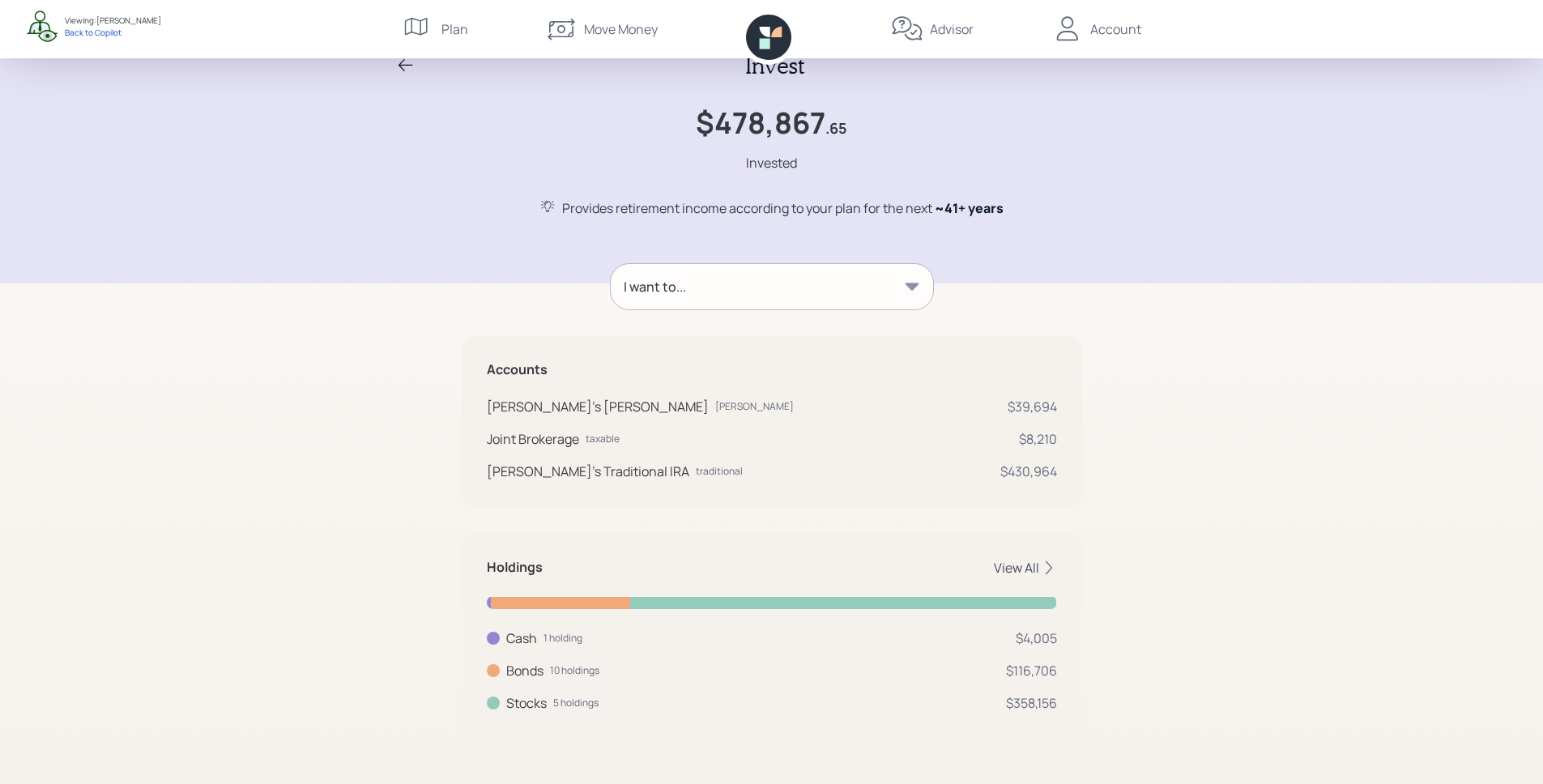
click at [1023, 569] on div "View All" at bounding box center [1025, 567] width 63 height 18
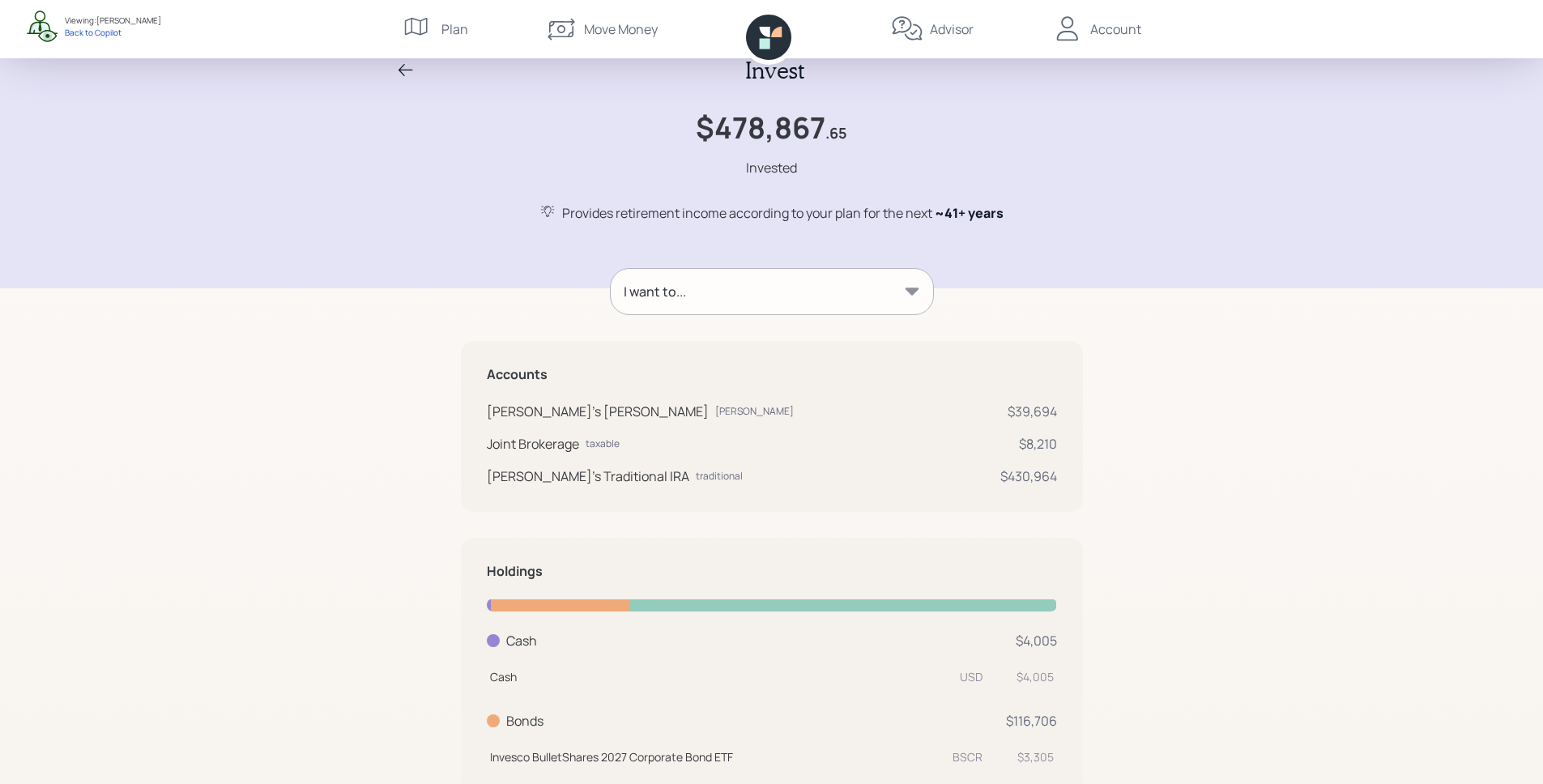
scroll to position [0, 0]
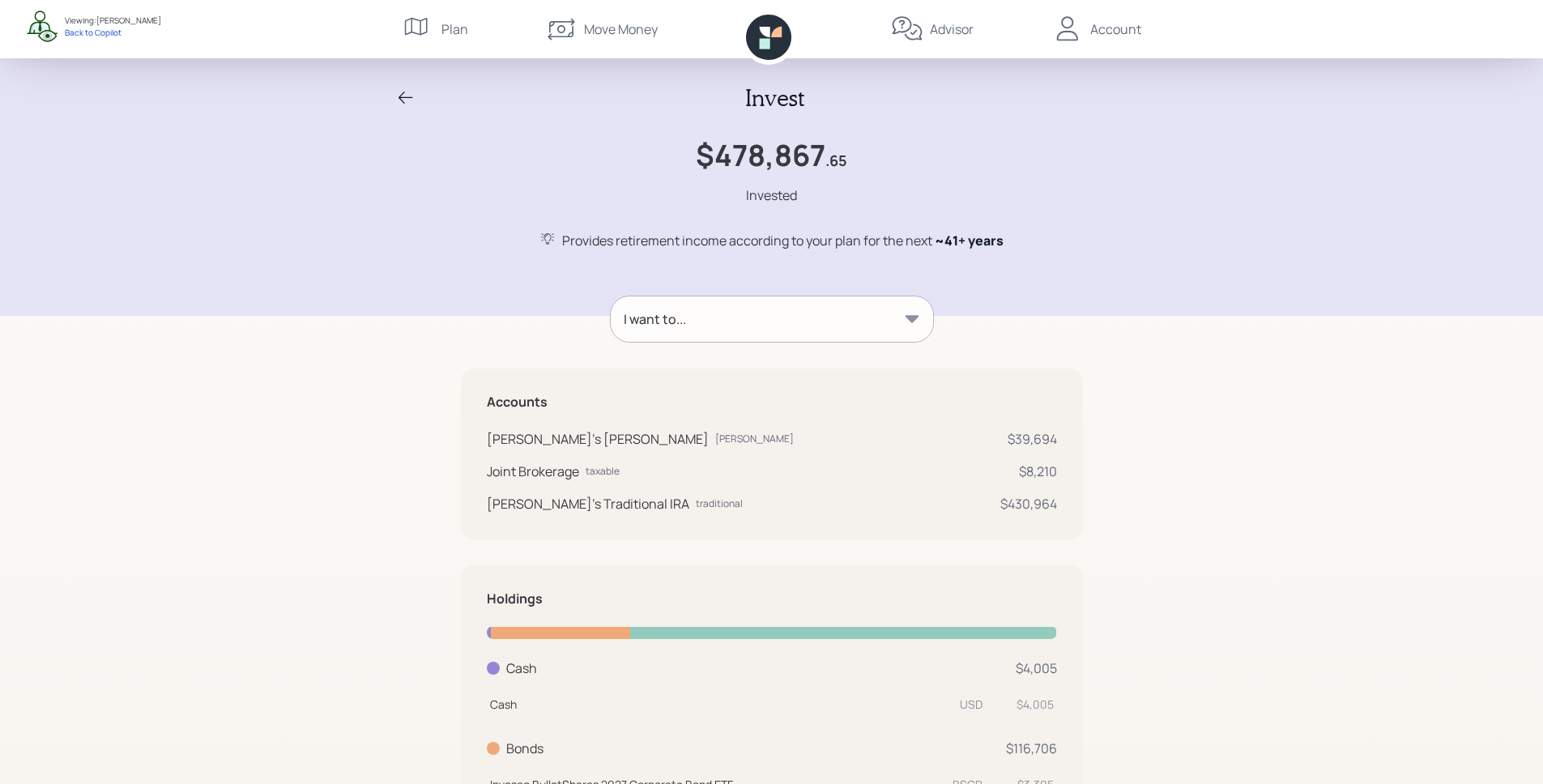
click at [875, 319] on div "I want to..." at bounding box center [772, 319] width 323 height 46
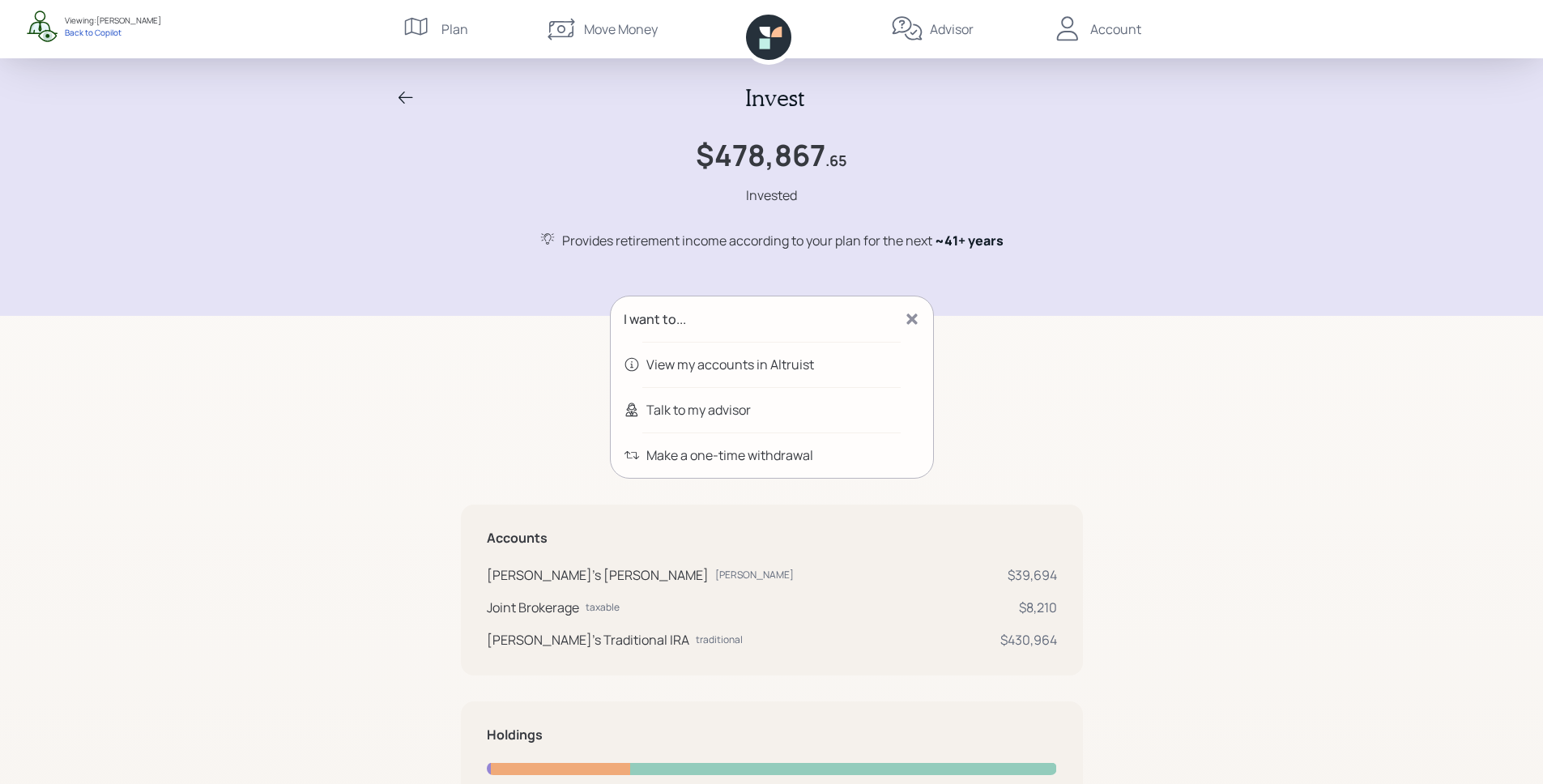
click at [683, 411] on div "Talk to my advisor" at bounding box center [699, 410] width 105 height 19
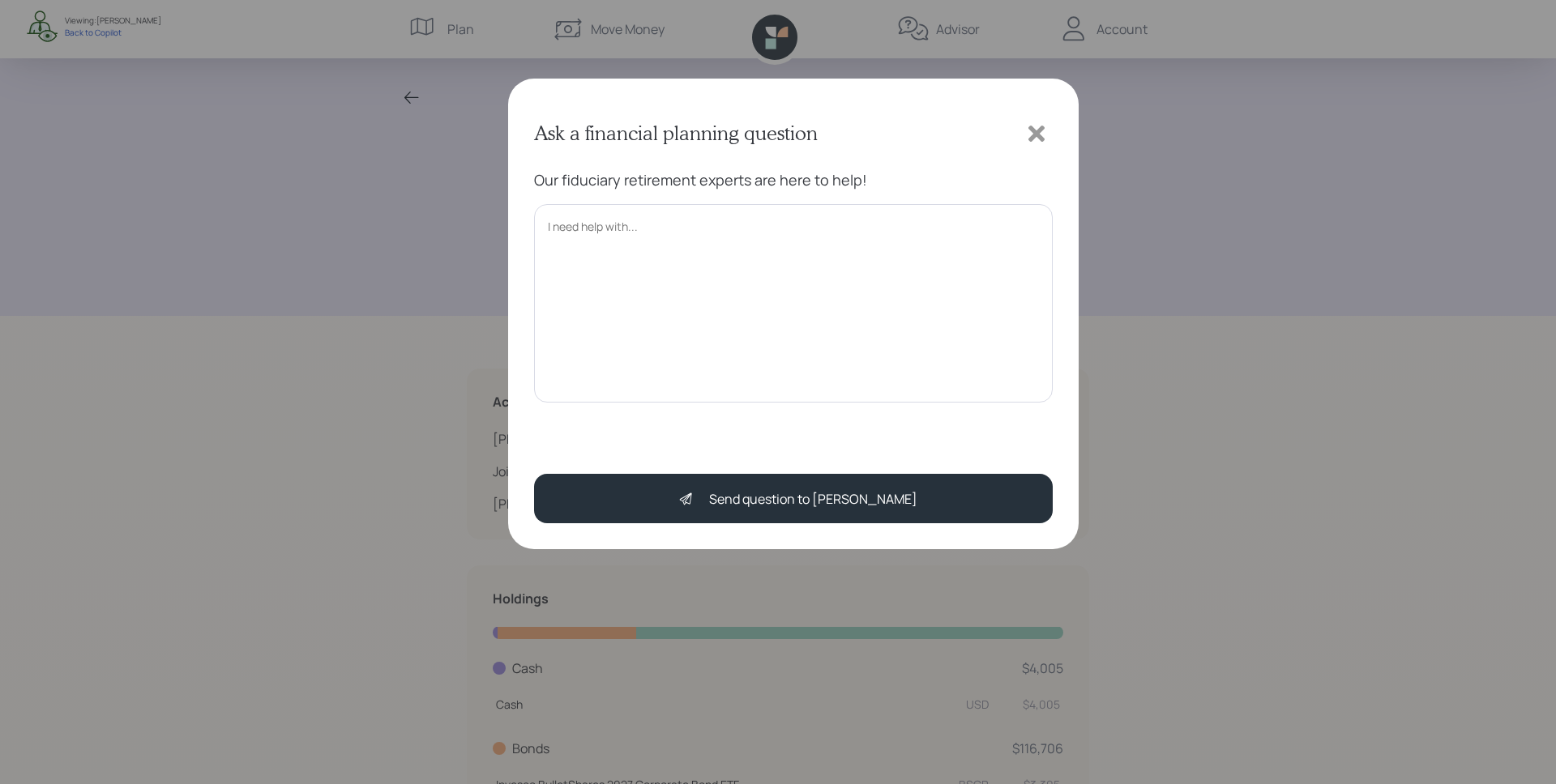
click at [1051, 130] on div at bounding box center [1036, 133] width 32 height 32
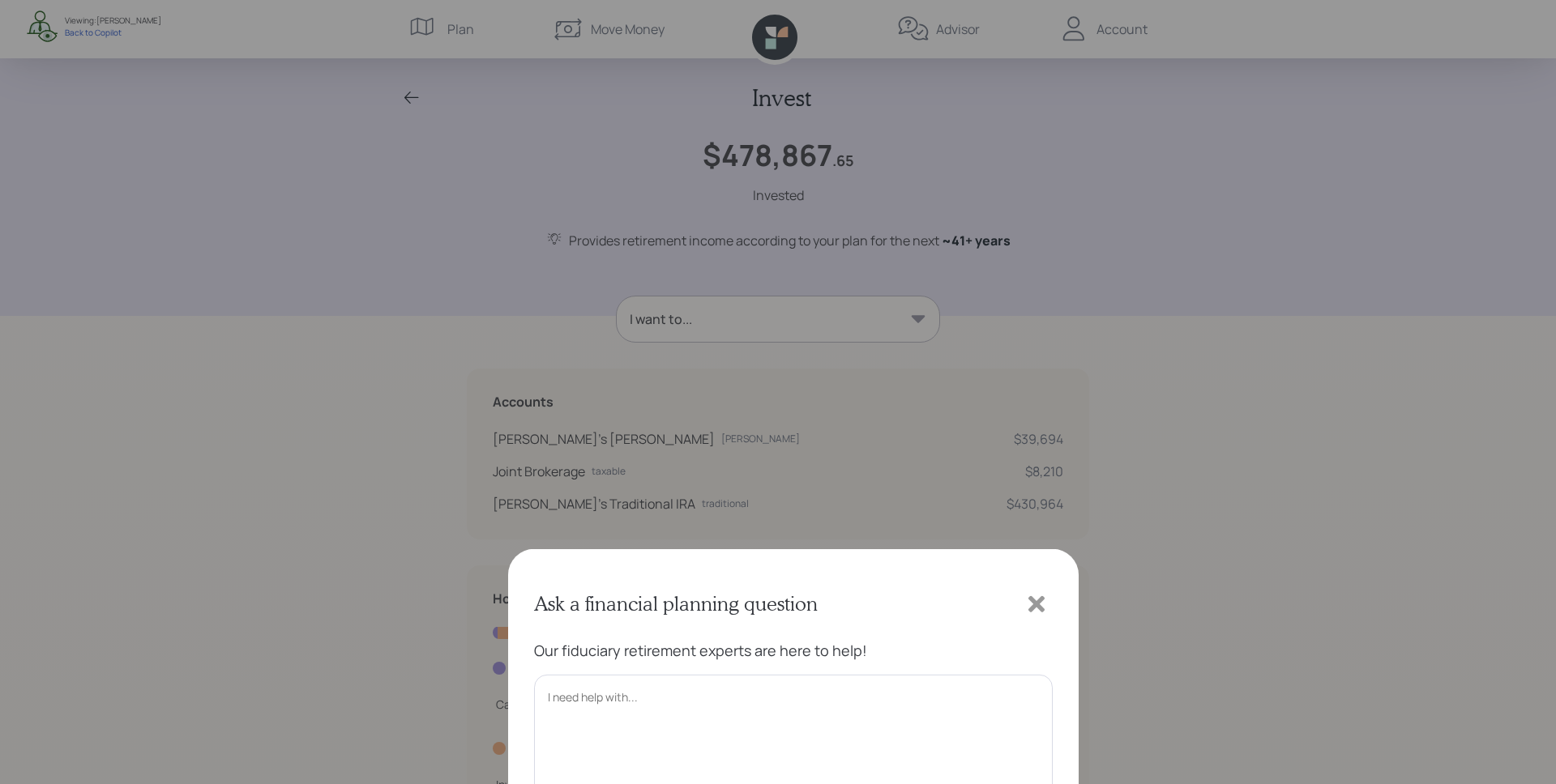
click at [1044, 130] on div "Ask a financial planning question Our fiduciary retirement experts are here to …" at bounding box center [778, 392] width 1556 height 784
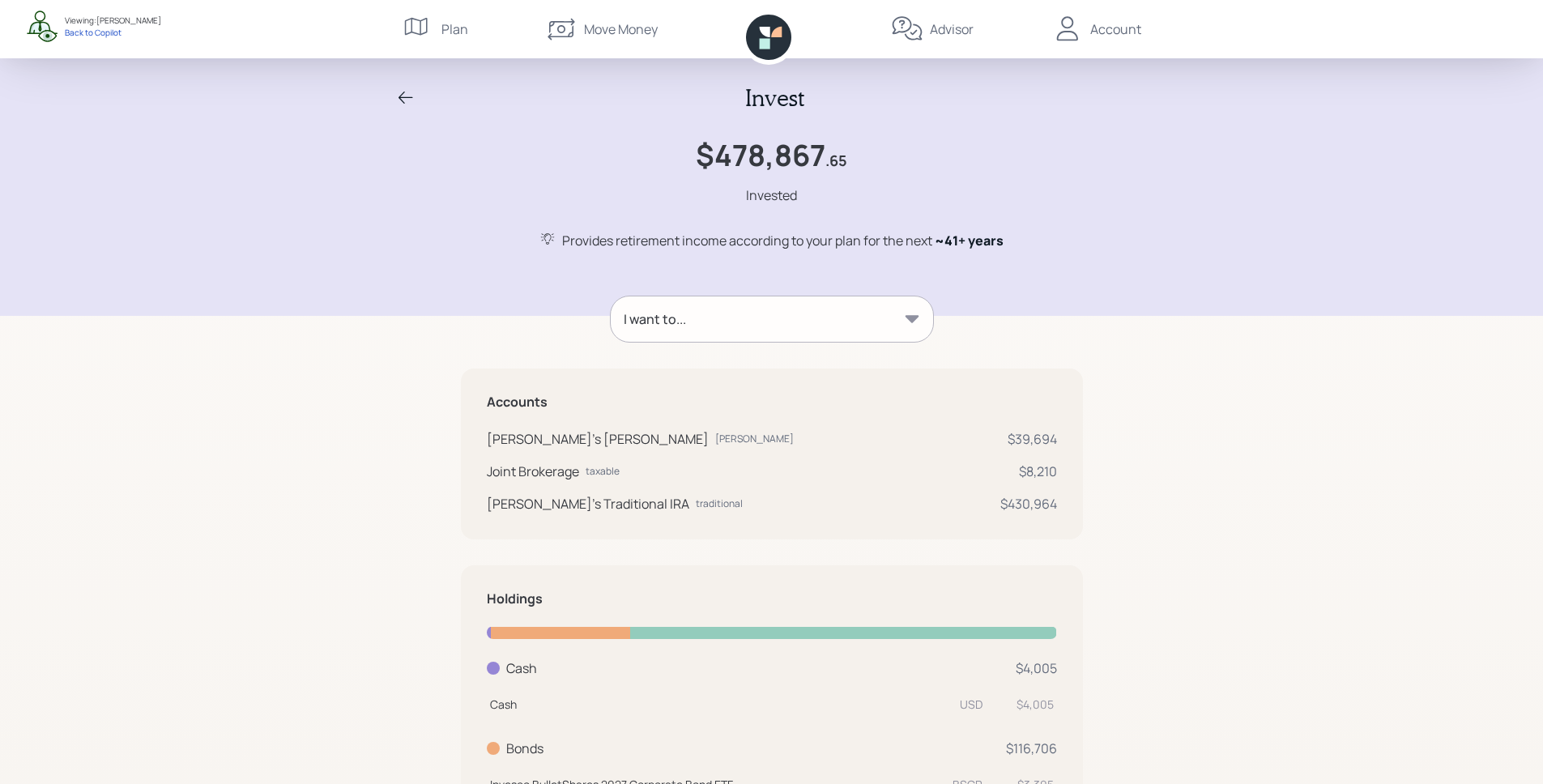
click at [875, 297] on div "I want to..." at bounding box center [772, 319] width 323 height 46
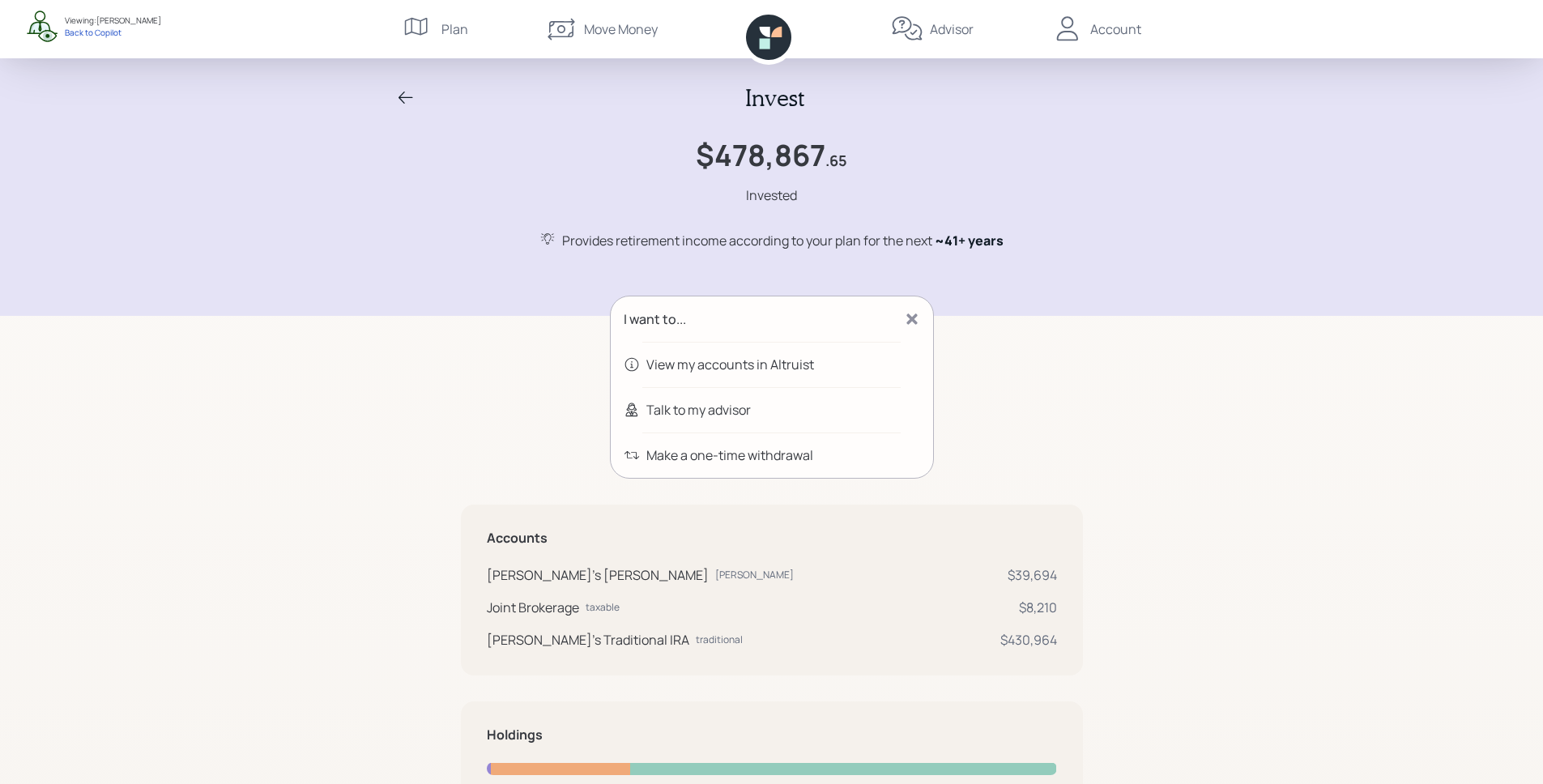
click at [600, 187] on div "$478,867 .65 Invested" at bounding box center [772, 172] width 777 height 68
click at [411, 100] on icon at bounding box center [406, 97] width 19 height 19
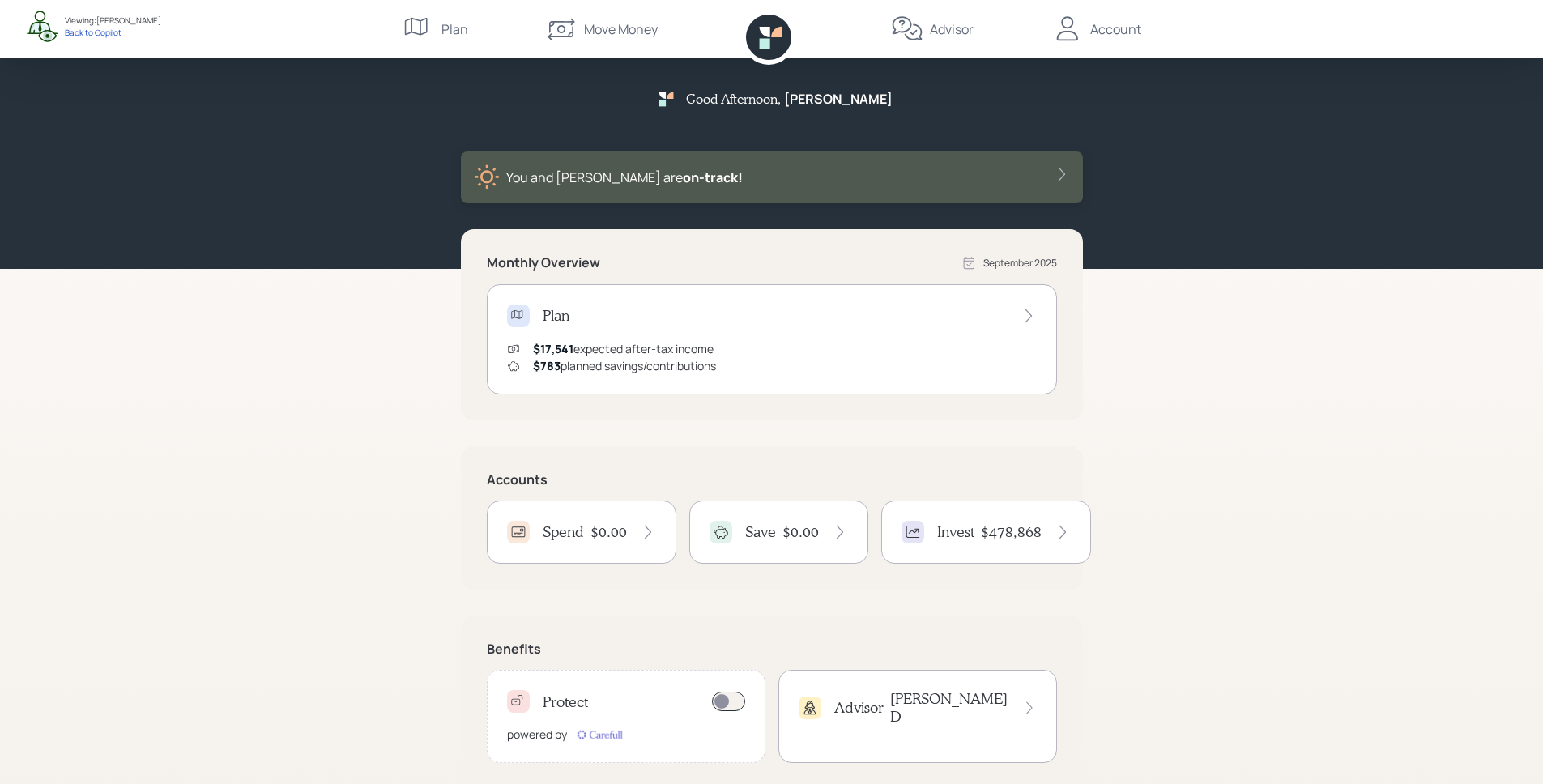
click at [912, 705] on div "Advisor [PERSON_NAME]" at bounding box center [918, 707] width 238 height 35
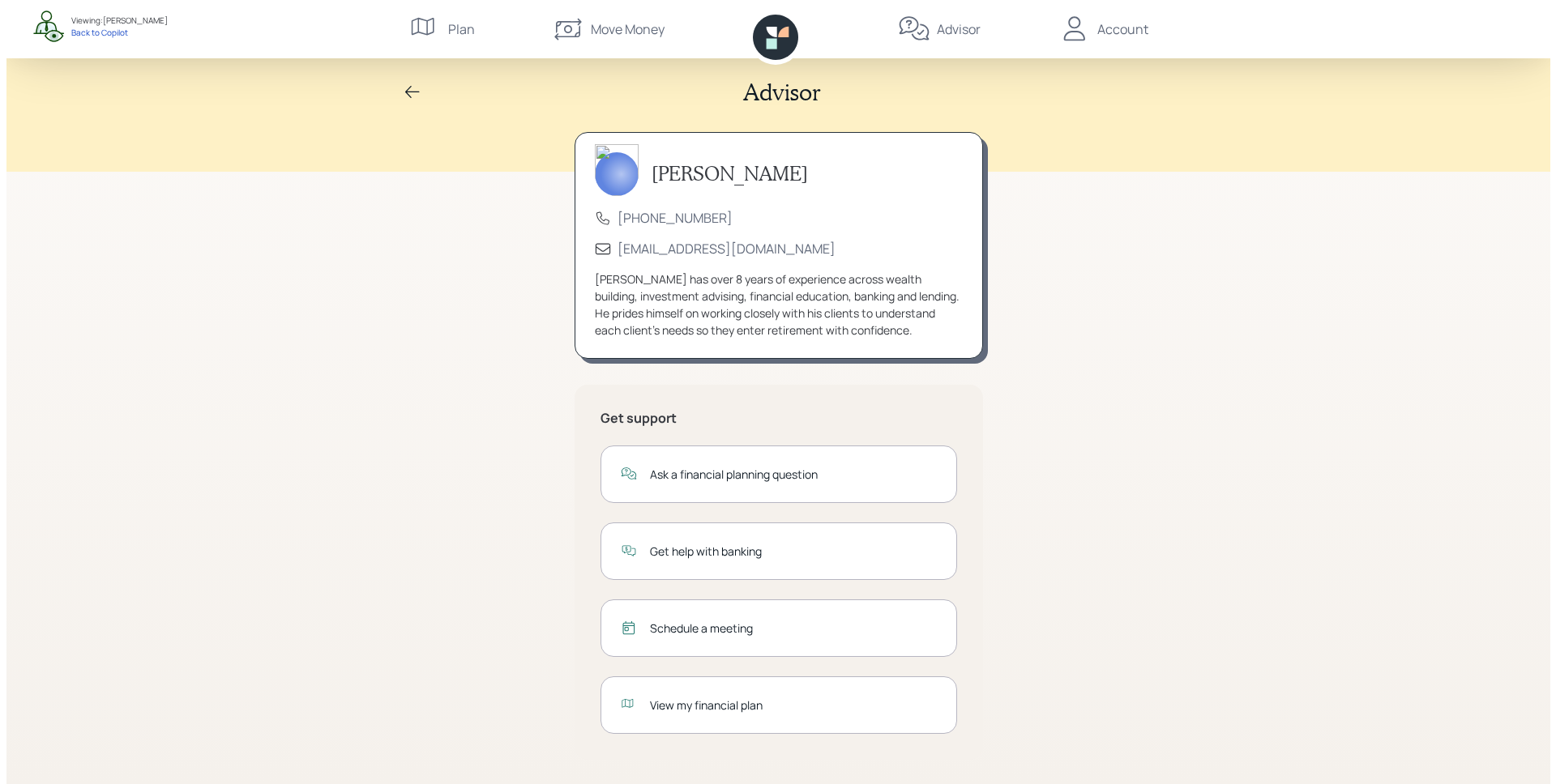
scroll to position [8, 0]
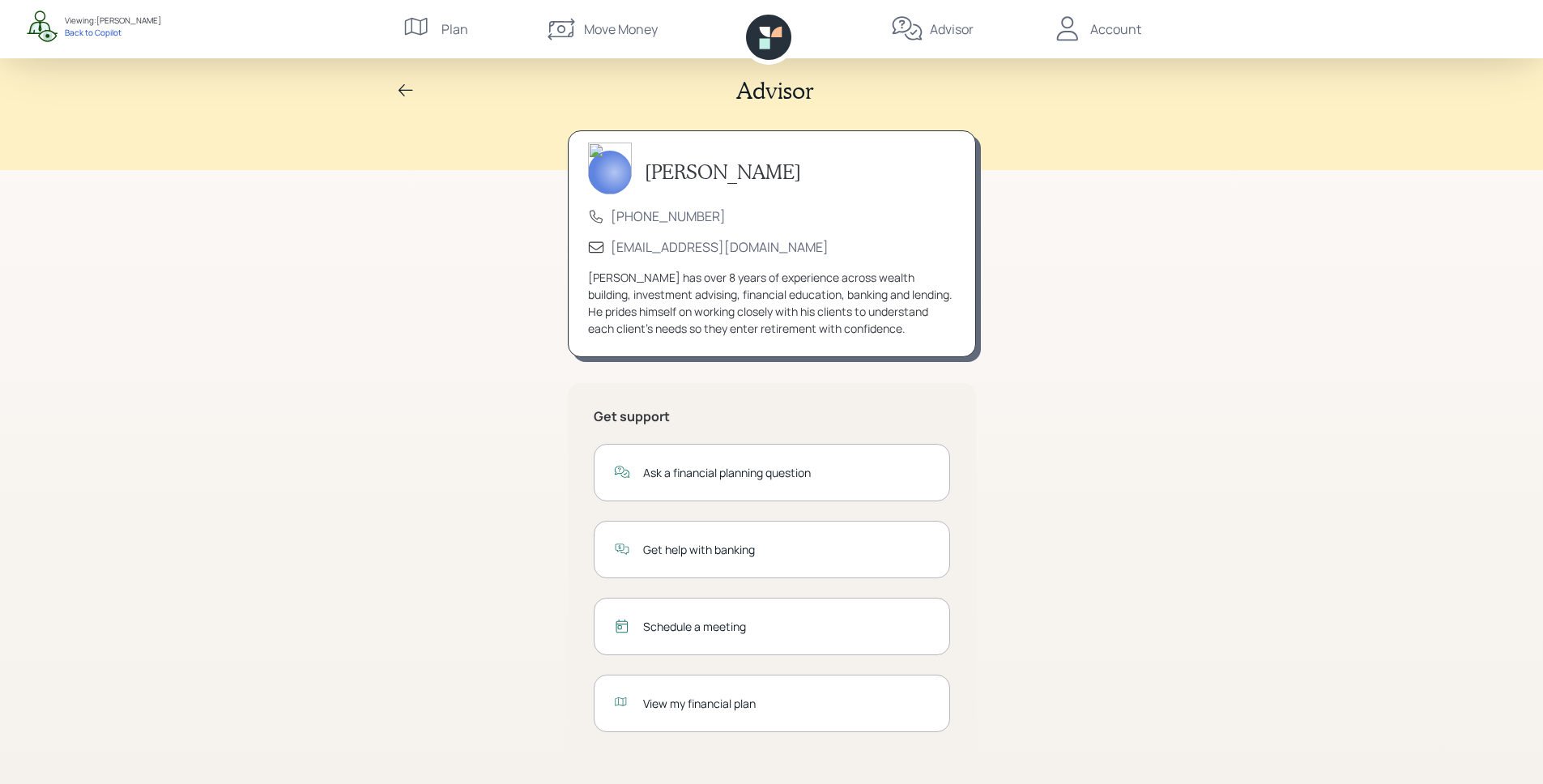
click at [759, 480] on div "Ask a financial planning question" at bounding box center [786, 472] width 286 height 17
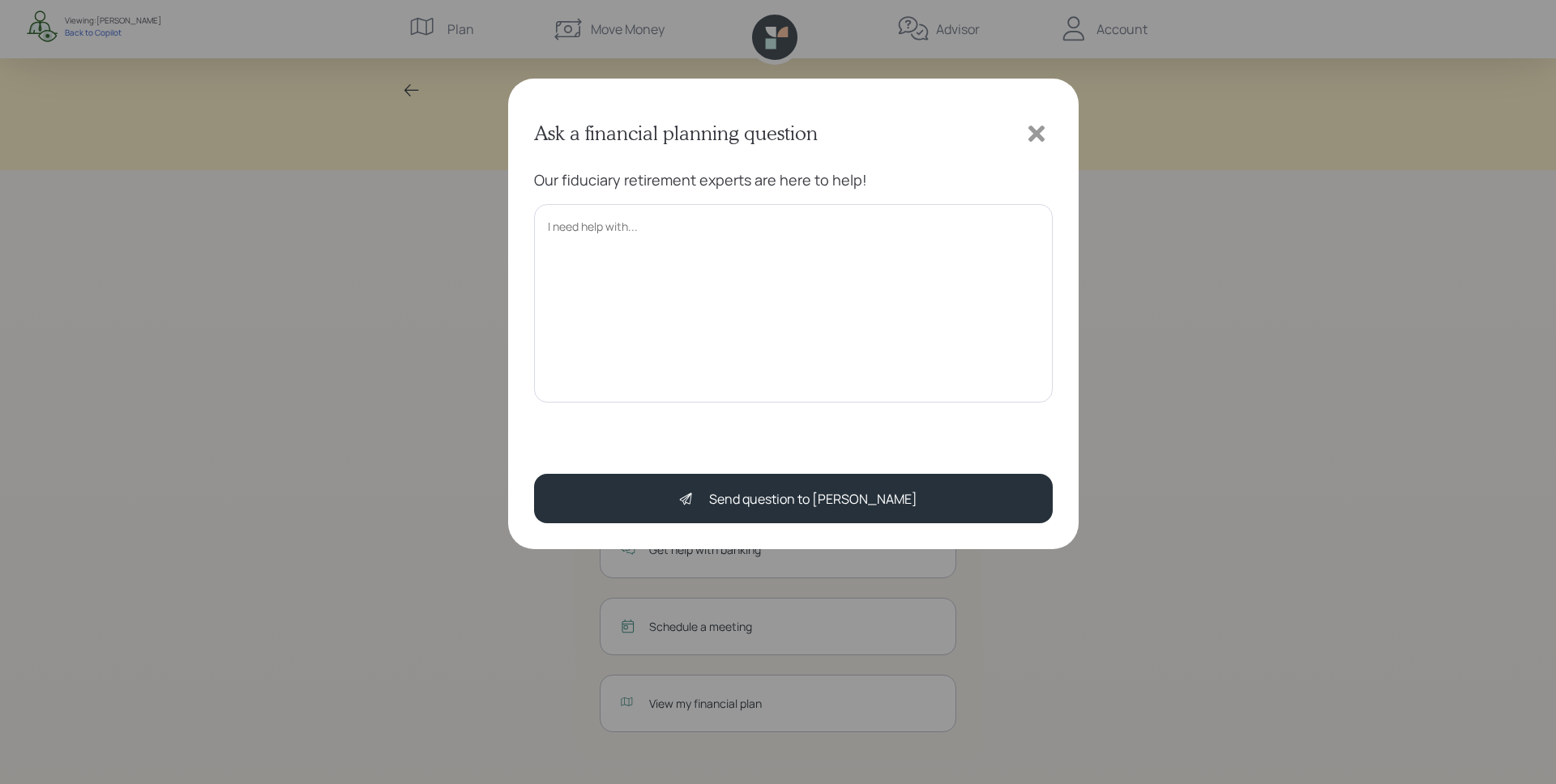
click at [1042, 128] on icon at bounding box center [1036, 133] width 16 height 16
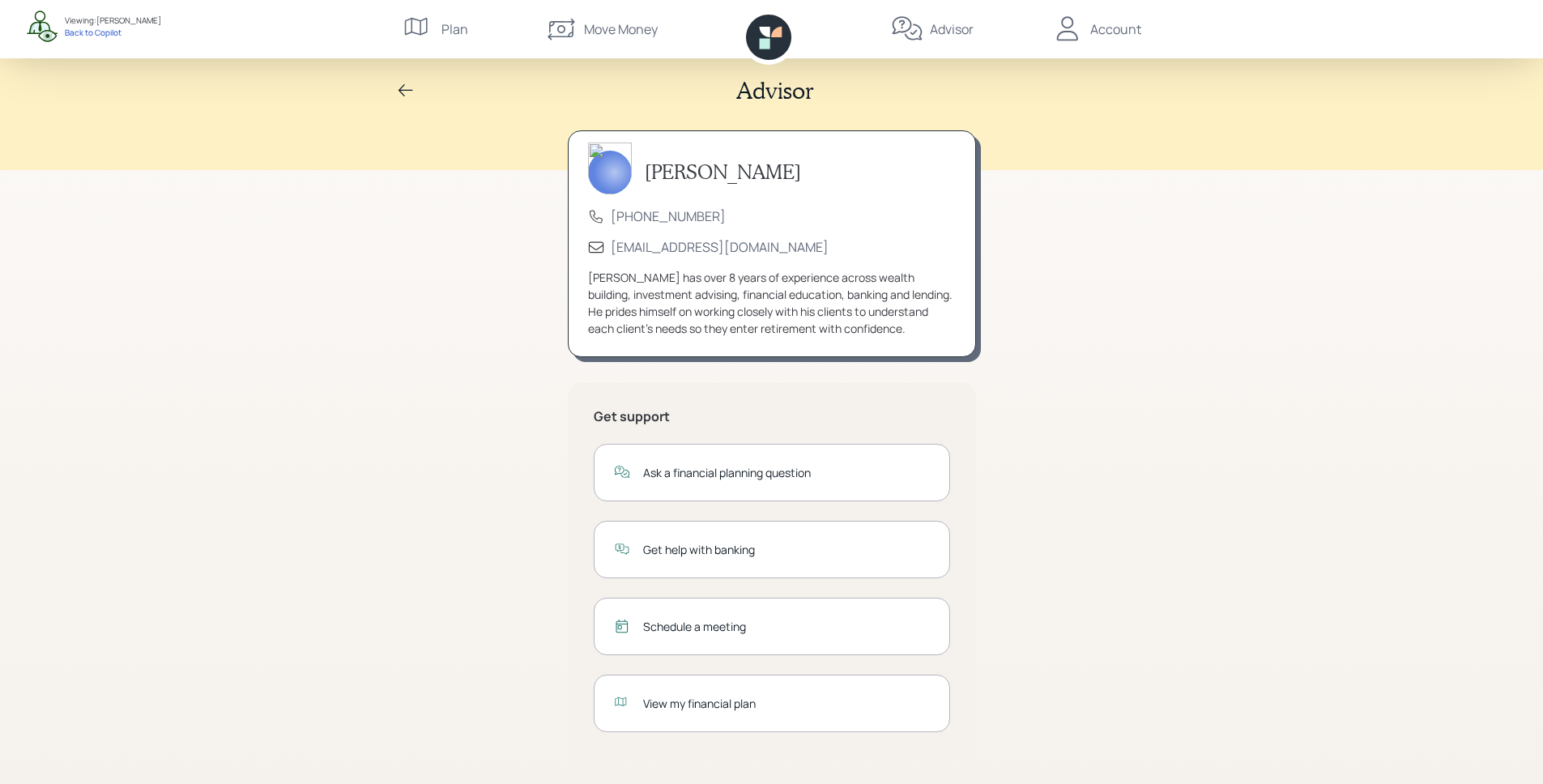
click at [695, 560] on div "Get help with banking" at bounding box center [772, 549] width 357 height 57
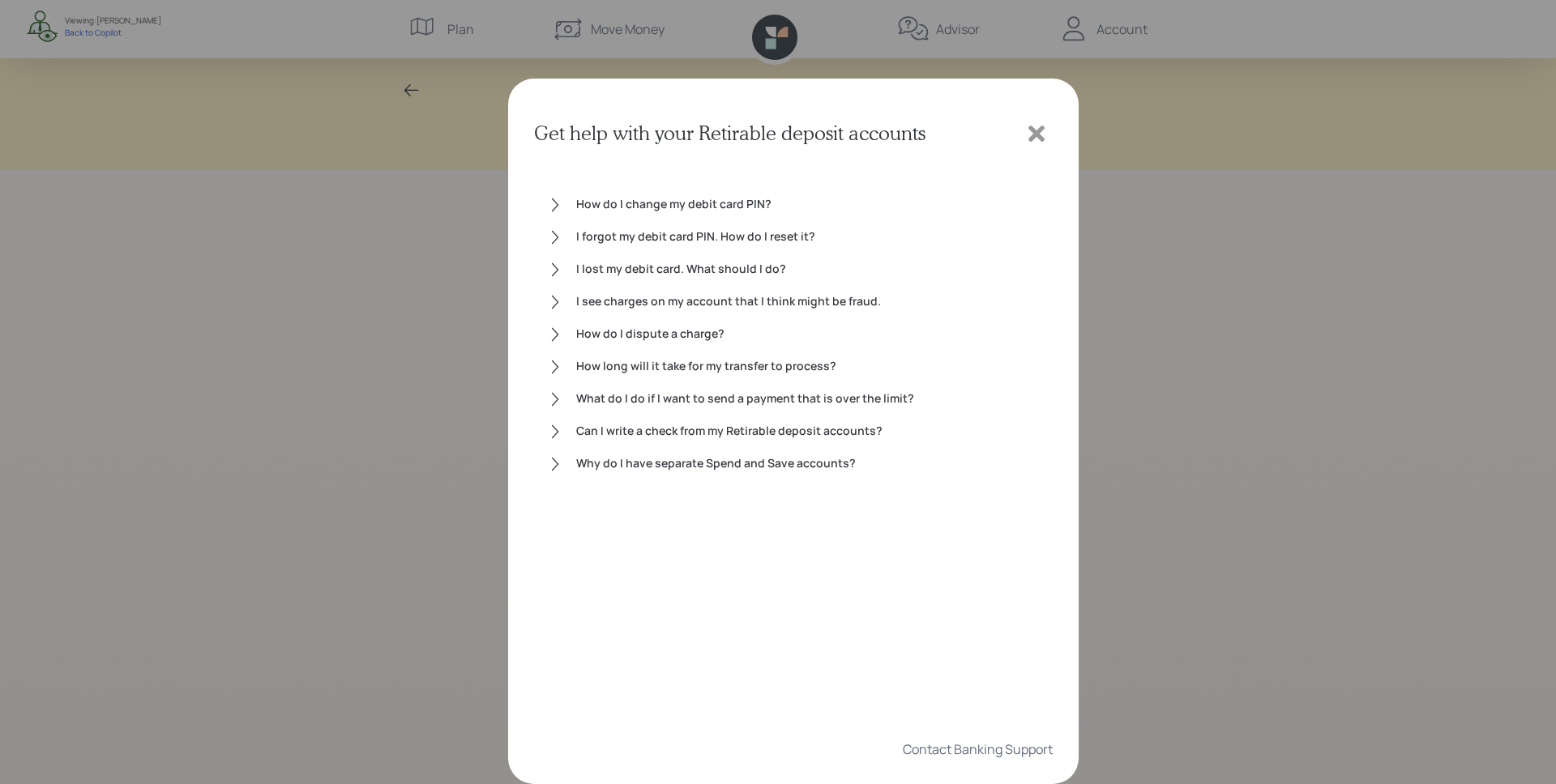
click at [1029, 135] on icon at bounding box center [1036, 133] width 25 height 24
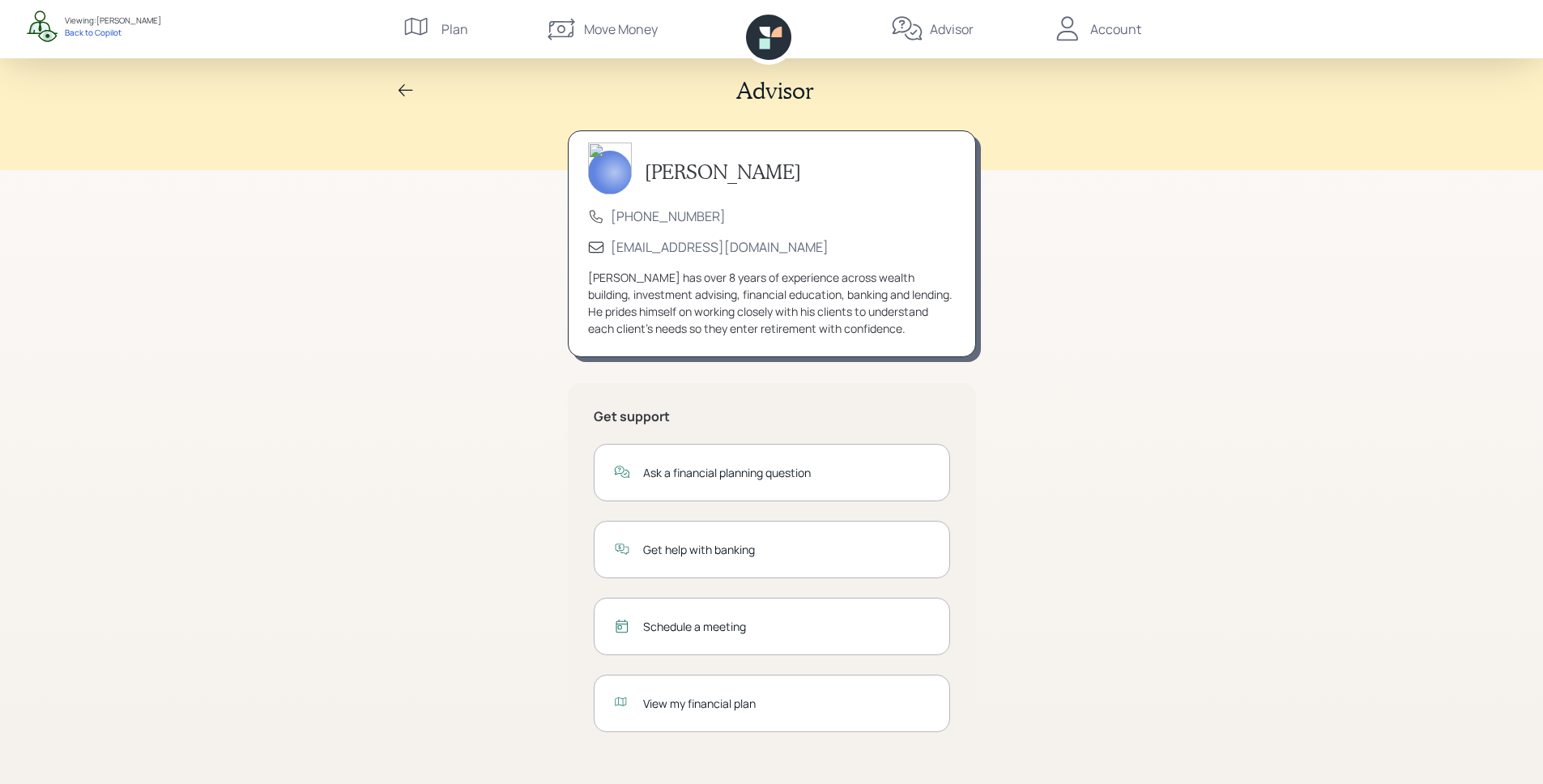
click at [729, 647] on div "Schedule a meeting" at bounding box center [772, 626] width 357 height 57
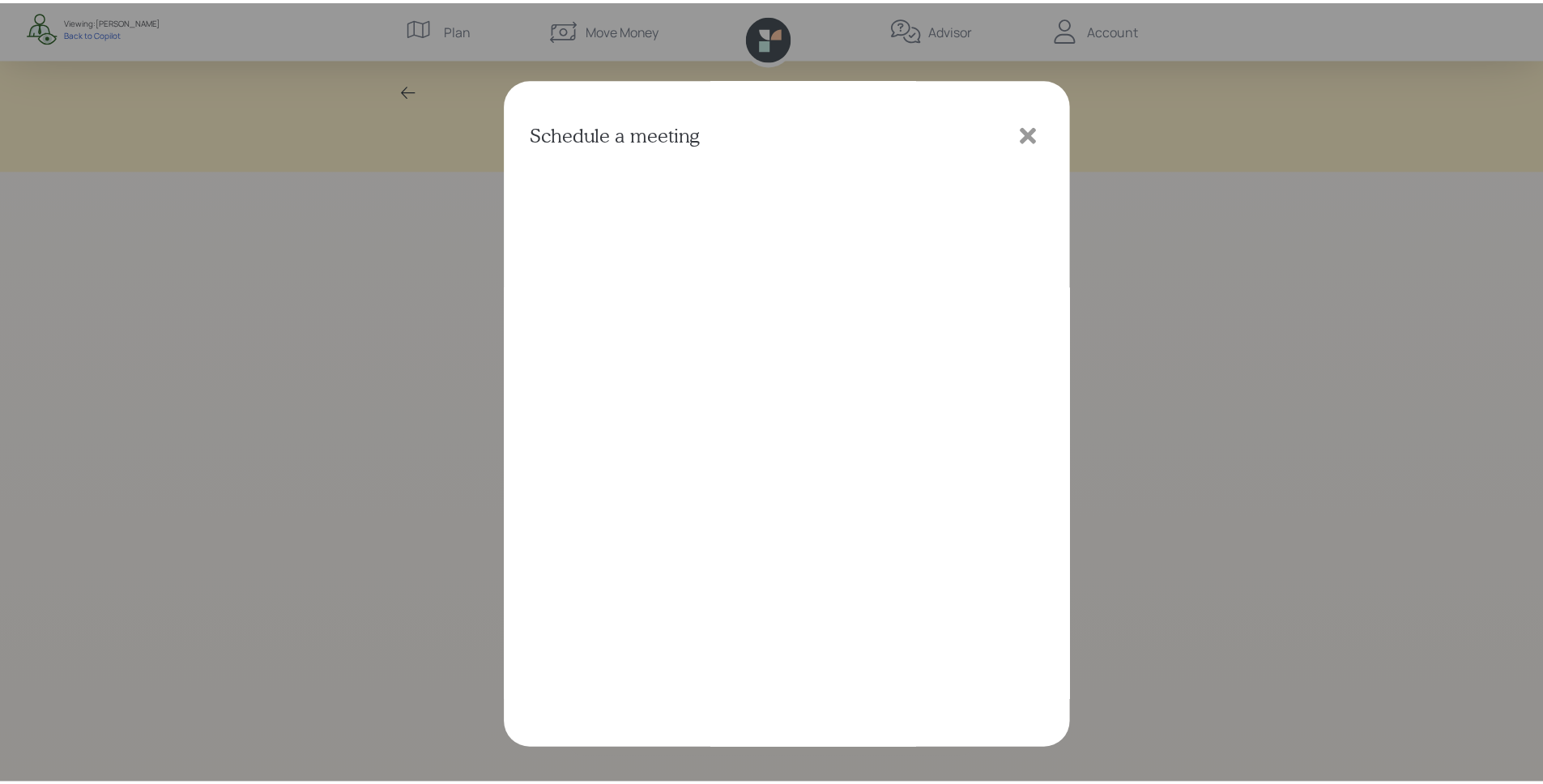
scroll to position [4, 0]
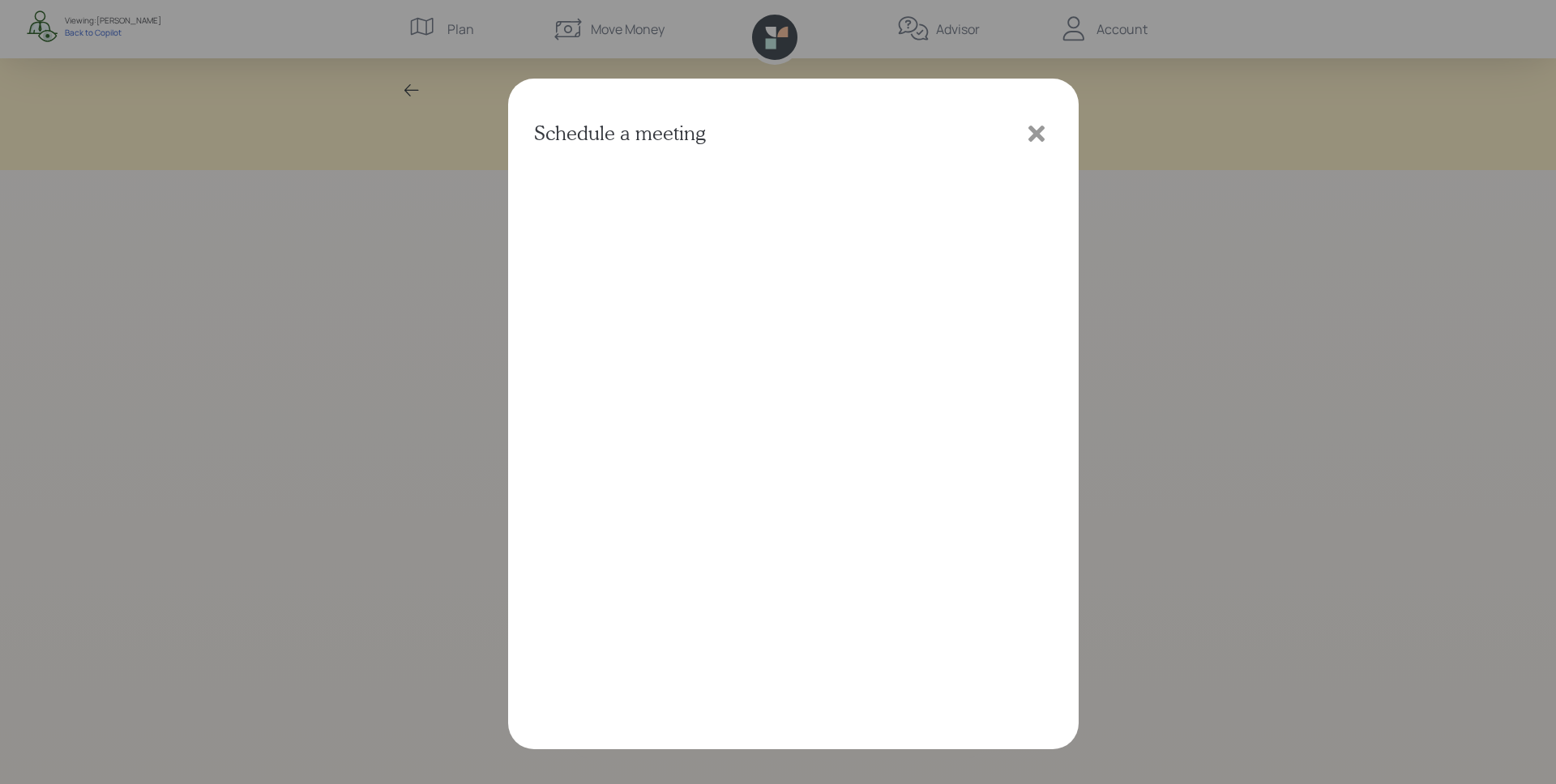
click at [1035, 140] on icon at bounding box center [1036, 133] width 25 height 24
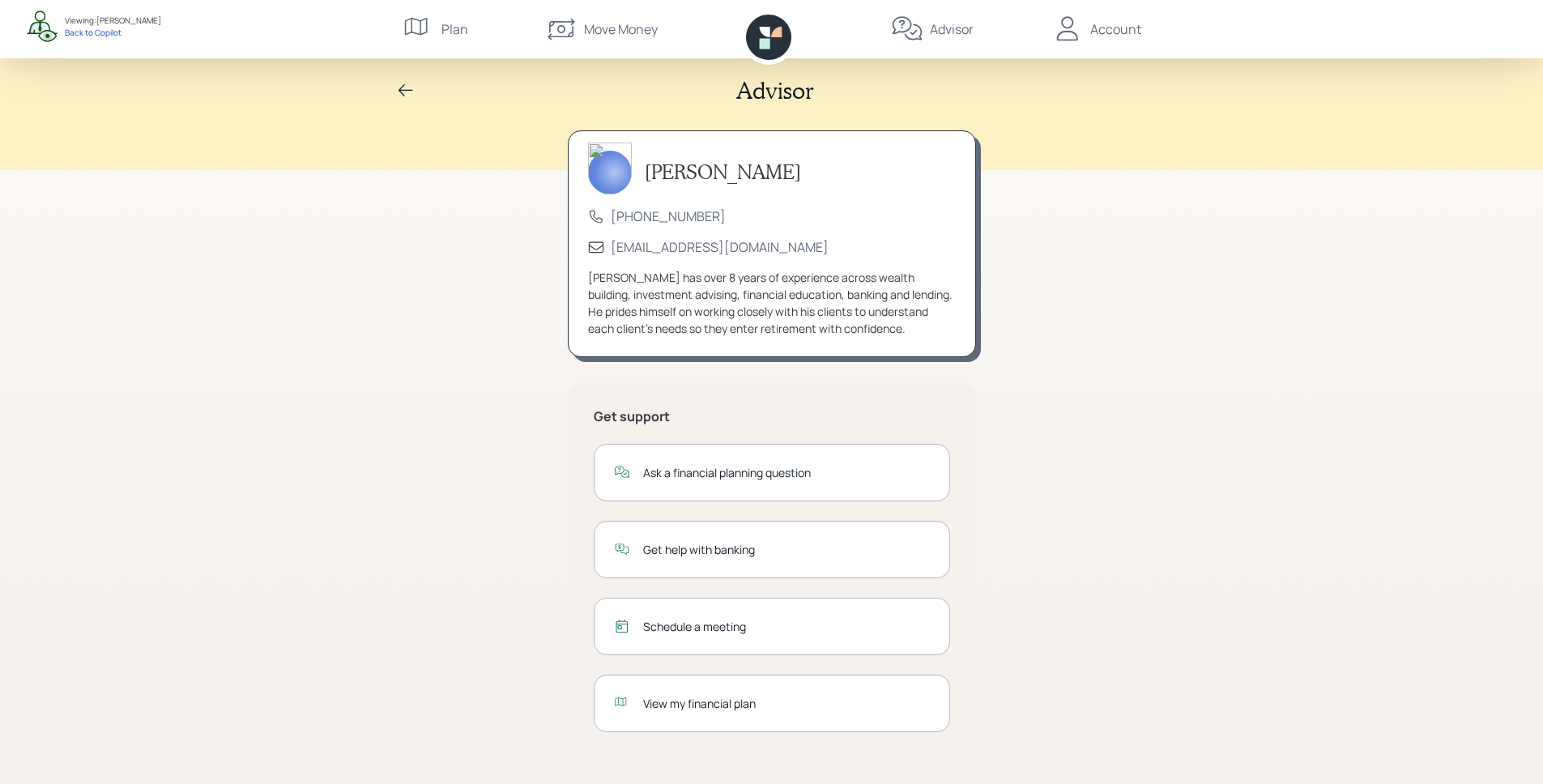
click at [736, 715] on div "View my financial plan" at bounding box center [772, 704] width 357 height 57
click at [1322, 184] on div "Advisor [PERSON_NAME] [PHONE_NUMBER] [EMAIL_ADDRESS][DOMAIN_NAME] [PERSON_NAME]…" at bounding box center [772, 388] width 1543 height 792
click at [1103, 41] on div "Account" at bounding box center [1096, 29] width 90 height 58
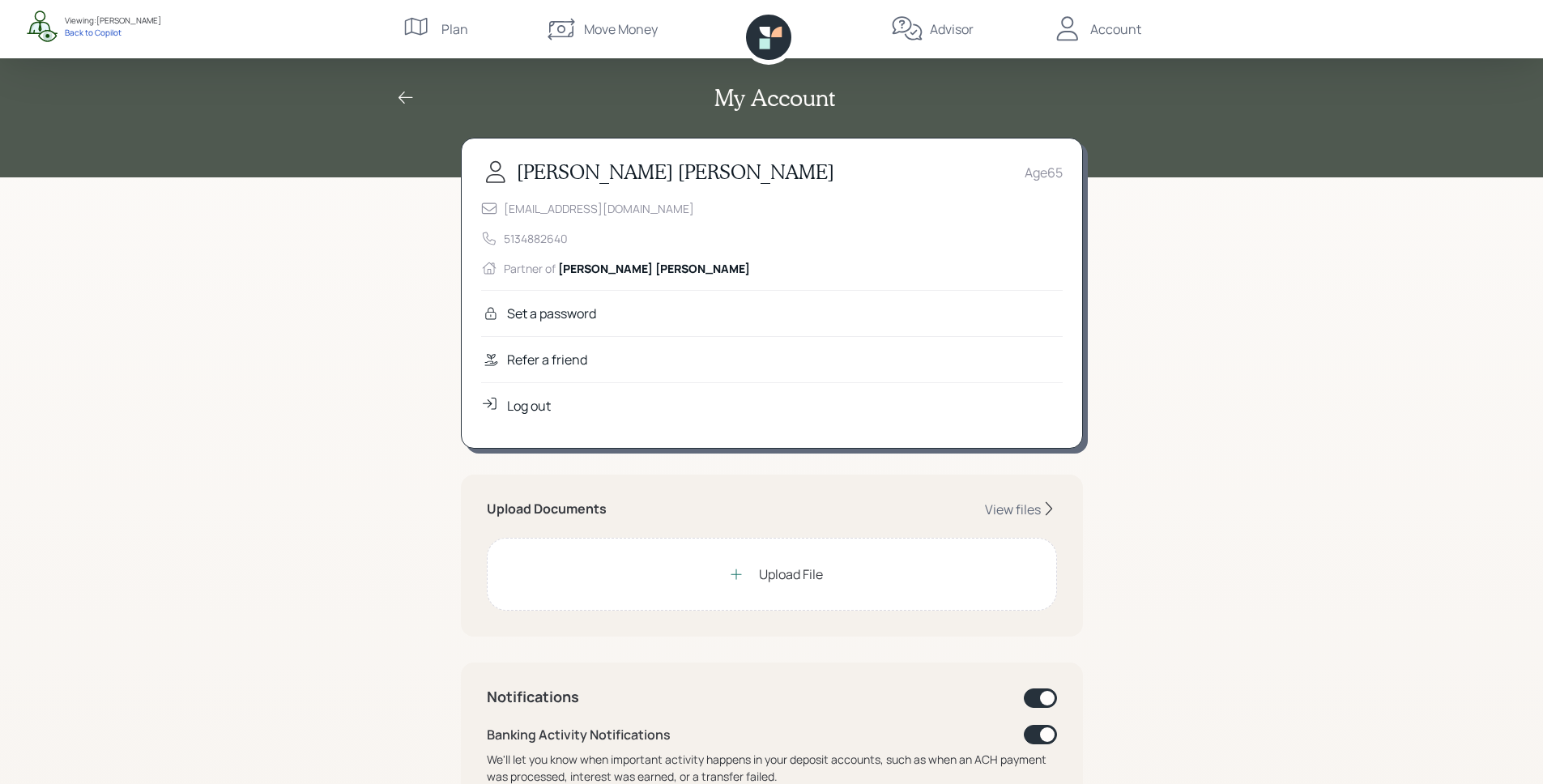
click at [570, 366] on div "Refer a friend" at bounding box center [547, 359] width 80 height 19
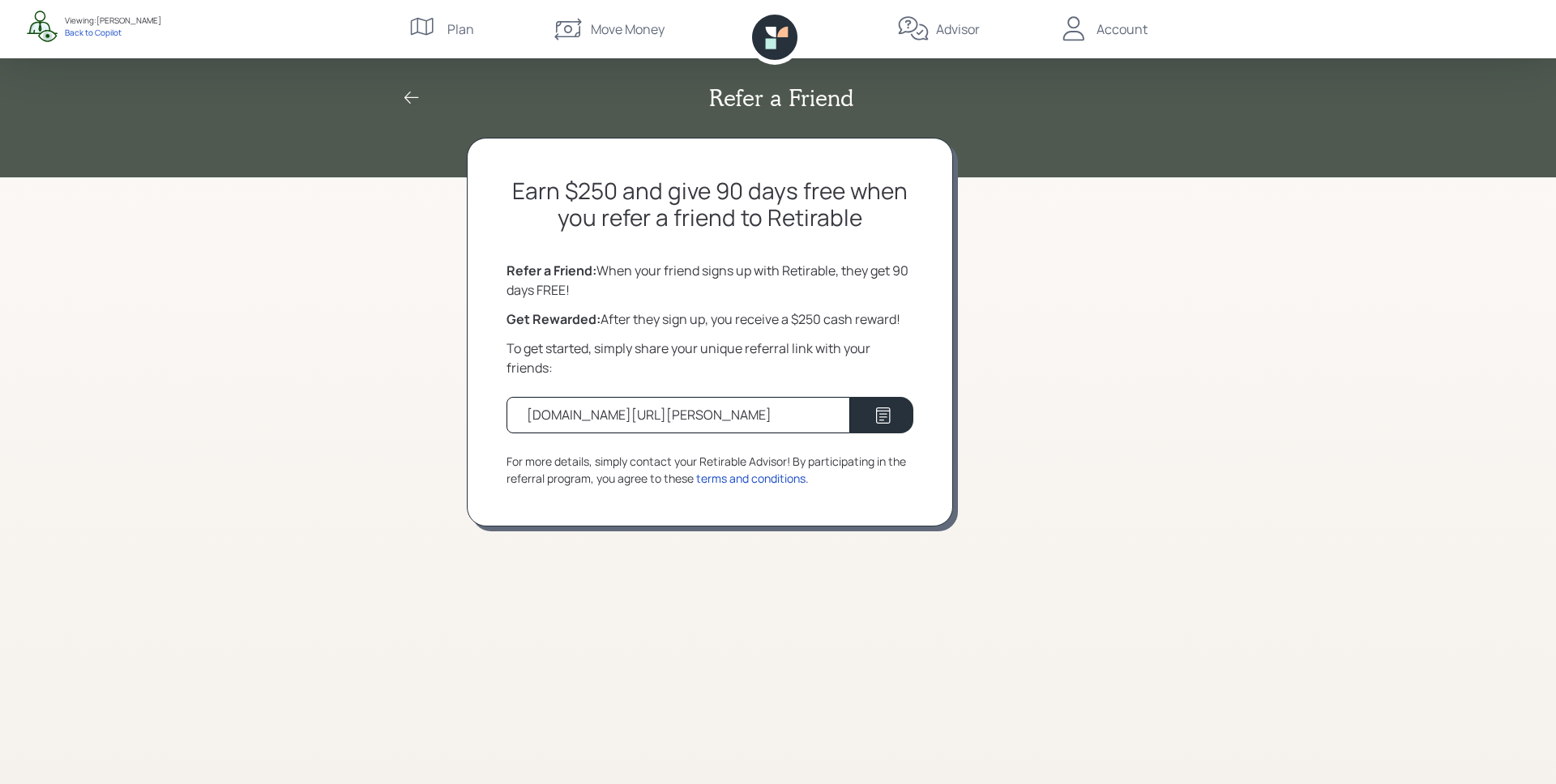
click at [781, 43] on icon at bounding box center [775, 37] width 46 height 46
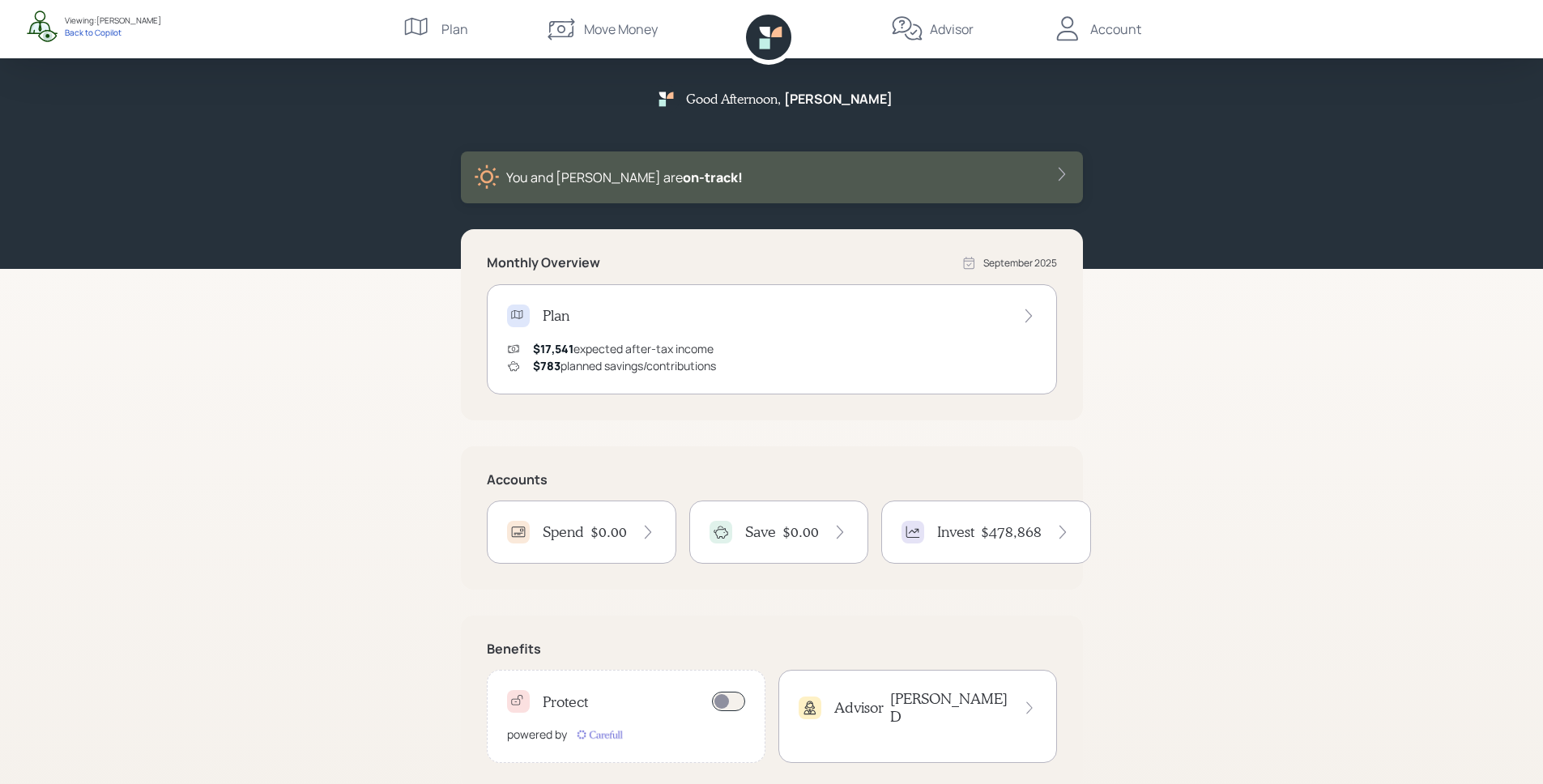
click at [1150, 390] on div "Good Afternoon , [PERSON_NAME] and [PERSON_NAME] are on‑track! Monthly Overview…" at bounding box center [772, 407] width 1543 height 814
